Goal: Task Accomplishment & Management: Manage account settings

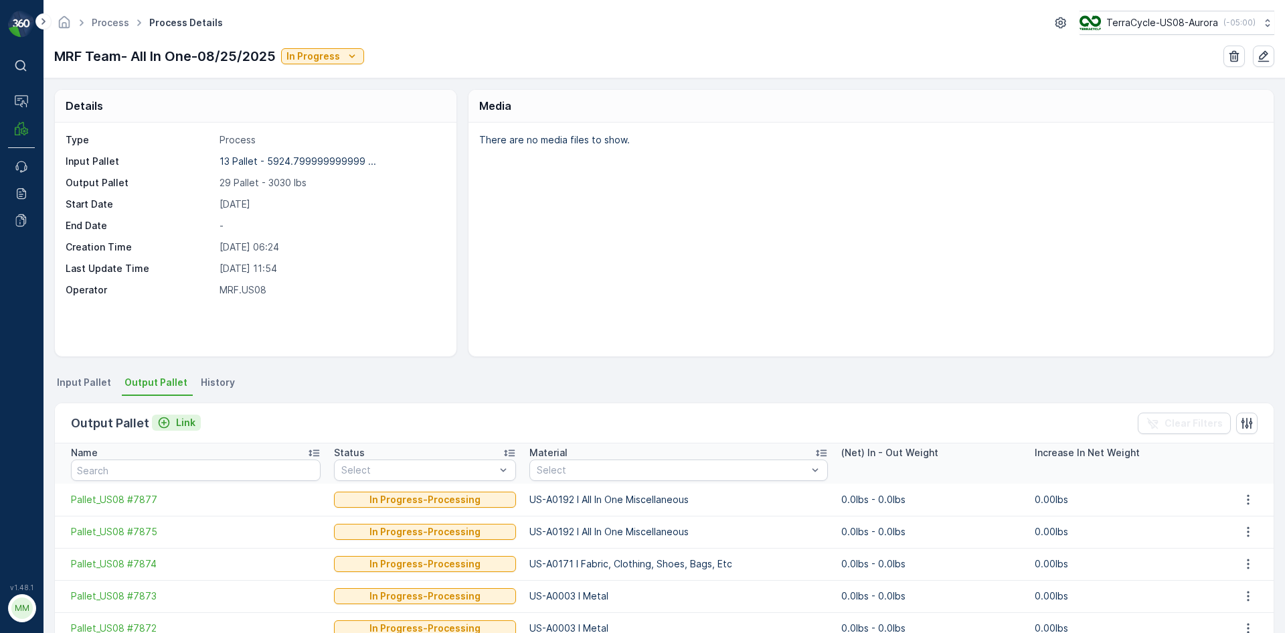
click at [186, 428] on p "Link" at bounding box center [185, 422] width 19 height 13
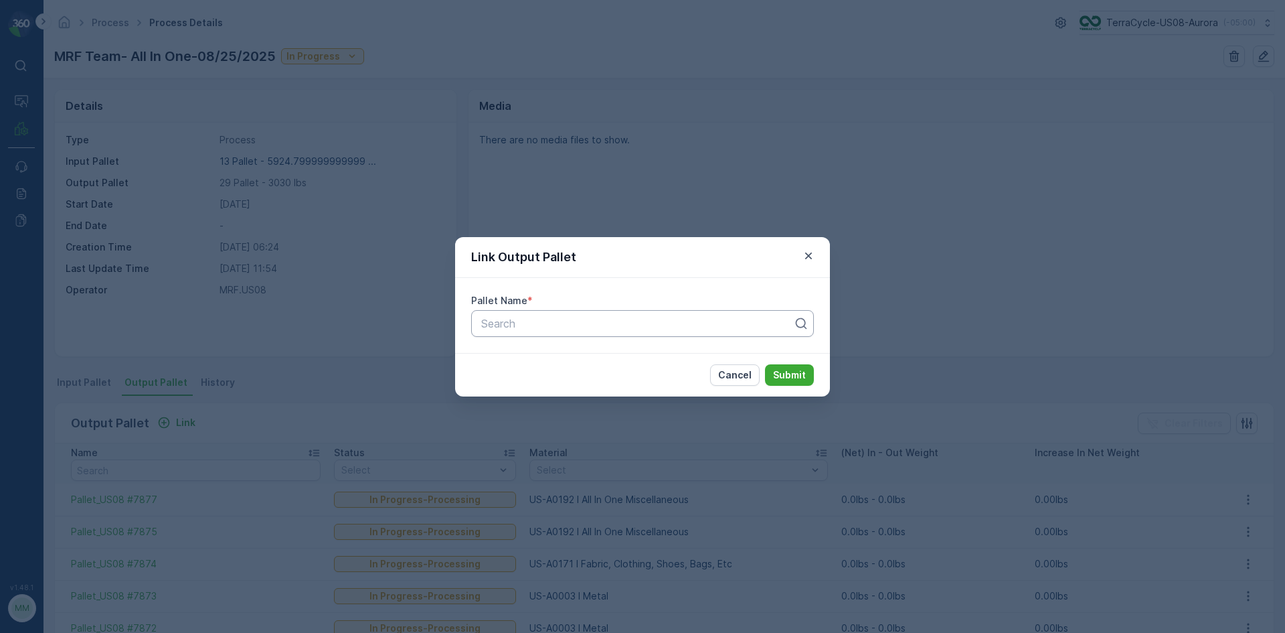
click at [567, 326] on div at bounding box center [637, 323] width 315 height 12
type input "7824"
click at [765, 364] on button "Submit" at bounding box center [789, 374] width 49 height 21
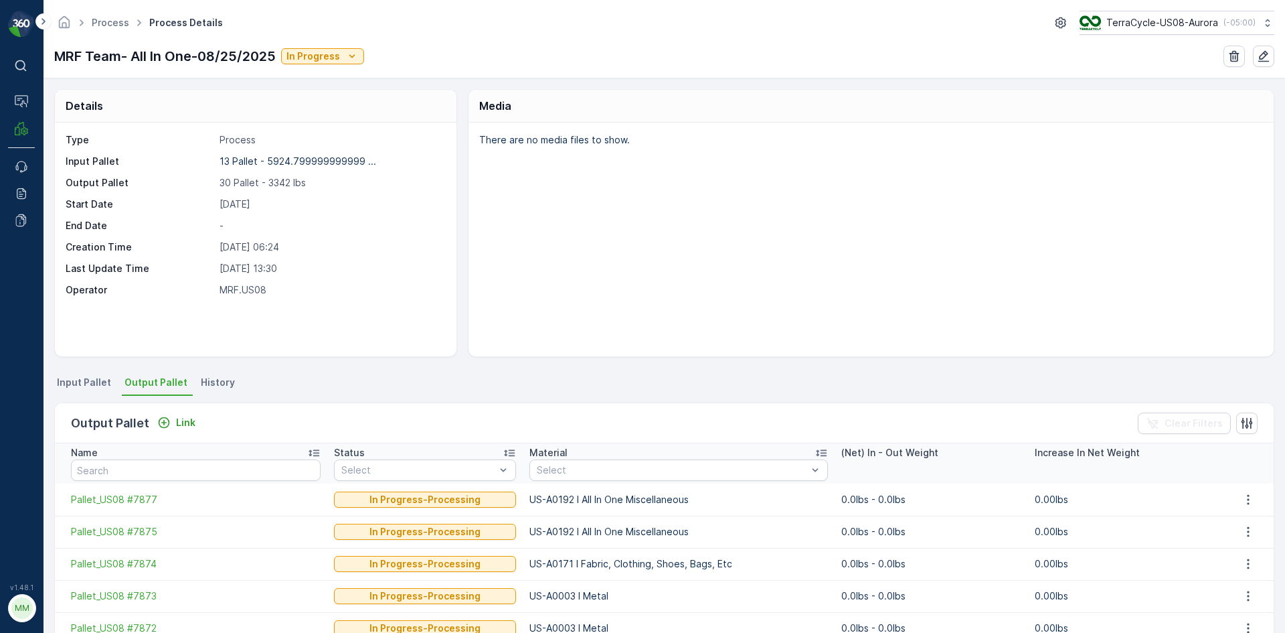
click at [165, 435] on div "Output Pallet Link Clear Filters" at bounding box center [664, 423] width 1219 height 40
click at [176, 426] on p "Link" at bounding box center [185, 422] width 19 height 13
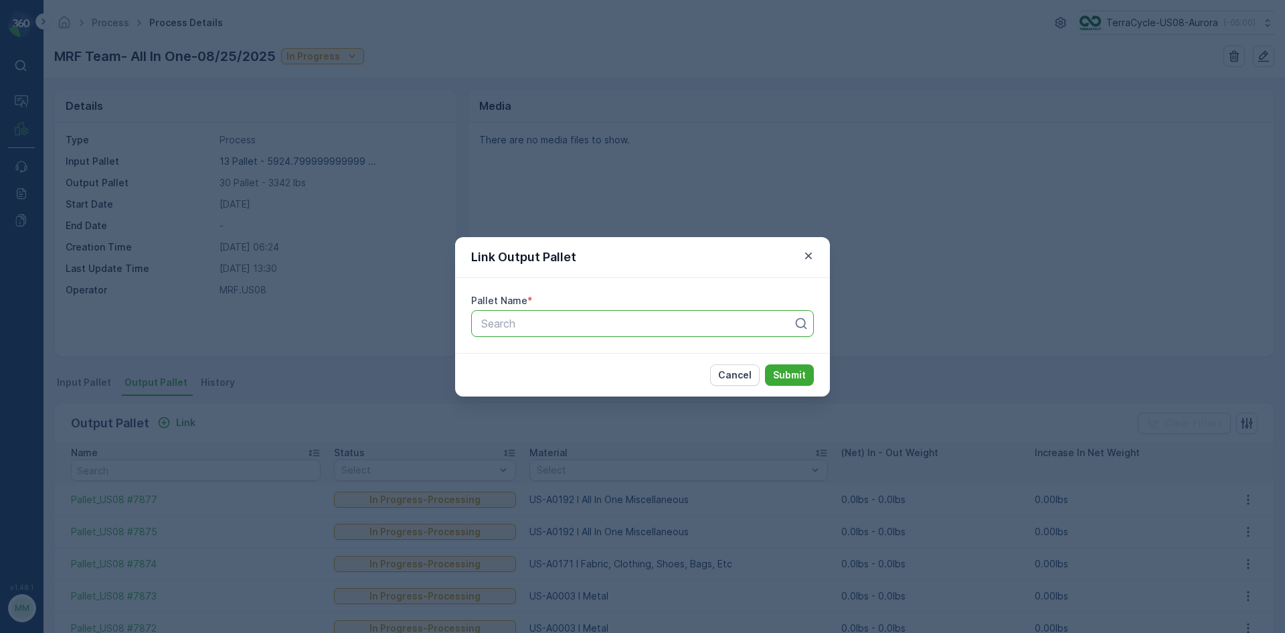
click at [560, 327] on div at bounding box center [637, 323] width 315 height 12
type input "7408"
click at [765, 364] on button "Submit" at bounding box center [789, 374] width 49 height 21
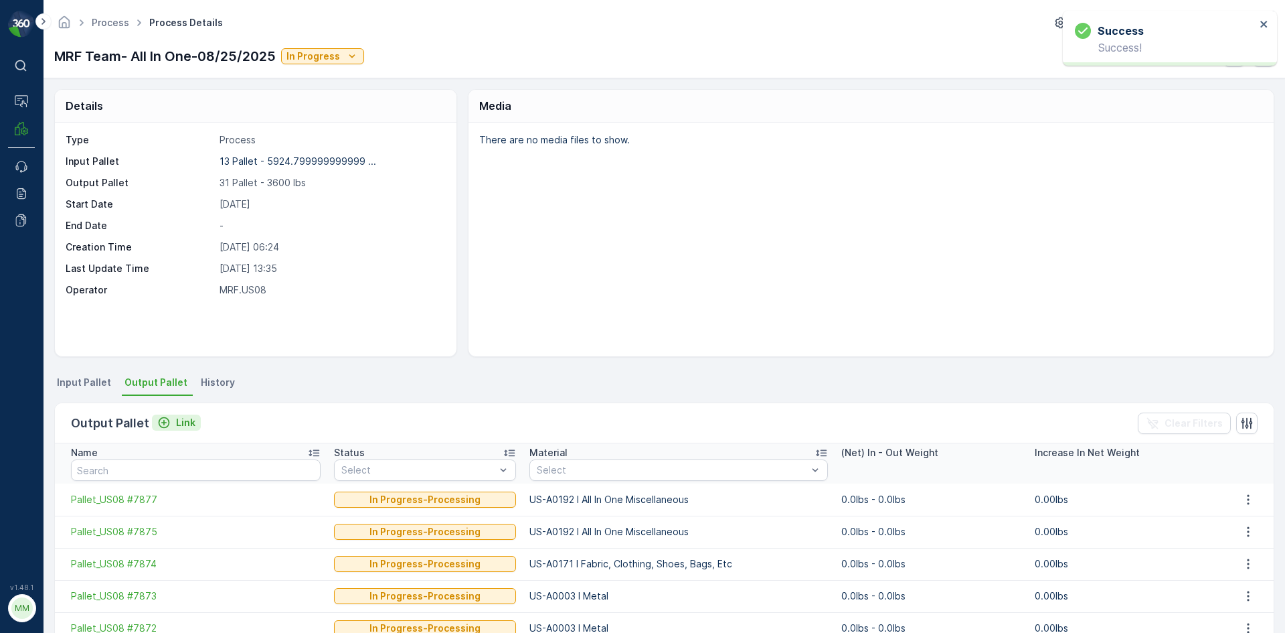
click at [177, 422] on p "Link" at bounding box center [185, 422] width 19 height 13
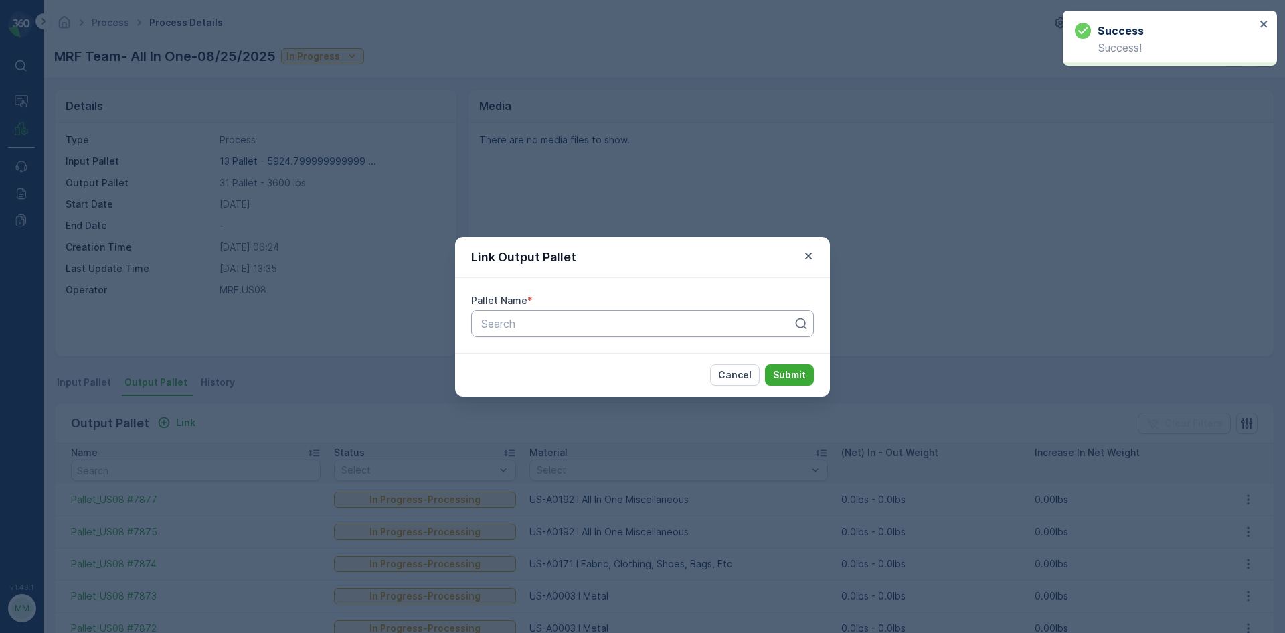
click at [618, 322] on div at bounding box center [637, 323] width 315 height 12
type input "7414"
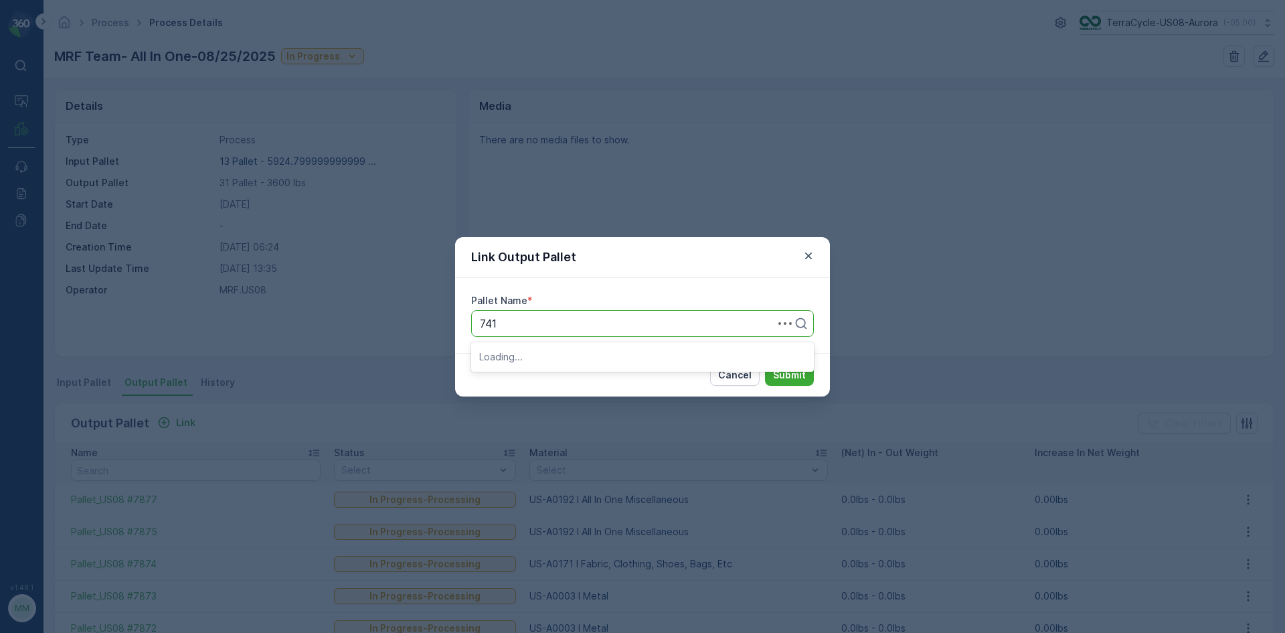
type input "7414"
click at [765, 364] on button "Submit" at bounding box center [789, 374] width 49 height 21
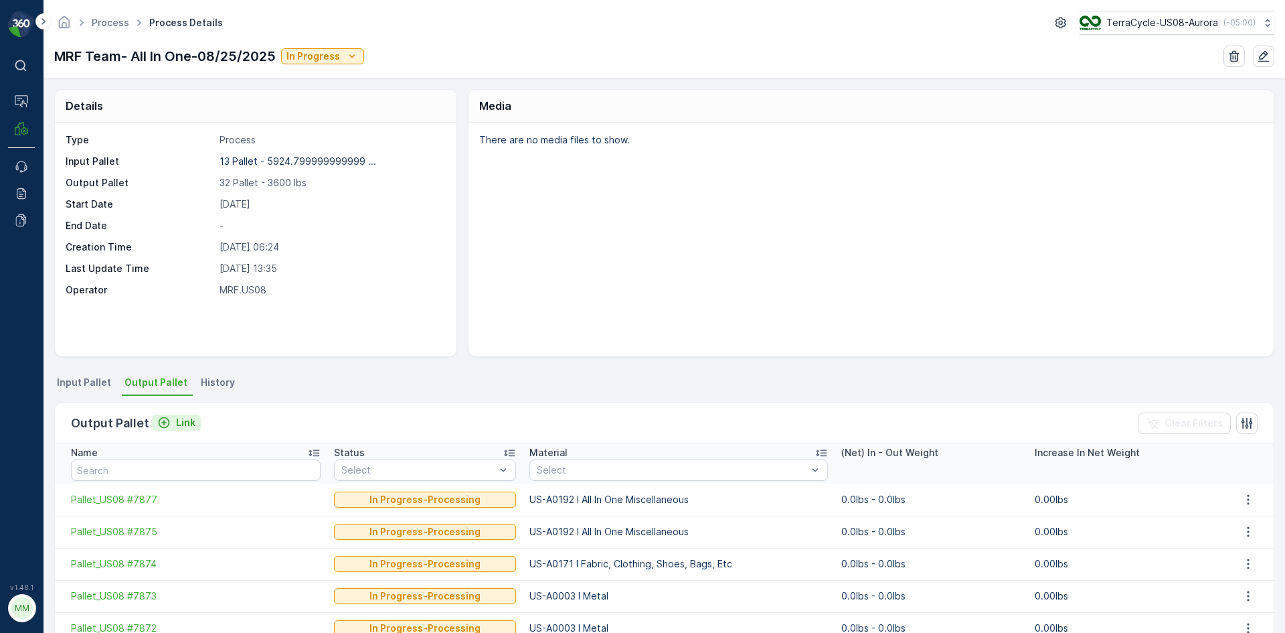
click at [186, 422] on p "Link" at bounding box center [185, 422] width 19 height 13
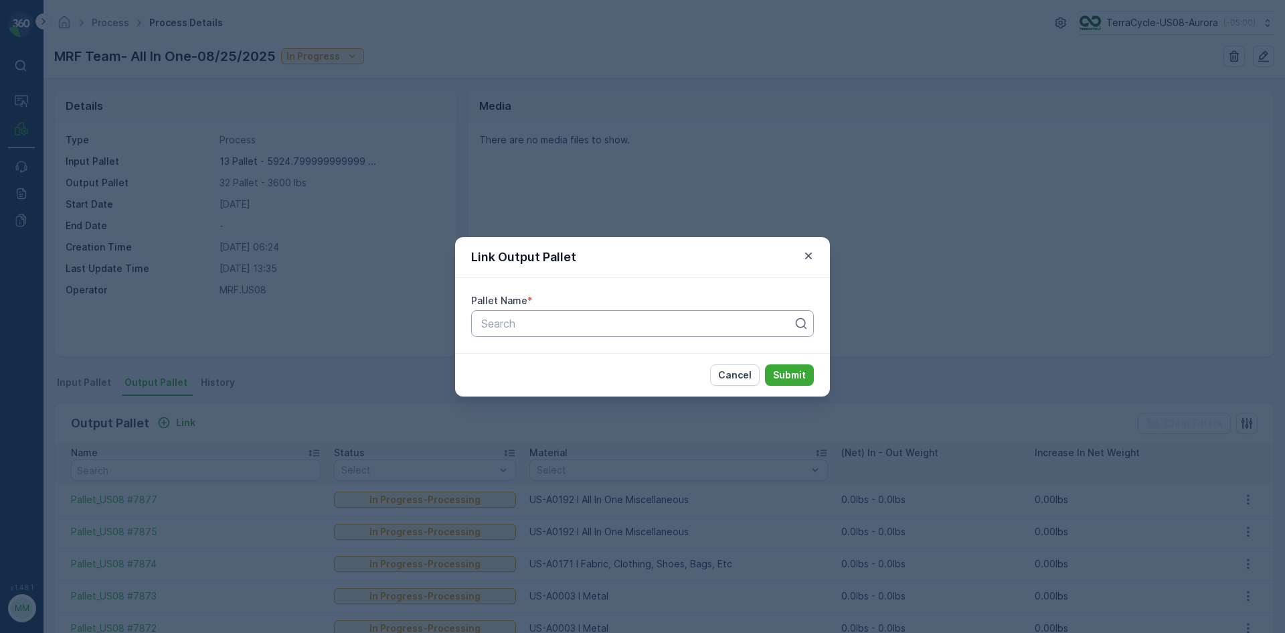
drag, startPoint x: 507, startPoint y: 303, endPoint x: 506, endPoint y: 311, distance: 8.1
click at [507, 305] on label "Pallet Name" at bounding box center [499, 300] width 56 height 11
click at [503, 332] on div "Search" at bounding box center [642, 323] width 343 height 27
type input "7860"
click at [765, 364] on button "Submit" at bounding box center [789, 374] width 49 height 21
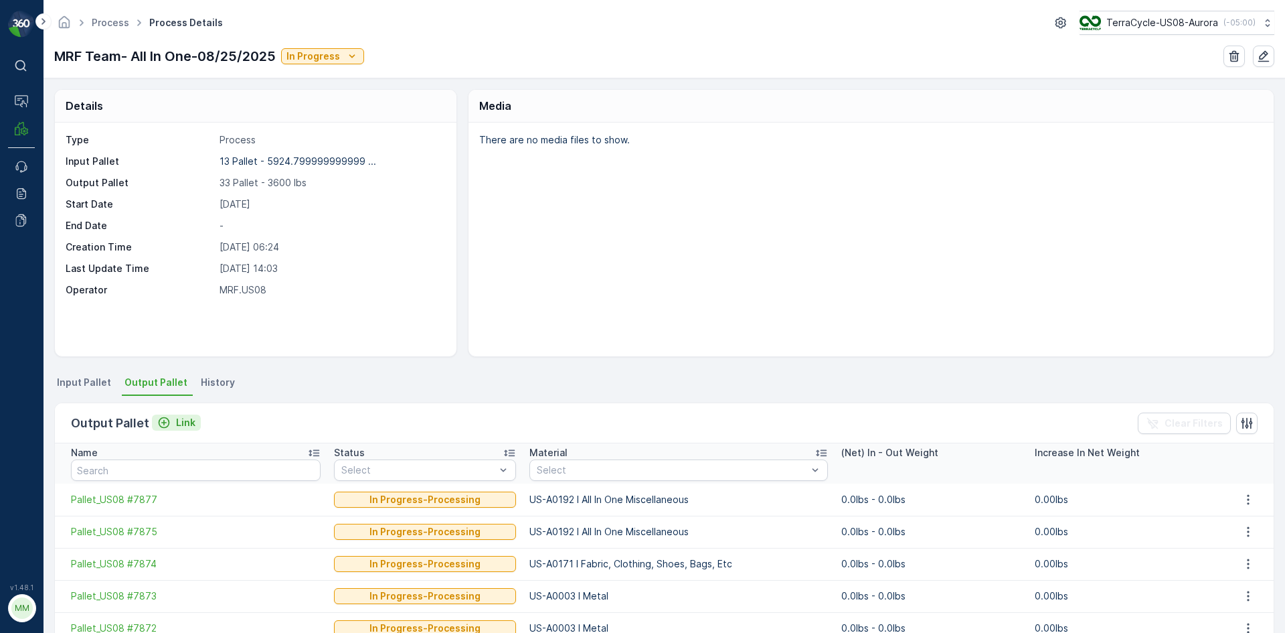
click at [189, 425] on p "Link" at bounding box center [185, 422] width 19 height 13
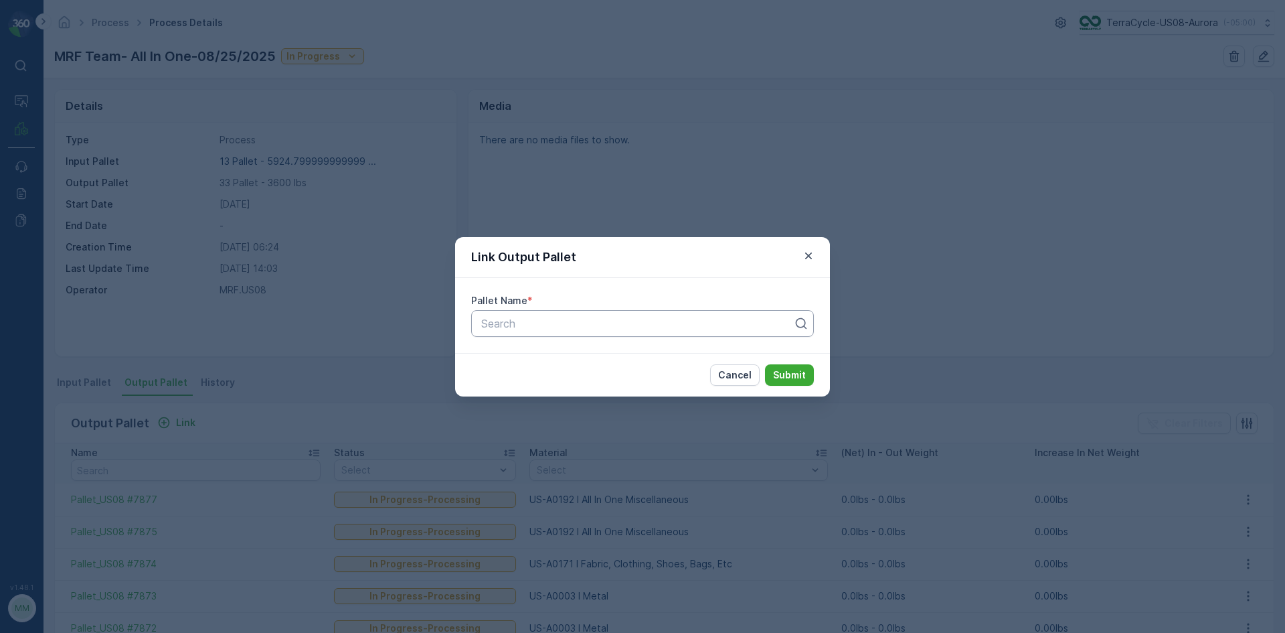
click at [511, 334] on div "Search" at bounding box center [642, 323] width 343 height 27
type input "7891"
click at [765, 364] on button "Submit" at bounding box center [789, 374] width 49 height 21
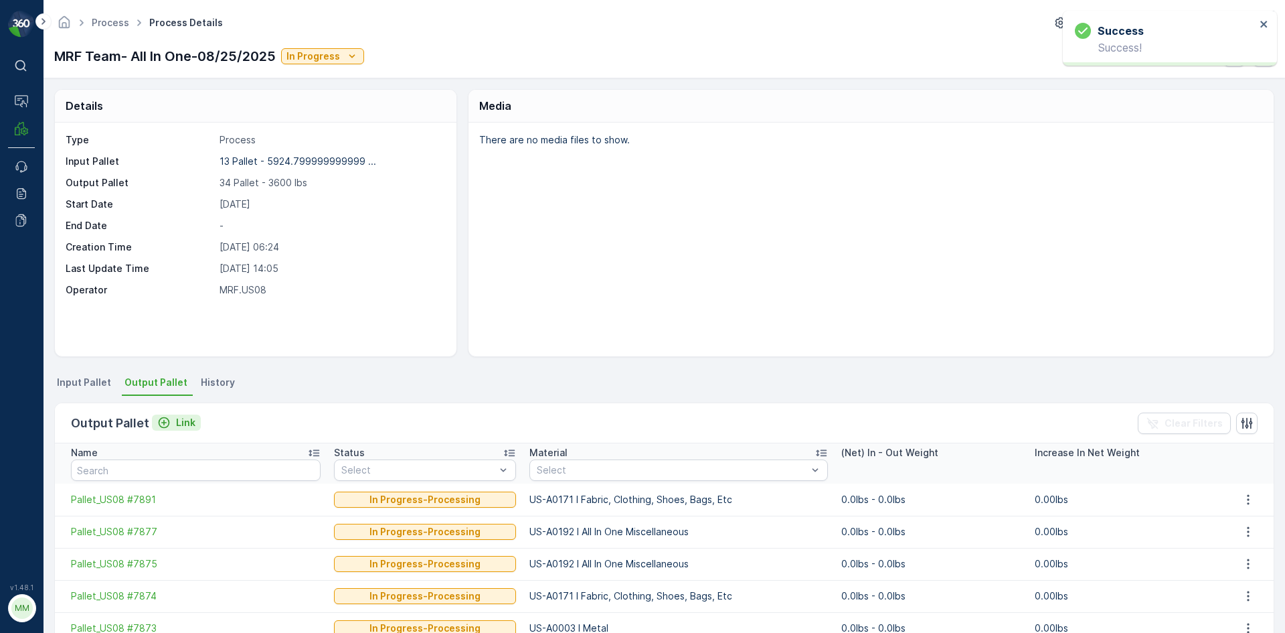
click at [177, 423] on p "Link" at bounding box center [185, 422] width 19 height 13
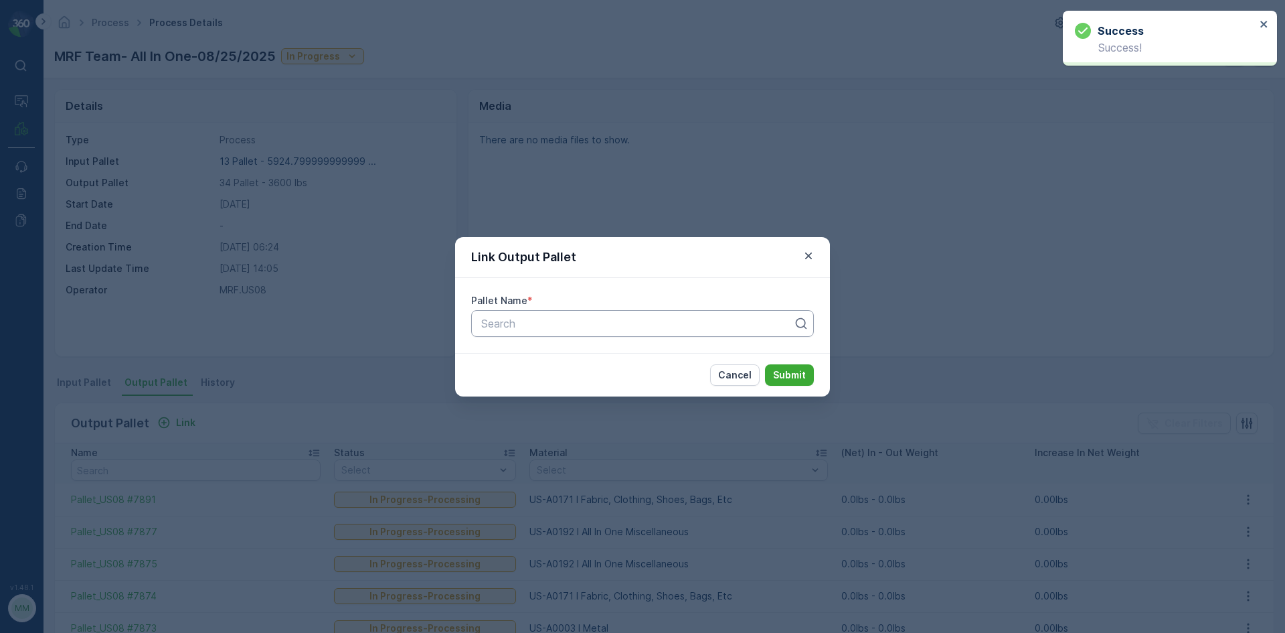
click at [489, 331] on div "Search" at bounding box center [642, 323] width 343 height 27
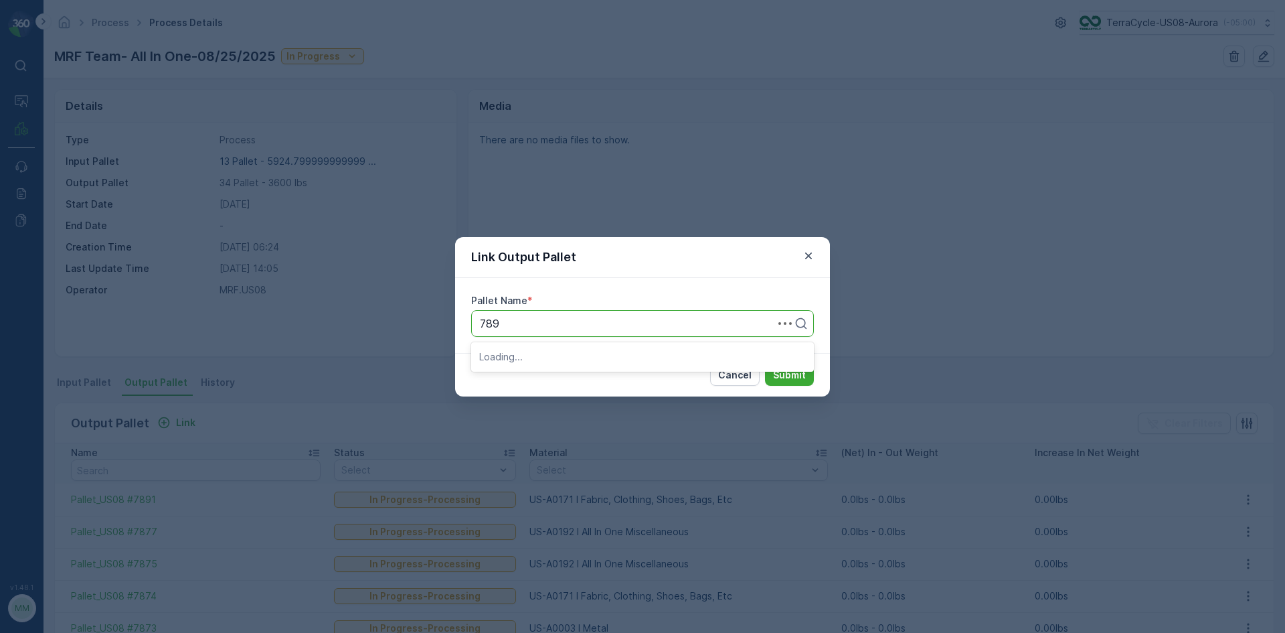
type input "7892"
click at [765, 364] on button "Submit" at bounding box center [789, 374] width 49 height 21
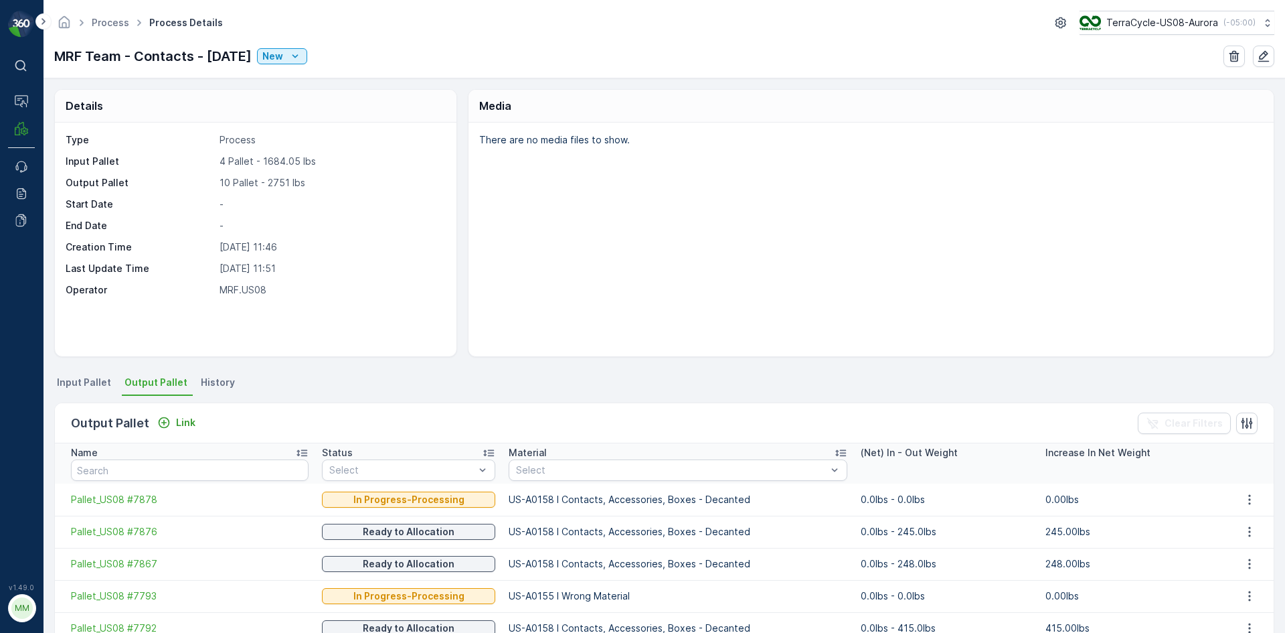
scroll to position [67, 0]
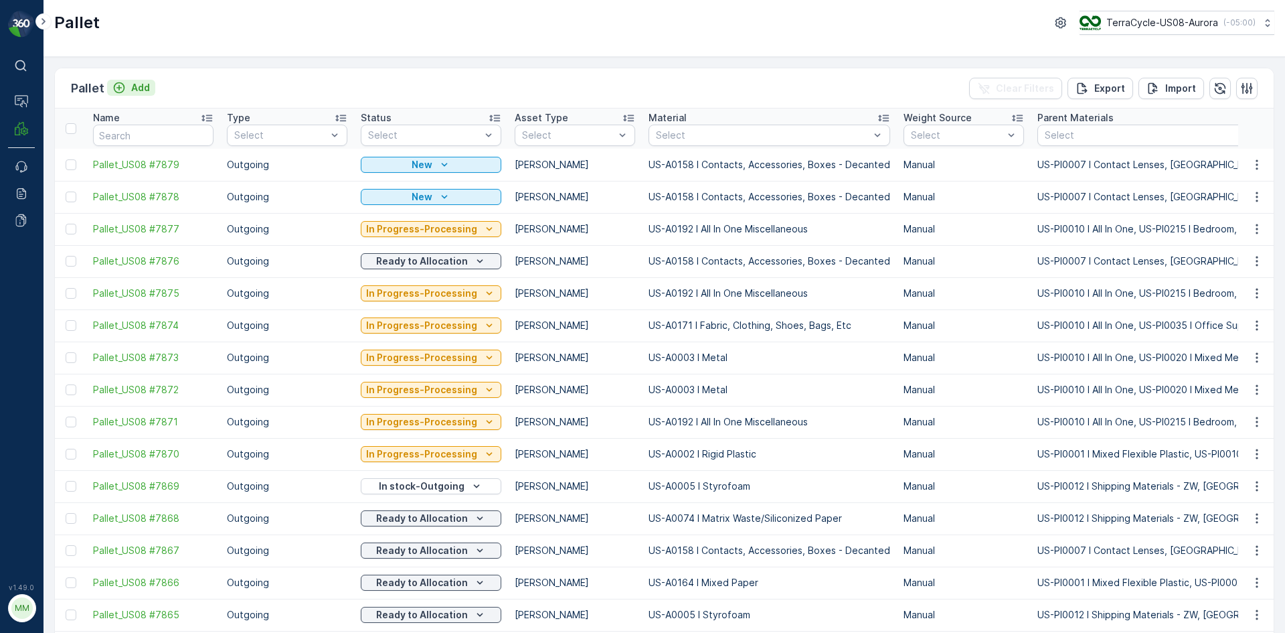
click at [145, 88] on p "Add" at bounding box center [140, 87] width 19 height 13
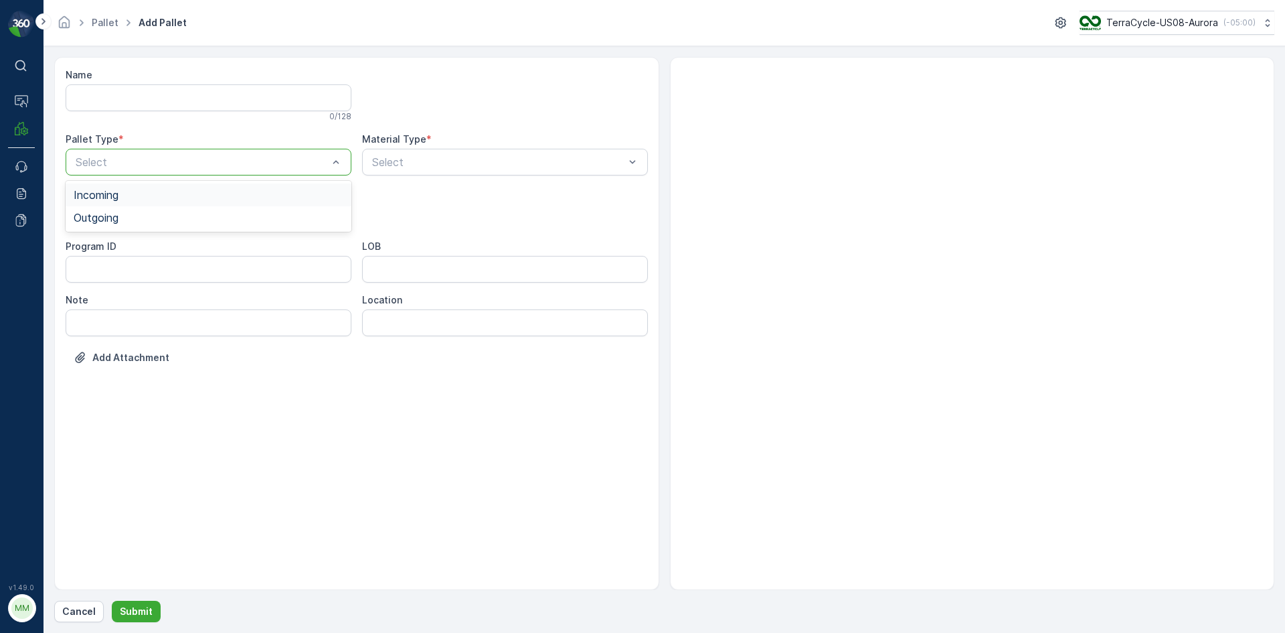
click at [218, 163] on div at bounding box center [201, 162] width 255 height 12
click at [224, 212] on div "Outgoing" at bounding box center [209, 218] width 270 height 12
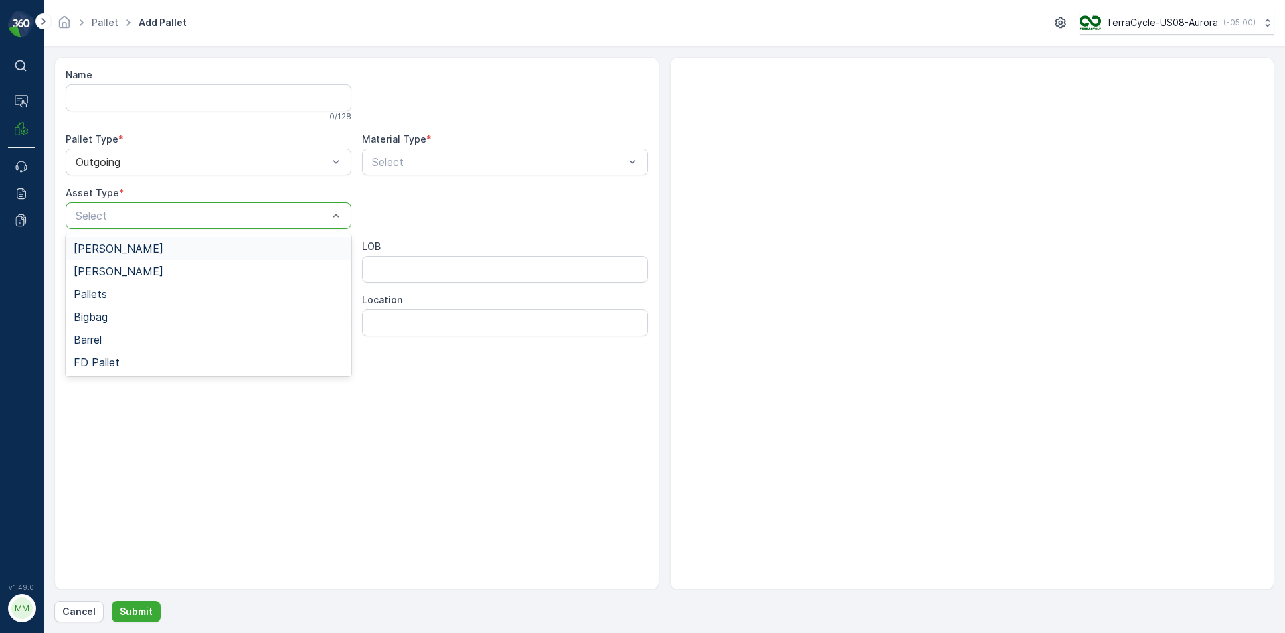
click at [224, 212] on div at bounding box center [201, 216] width 255 height 12
click at [193, 246] on div "[PERSON_NAME]" at bounding box center [209, 248] width 270 height 12
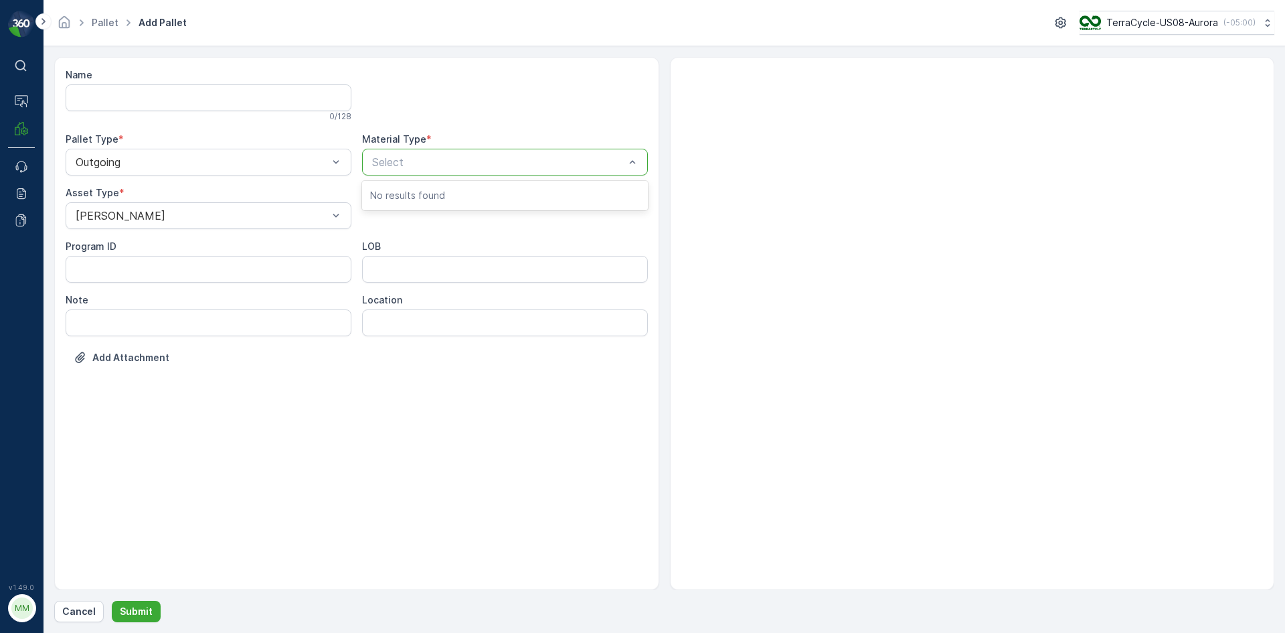
click at [435, 159] on div at bounding box center [498, 162] width 255 height 12
click at [459, 159] on div at bounding box center [498, 162] width 255 height 12
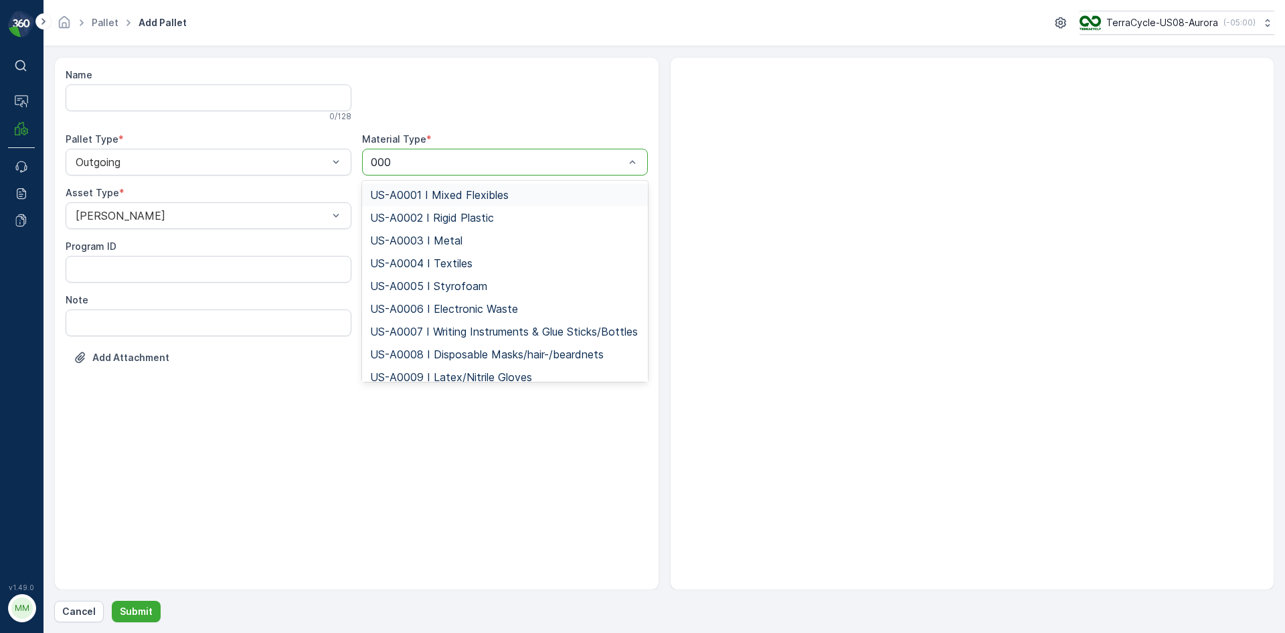
type input "0001"
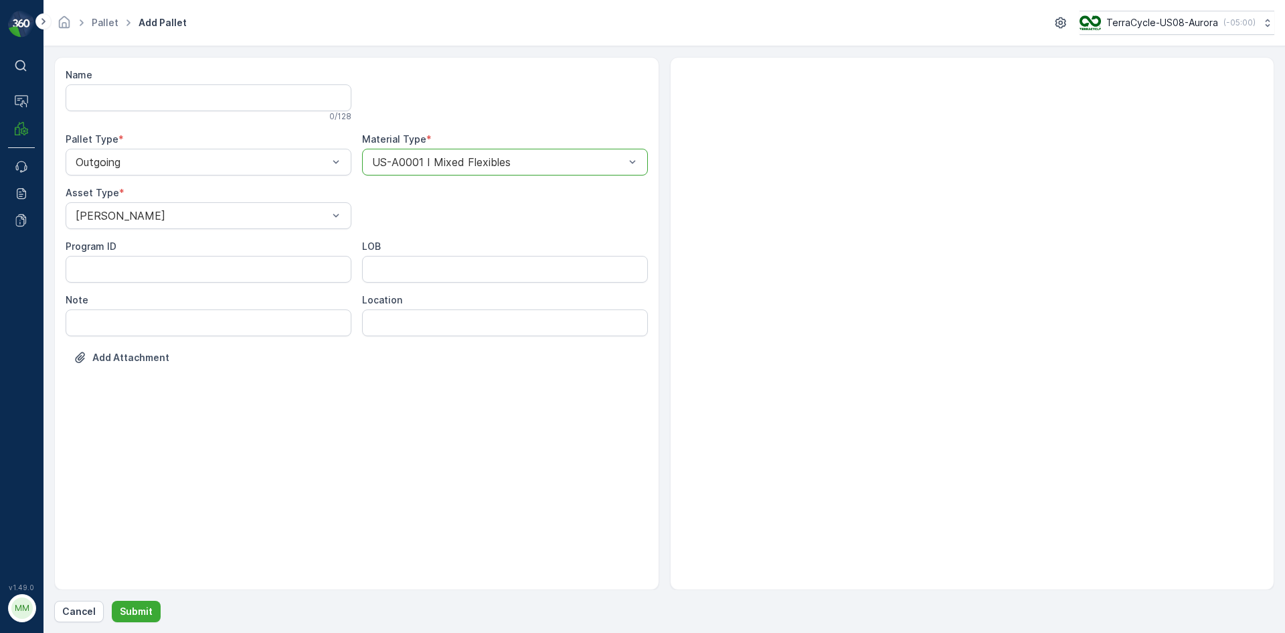
click at [112, 601] on button "Submit" at bounding box center [136, 611] width 49 height 21
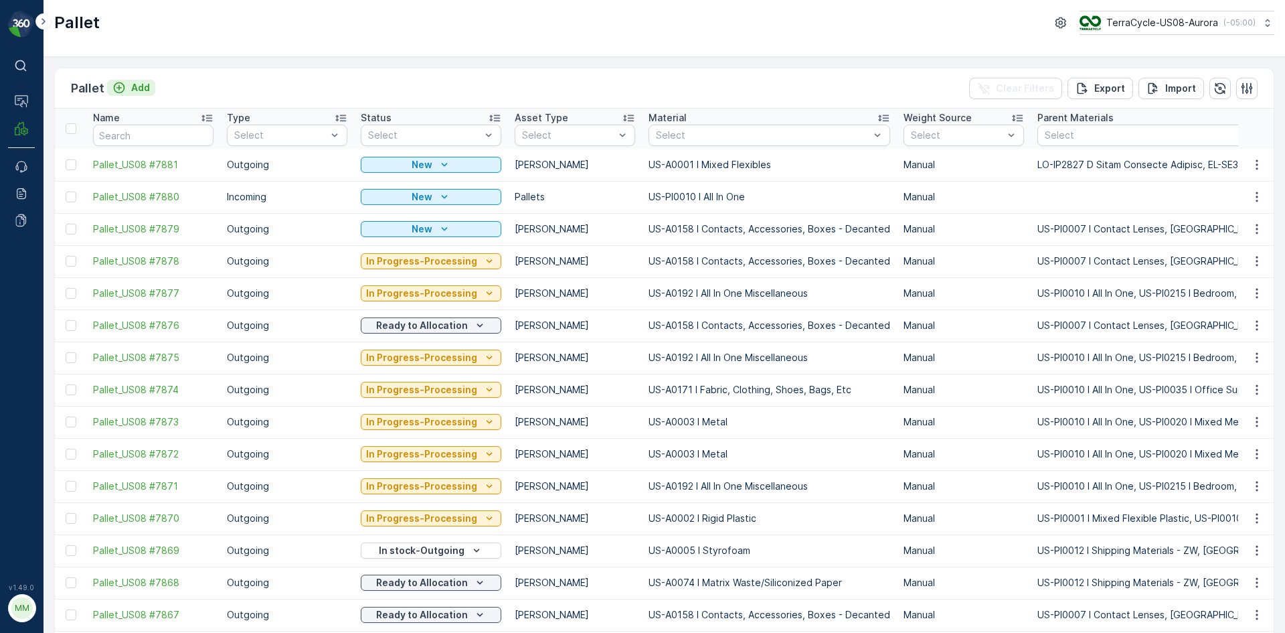
click at [129, 95] on button "Add" at bounding box center [131, 88] width 48 height 16
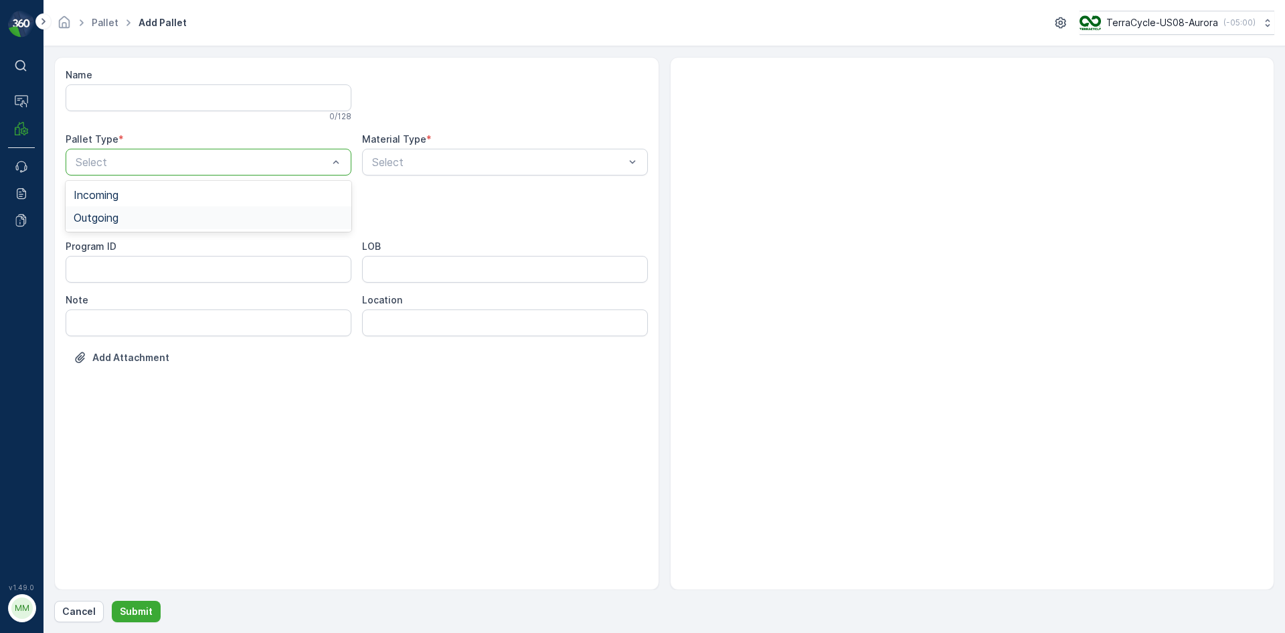
click at [129, 220] on div "Outgoing" at bounding box center [209, 218] width 270 height 12
click at [130, 219] on div at bounding box center [201, 216] width 255 height 12
click at [127, 246] on div "[PERSON_NAME]" at bounding box center [209, 248] width 270 height 12
click at [405, 176] on div "Name 0 / 128 Pallet Type * Outgoing Material Type * Select Asset Type * [PERSON…" at bounding box center [357, 226] width 582 height 316
click at [406, 171] on div "Select" at bounding box center [505, 162] width 286 height 27
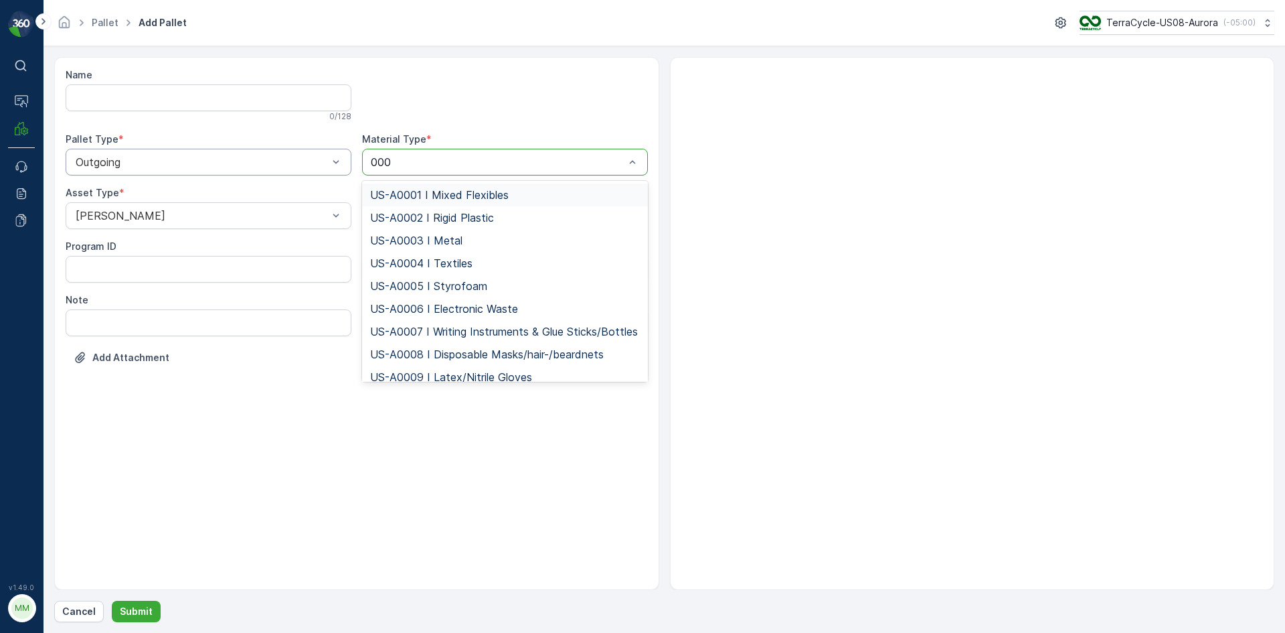
type input "0001"
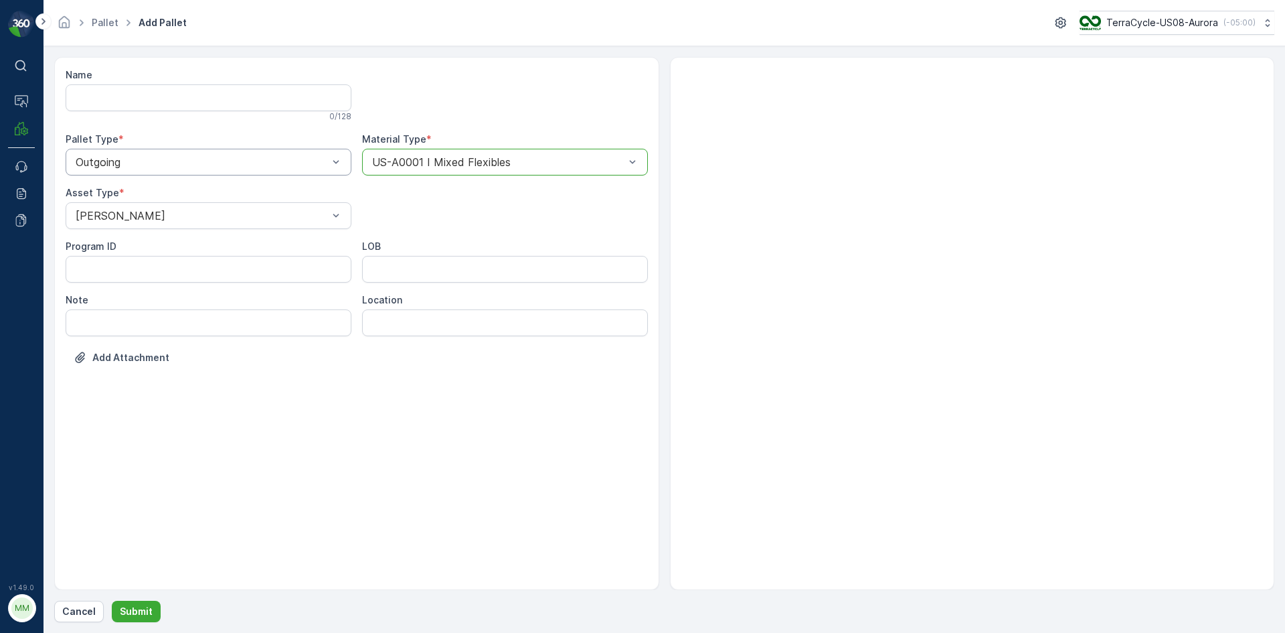
click at [112, 601] on button "Submit" at bounding box center [136, 611] width 49 height 21
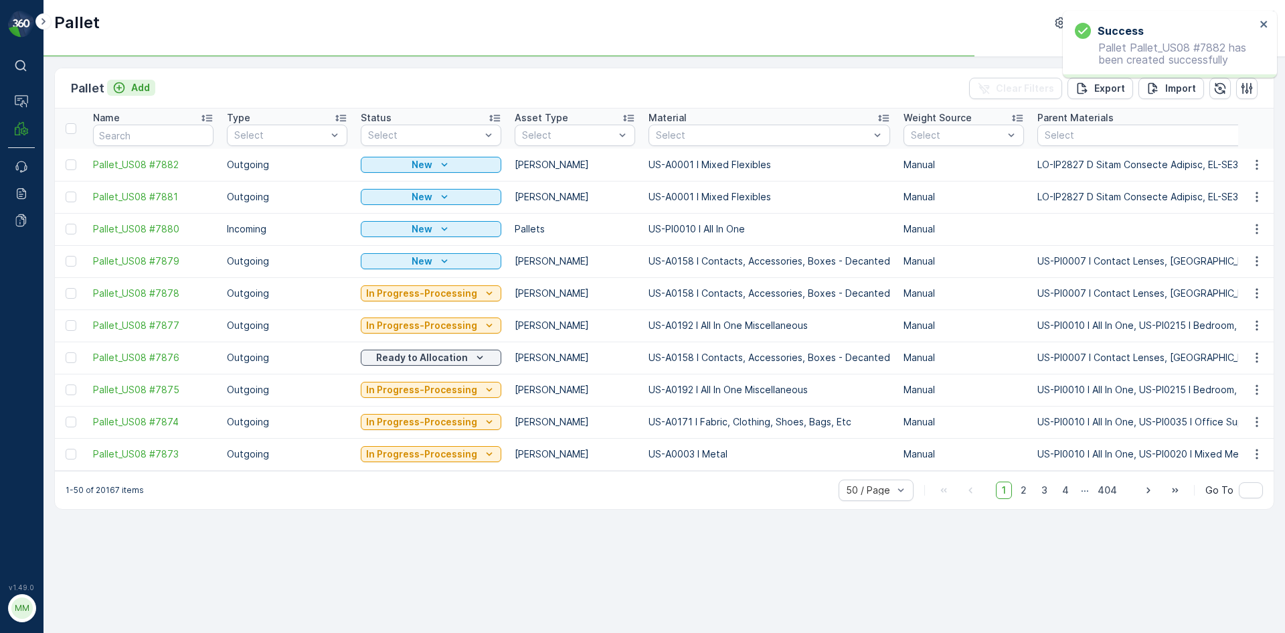
click at [137, 88] on p "Add" at bounding box center [140, 87] width 19 height 13
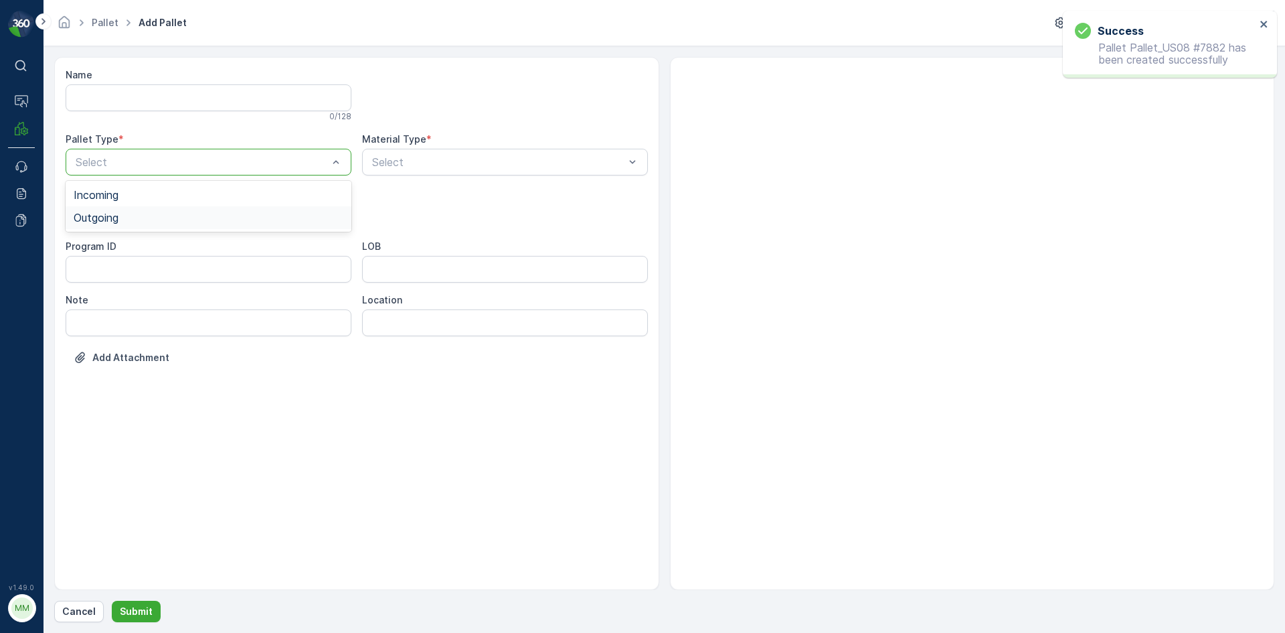
click at [164, 228] on div "Outgoing" at bounding box center [209, 217] width 286 height 23
click at [164, 220] on div at bounding box center [201, 216] width 255 height 12
click at [152, 248] on div "Gaylord" at bounding box center [209, 248] width 270 height 12
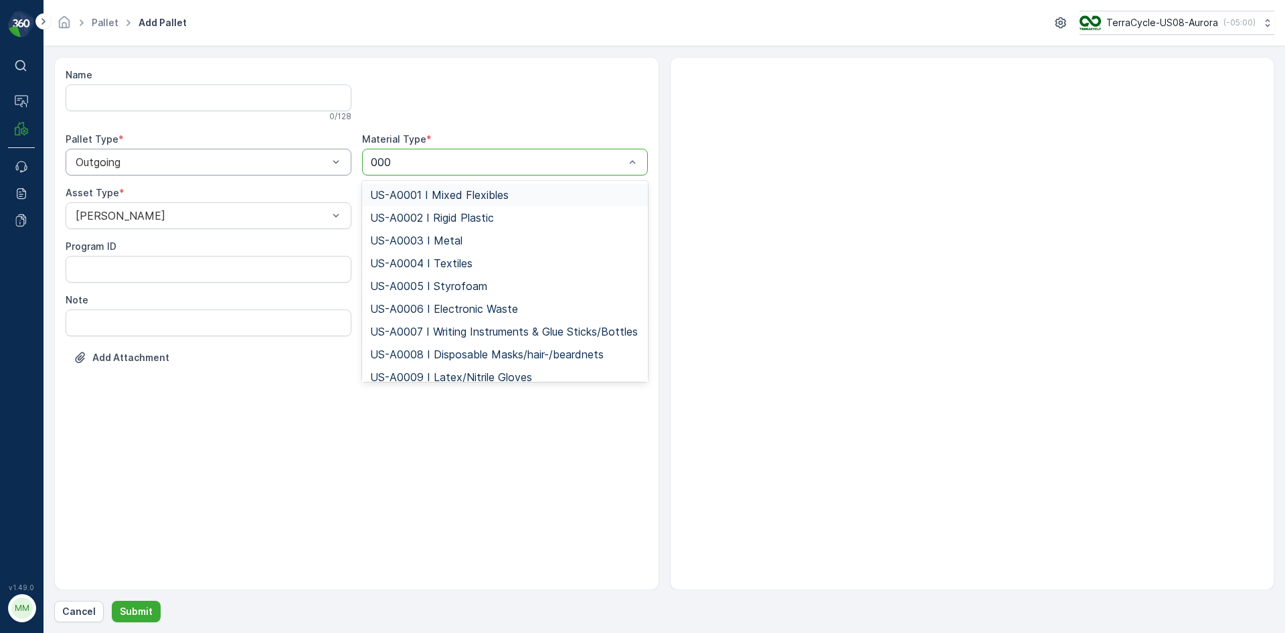
type input "0001"
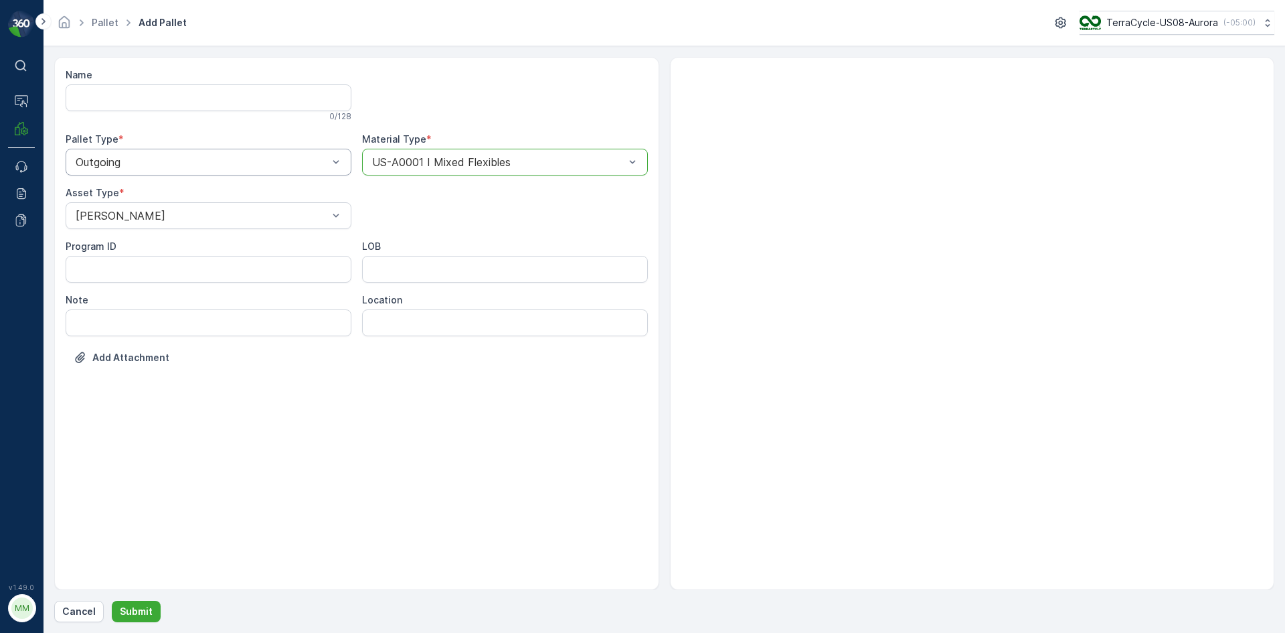
click at [112, 601] on button "Submit" at bounding box center [136, 611] width 49 height 21
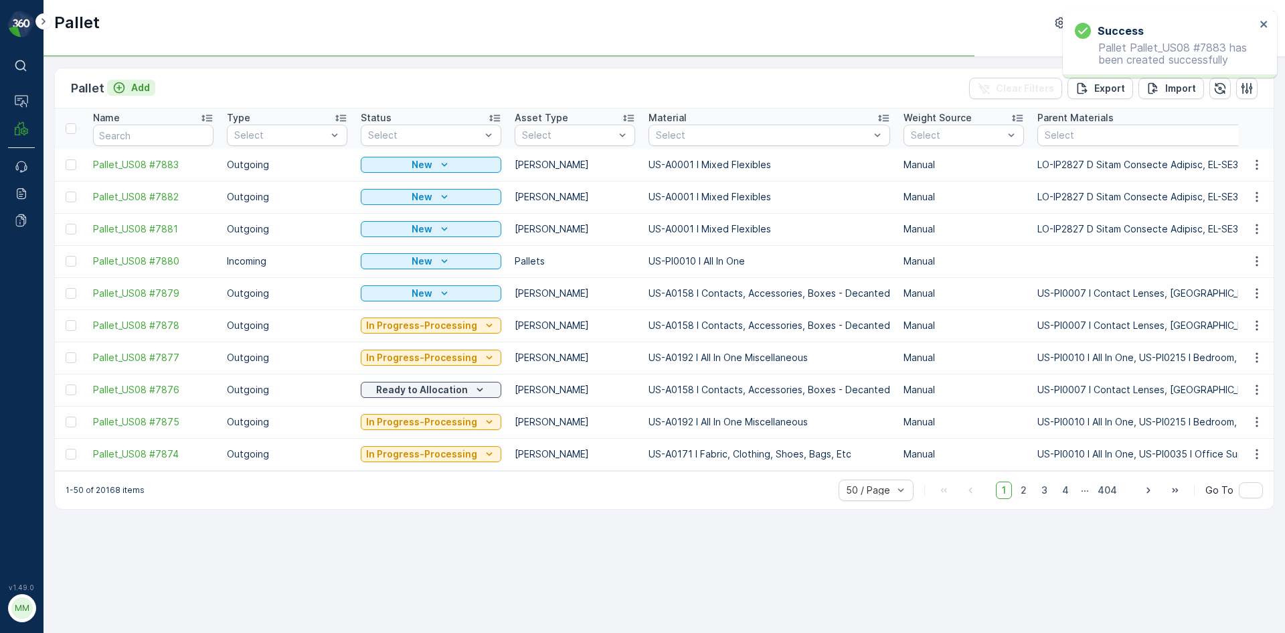
click at [136, 86] on p "Add" at bounding box center [140, 87] width 19 height 13
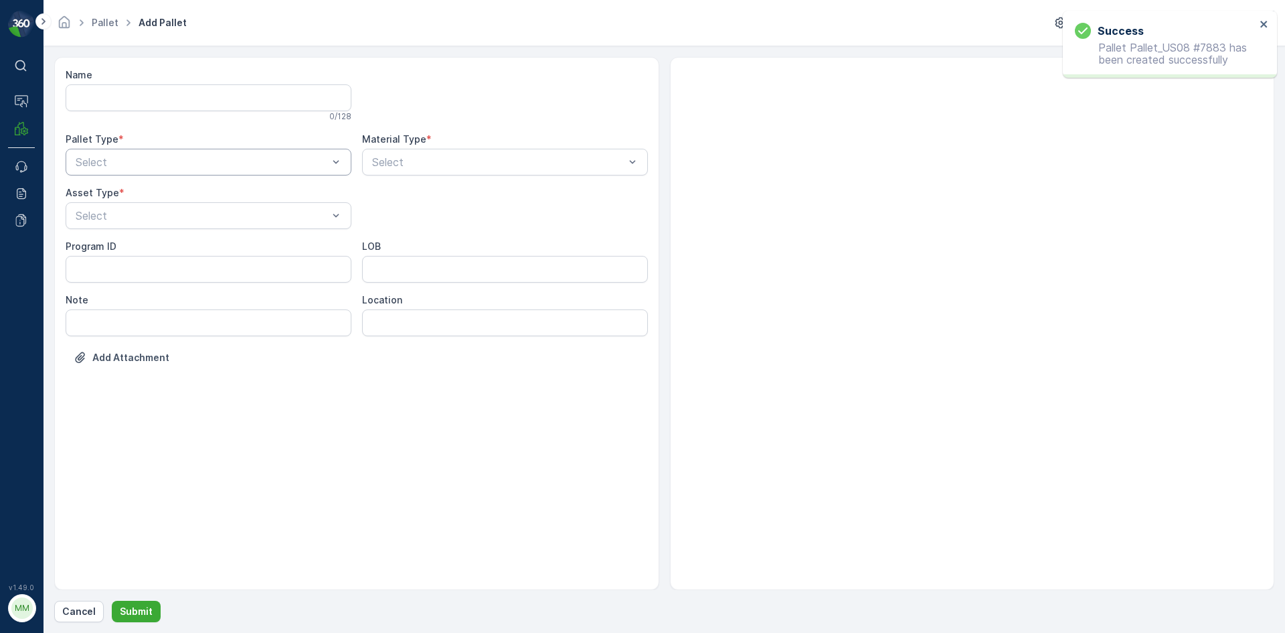
click at [162, 158] on div at bounding box center [201, 162] width 255 height 12
click at [144, 222] on div "Outgoing" at bounding box center [209, 218] width 270 height 12
click at [145, 212] on div at bounding box center [201, 216] width 255 height 12
click at [133, 248] on div "Gaylord" at bounding box center [209, 248] width 270 height 12
click at [506, 158] on div at bounding box center [498, 162] width 255 height 12
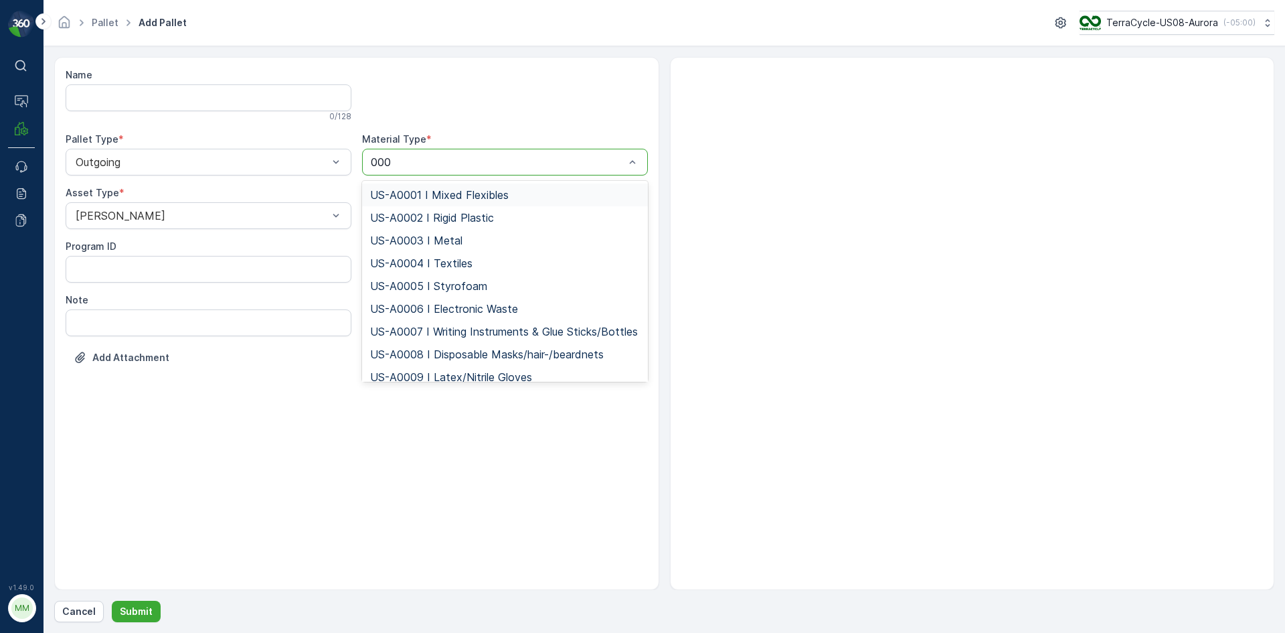
type input "0001"
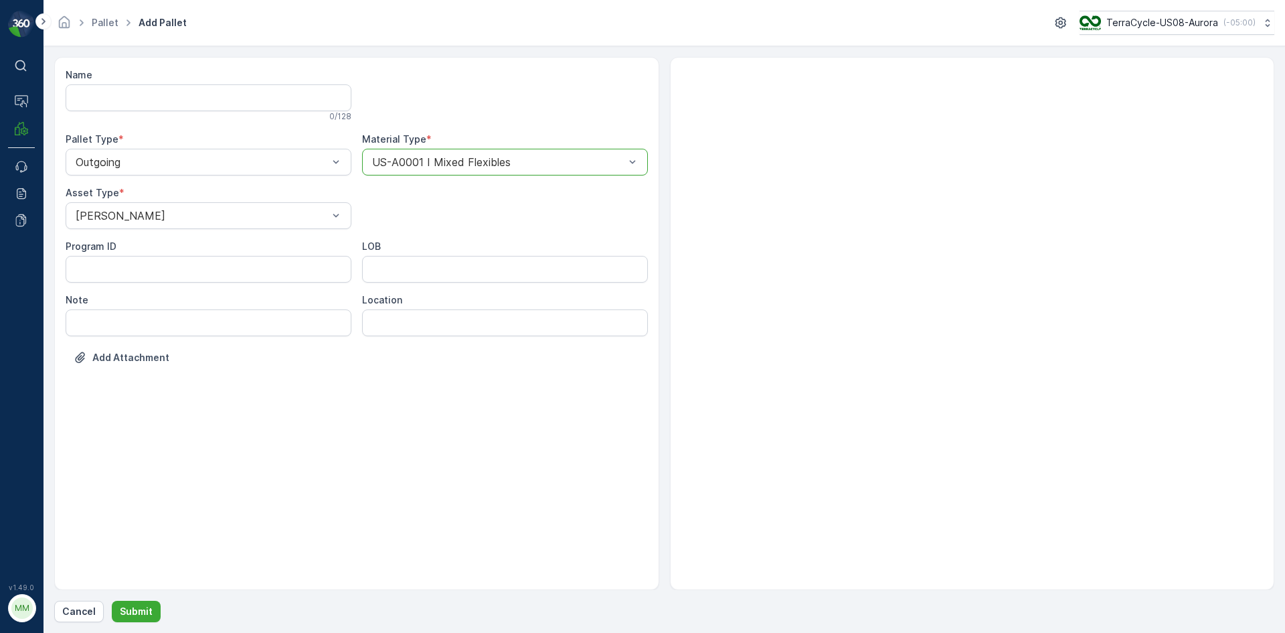
click at [112, 601] on button "Submit" at bounding box center [136, 611] width 49 height 21
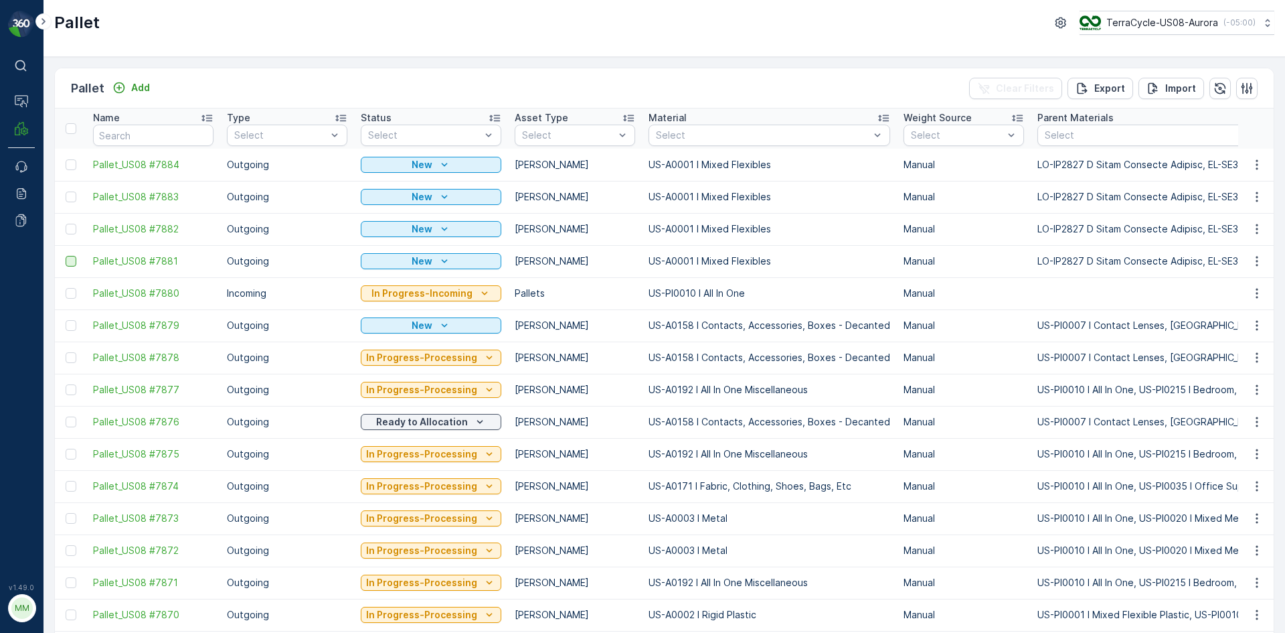
click at [72, 257] on div at bounding box center [71, 261] width 11 height 11
click at [66, 256] on input "checkbox" at bounding box center [66, 256] width 0 height 0
click at [76, 226] on div at bounding box center [71, 229] width 11 height 11
click at [66, 224] on input "checkbox" at bounding box center [66, 224] width 0 height 0
click at [74, 197] on div at bounding box center [71, 196] width 11 height 11
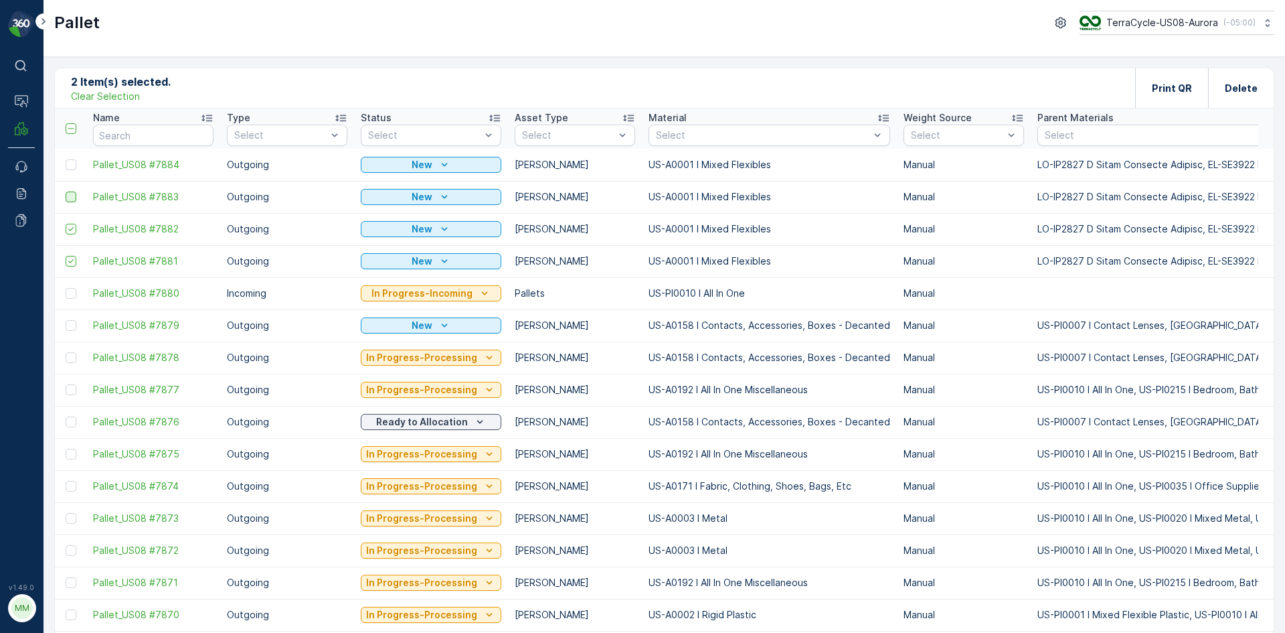
click at [66, 191] on input "checkbox" at bounding box center [66, 191] width 0 height 0
click at [75, 165] on div at bounding box center [71, 164] width 11 height 11
click at [66, 159] on input "checkbox" at bounding box center [66, 159] width 0 height 0
click at [1146, 86] on div "Print QR" at bounding box center [1171, 87] width 73 height 39
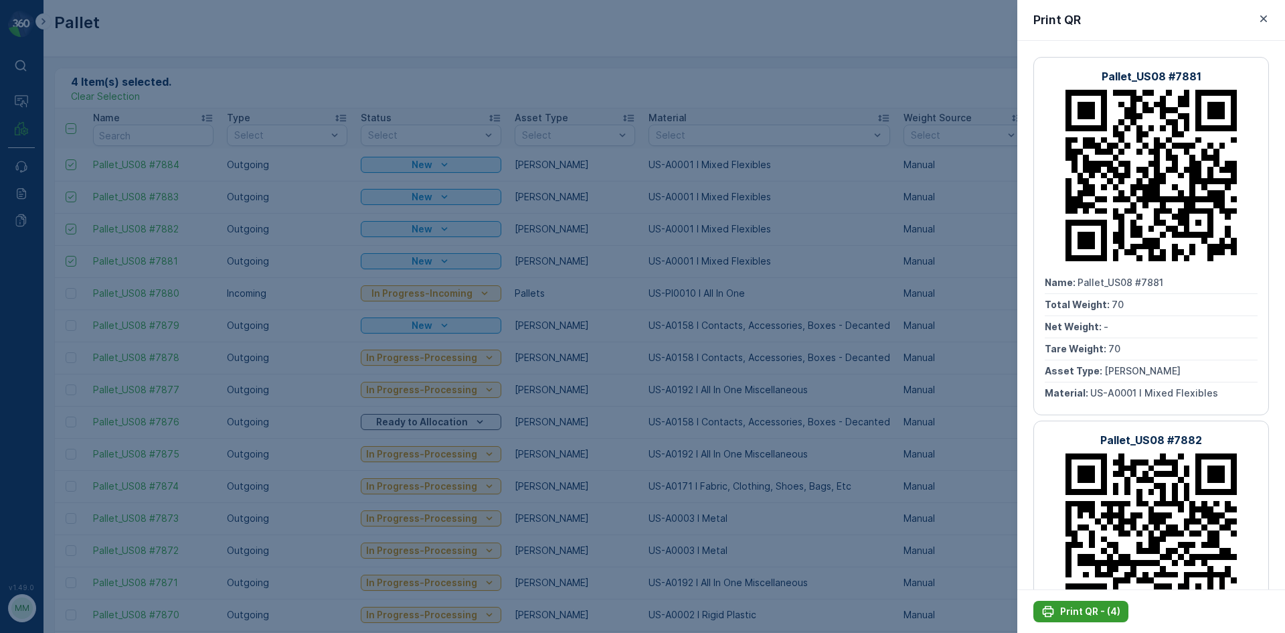
click at [1096, 604] on button "Print QR - (4)" at bounding box center [1081, 611] width 95 height 21
click at [627, 60] on div at bounding box center [642, 316] width 1285 height 633
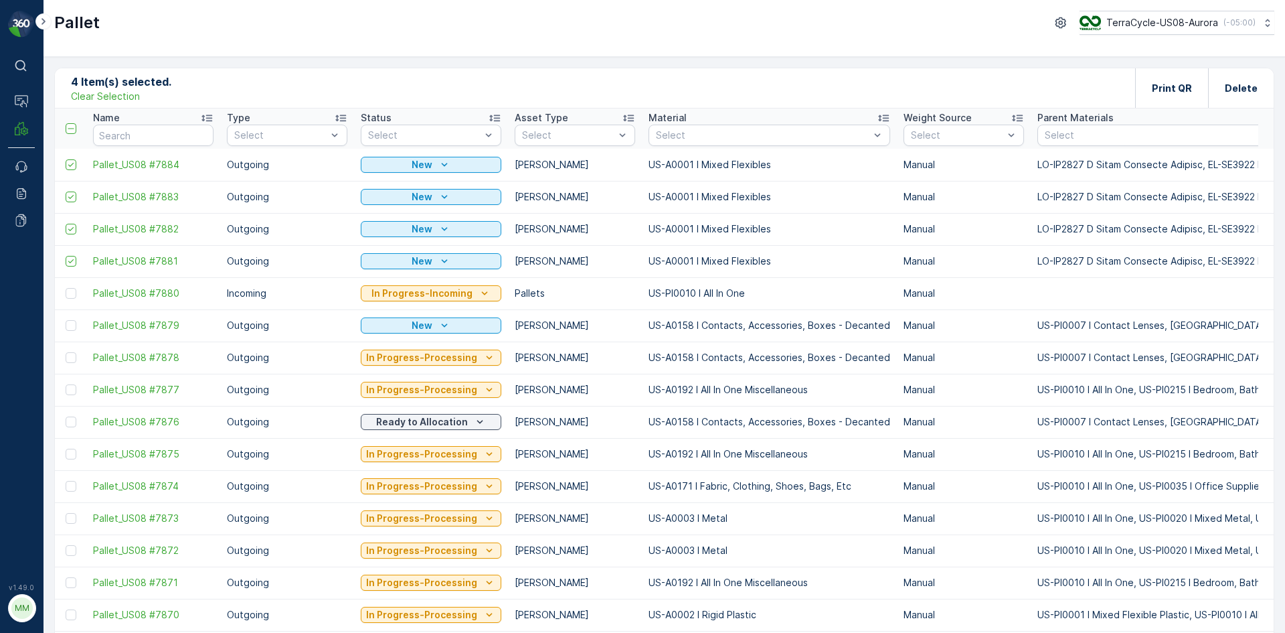
click at [108, 93] on p "Clear Selection" at bounding box center [105, 96] width 69 height 13
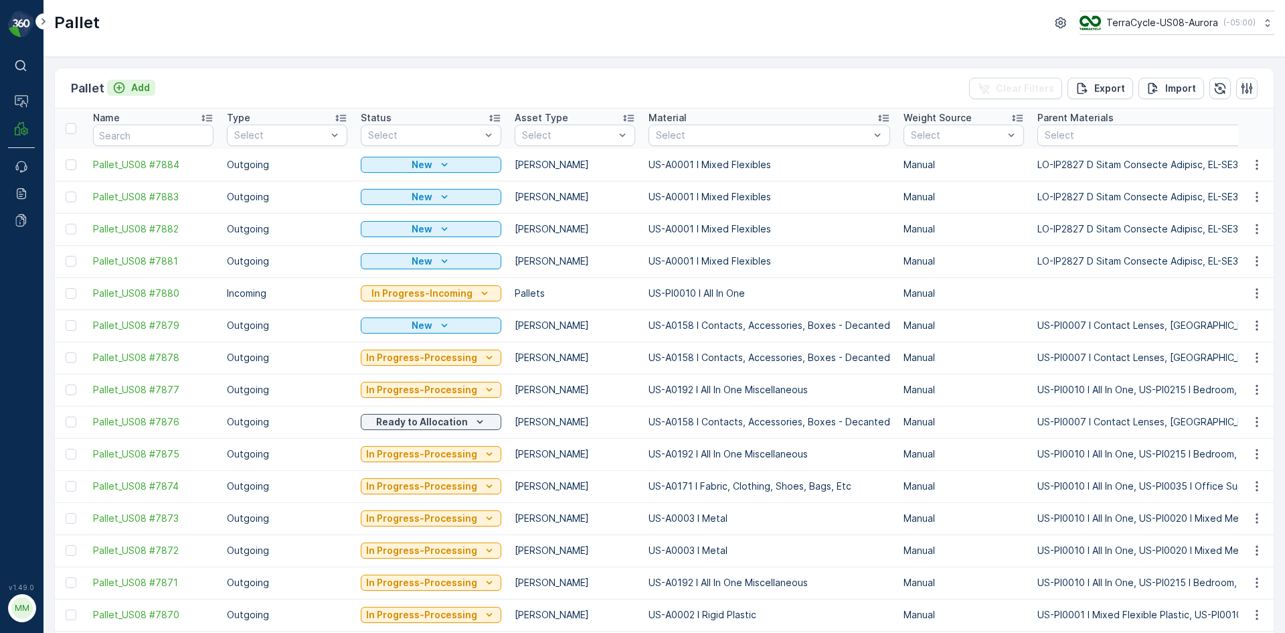
click at [143, 86] on p "Add" at bounding box center [140, 87] width 19 height 13
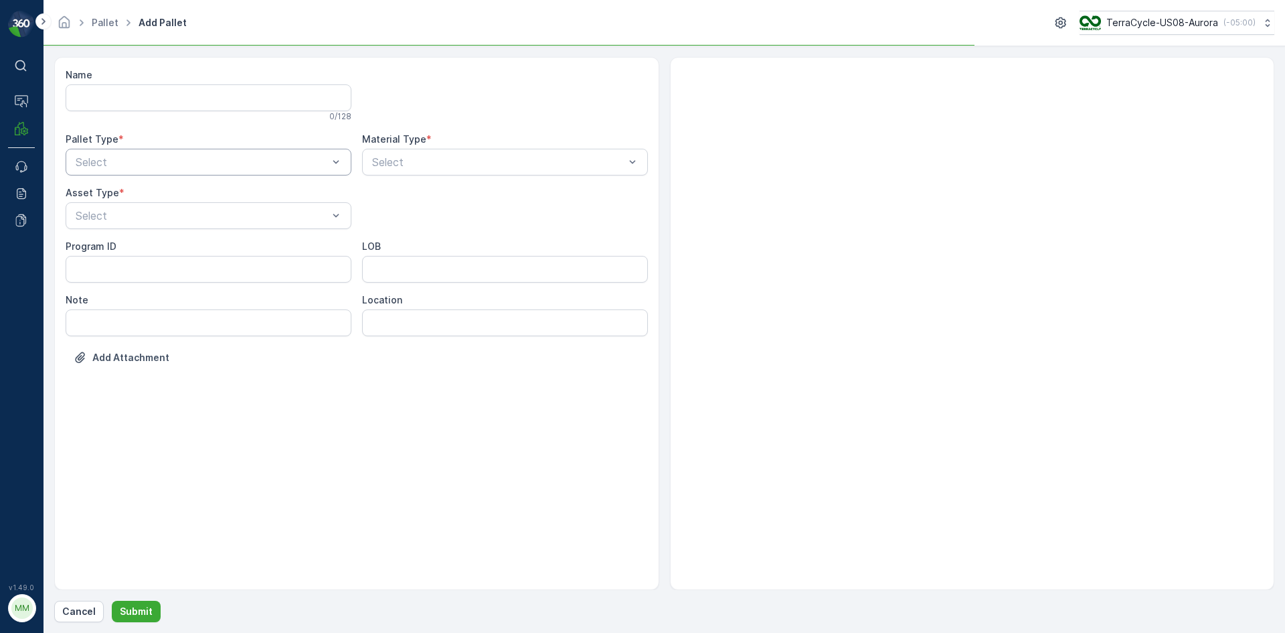
click at [168, 151] on div "Select" at bounding box center [209, 162] width 286 height 27
click at [151, 214] on div "Outgoing" at bounding box center [209, 218] width 270 height 12
click at [151, 214] on div at bounding box center [201, 216] width 255 height 12
click at [141, 246] on div "Gaylord" at bounding box center [209, 248] width 270 height 12
click at [438, 173] on div "Select" at bounding box center [505, 162] width 286 height 27
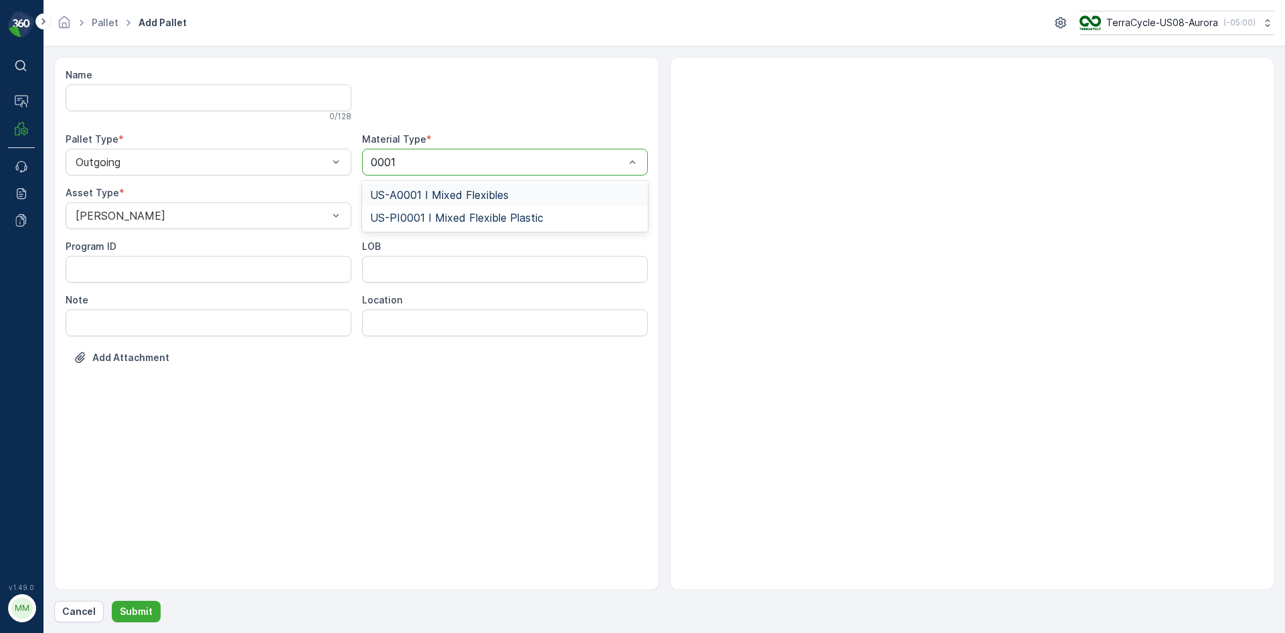
type input "0001"
click at [505, 68] on div "Name 0 / 128 Pallet Type * Outgoing Material Type * 2 results available for sea…" at bounding box center [356, 323] width 605 height 533
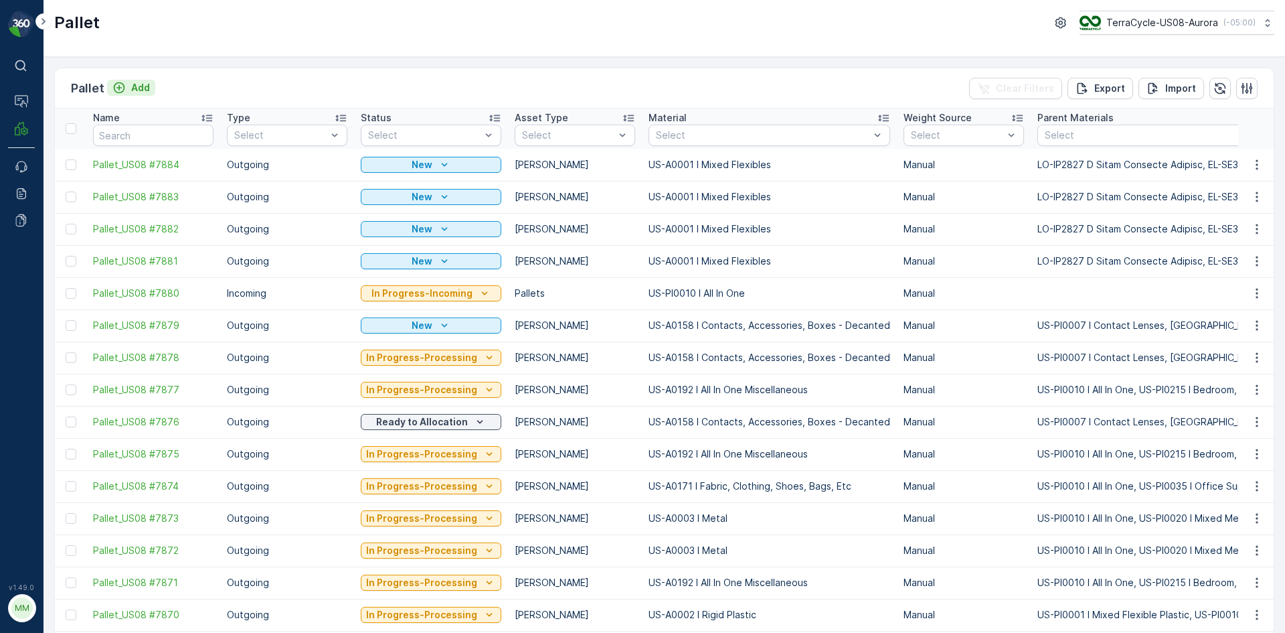
click at [143, 88] on p "Add" at bounding box center [140, 87] width 19 height 13
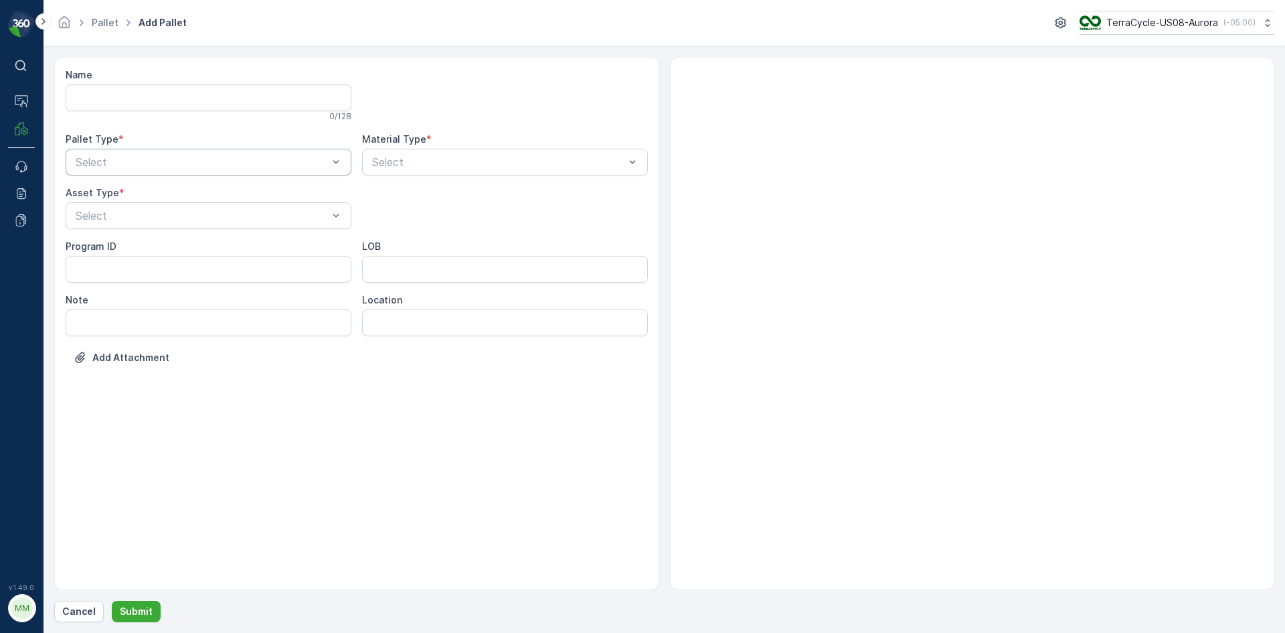
click at [148, 149] on div "Select" at bounding box center [209, 162] width 286 height 27
click at [133, 210] on div "Outgoing" at bounding box center [209, 217] width 286 height 23
click at [139, 204] on div "Select" at bounding box center [209, 215] width 286 height 27
click at [131, 242] on div "Gaylord" at bounding box center [209, 248] width 286 height 23
click at [453, 166] on div at bounding box center [498, 162] width 255 height 12
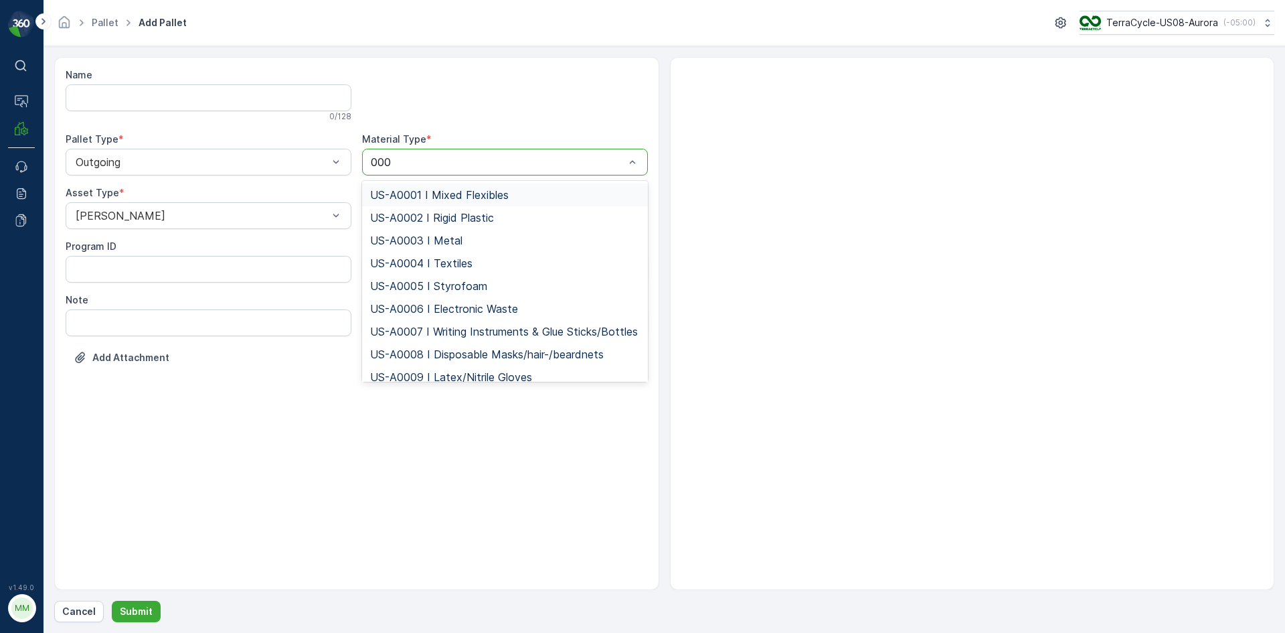
type input "0001"
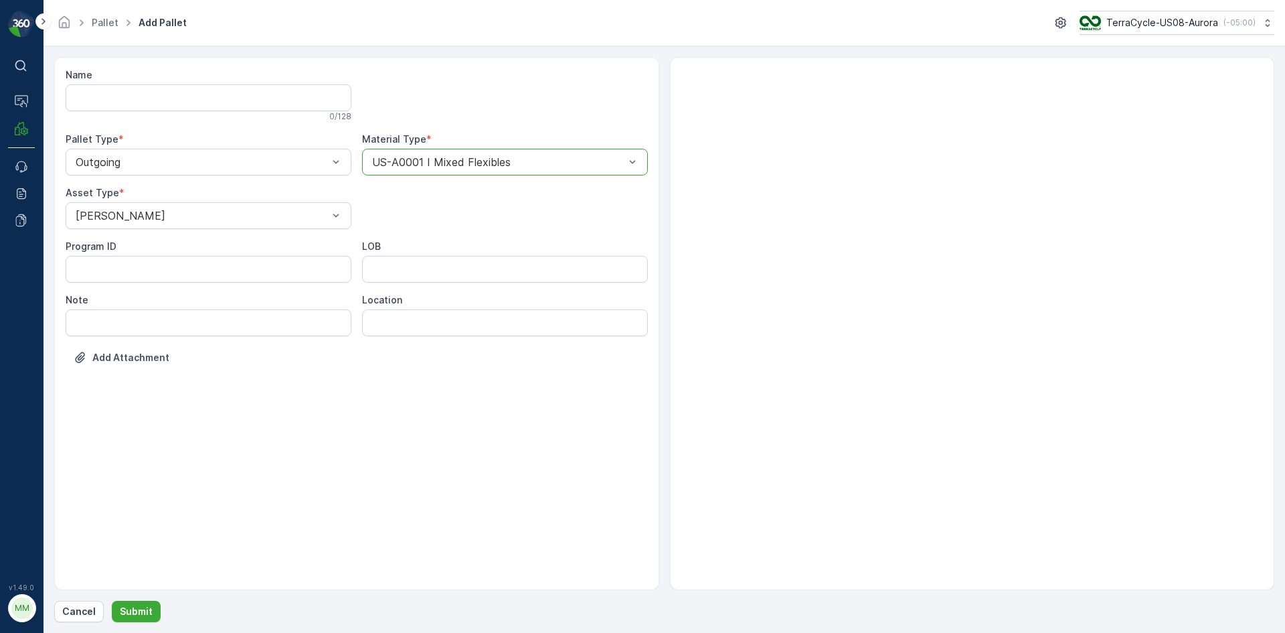
click at [112, 601] on button "Submit" at bounding box center [136, 611] width 49 height 21
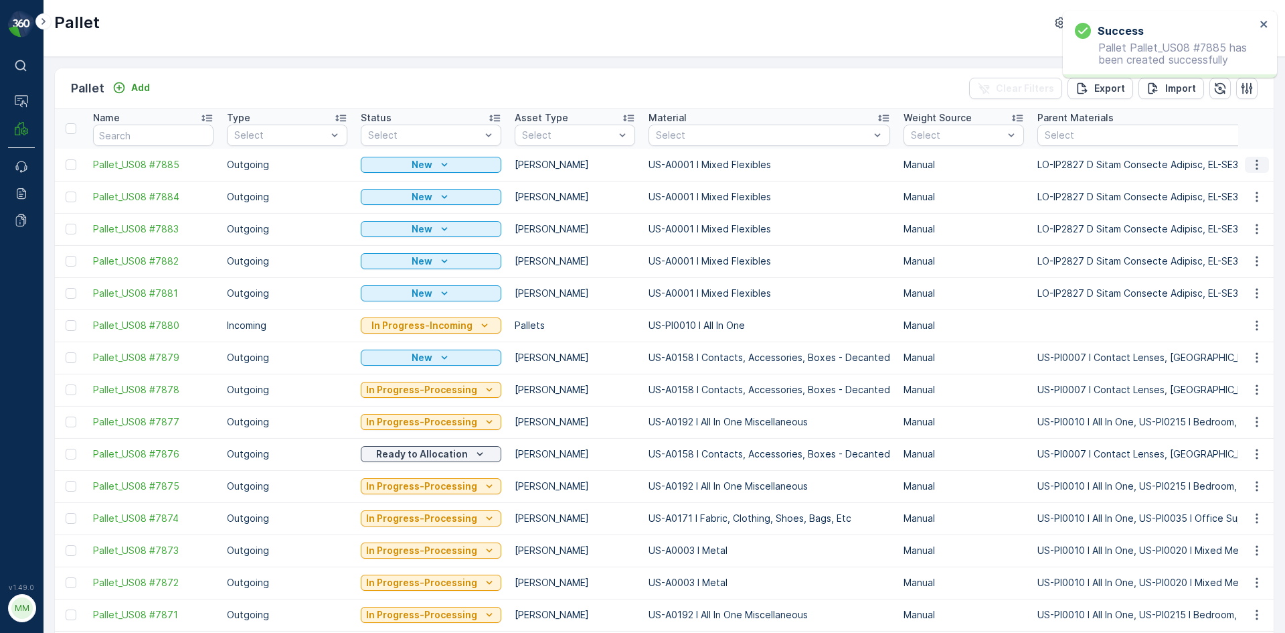
click at [1260, 157] on button "button" at bounding box center [1257, 165] width 24 height 16
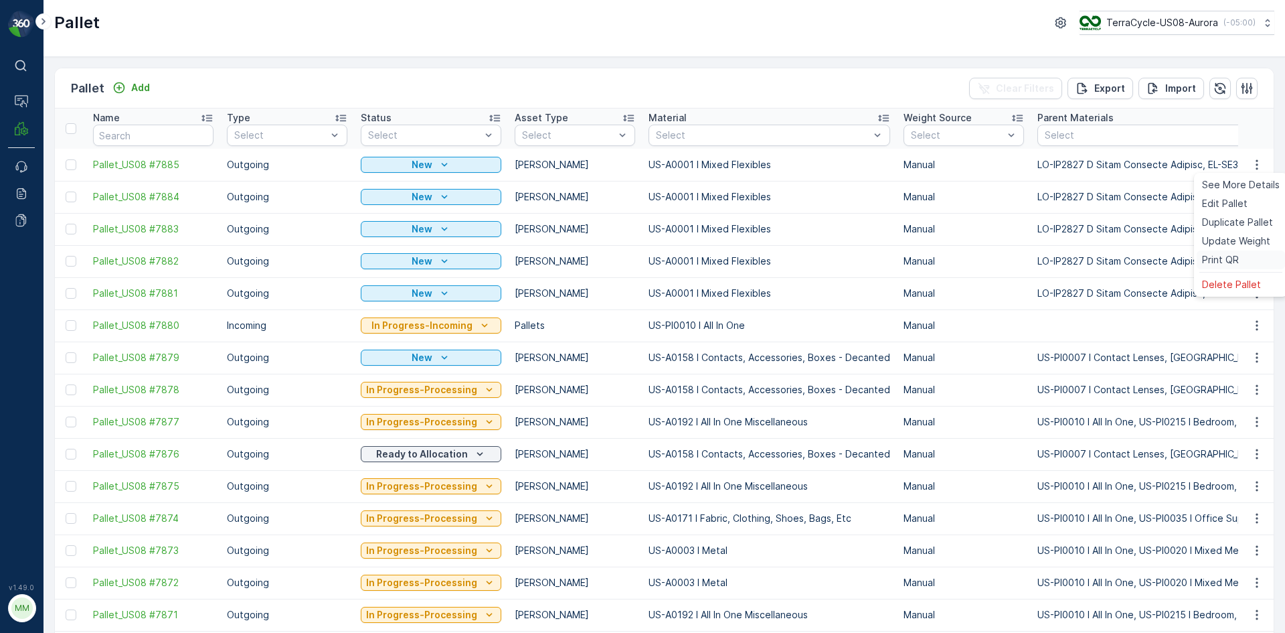
click at [1226, 268] on div "Print QR" at bounding box center [1241, 259] width 88 height 19
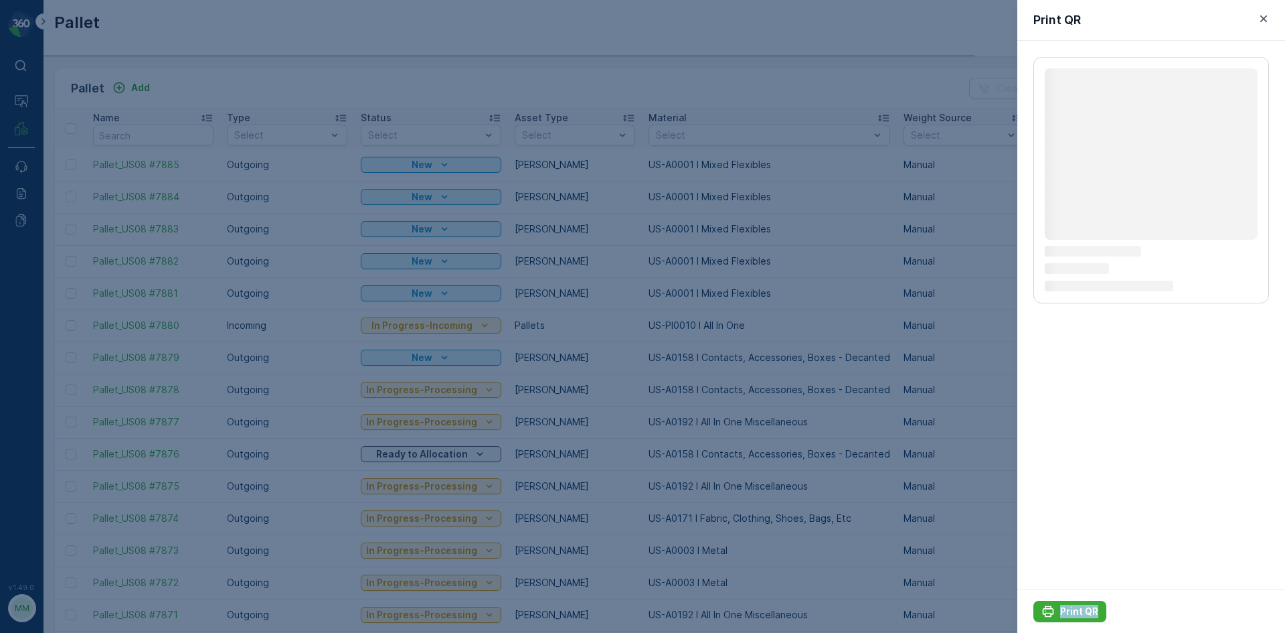
drag, startPoint x: 1229, startPoint y: 259, endPoint x: 1117, endPoint y: 602, distance: 360.5
click at [1125, 595] on div "Print QR Loading... Loading... Loading... Loading... Print QR" at bounding box center [1152, 316] width 268 height 633
click at [1087, 615] on p "Print QR" at bounding box center [1079, 611] width 38 height 13
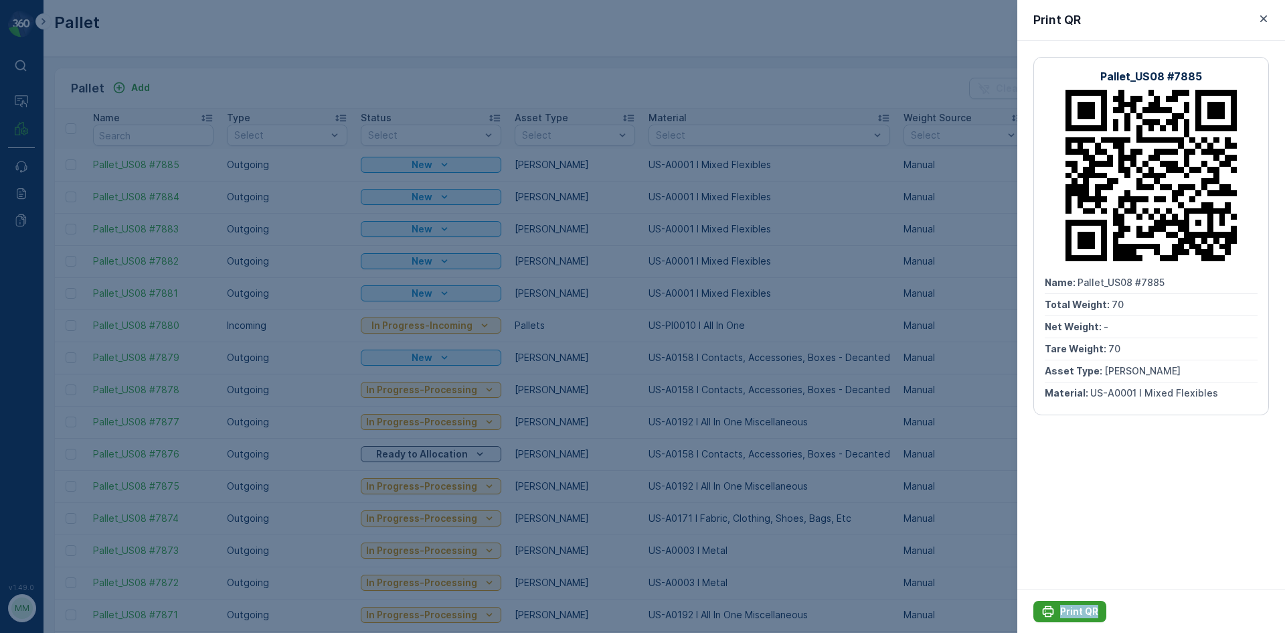
click at [1078, 612] on p "Print QR" at bounding box center [1079, 611] width 38 height 13
click at [538, 24] on div at bounding box center [642, 316] width 1285 height 633
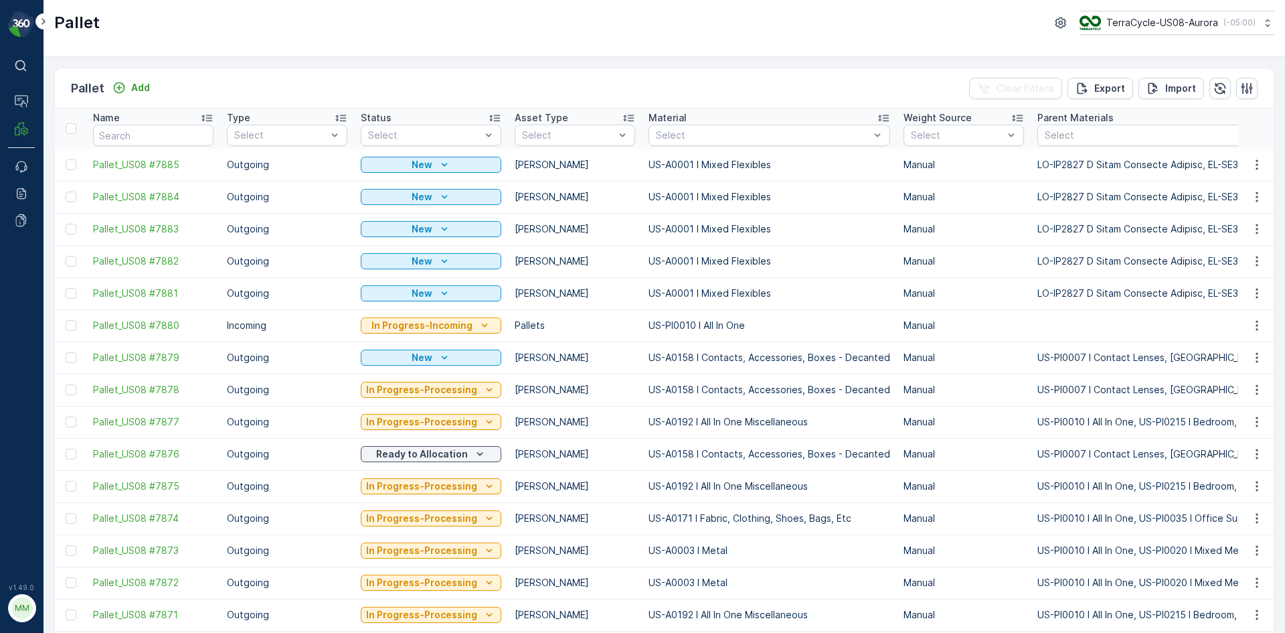
click at [179, 145] on input "text" at bounding box center [153, 135] width 121 height 21
type input "7824"
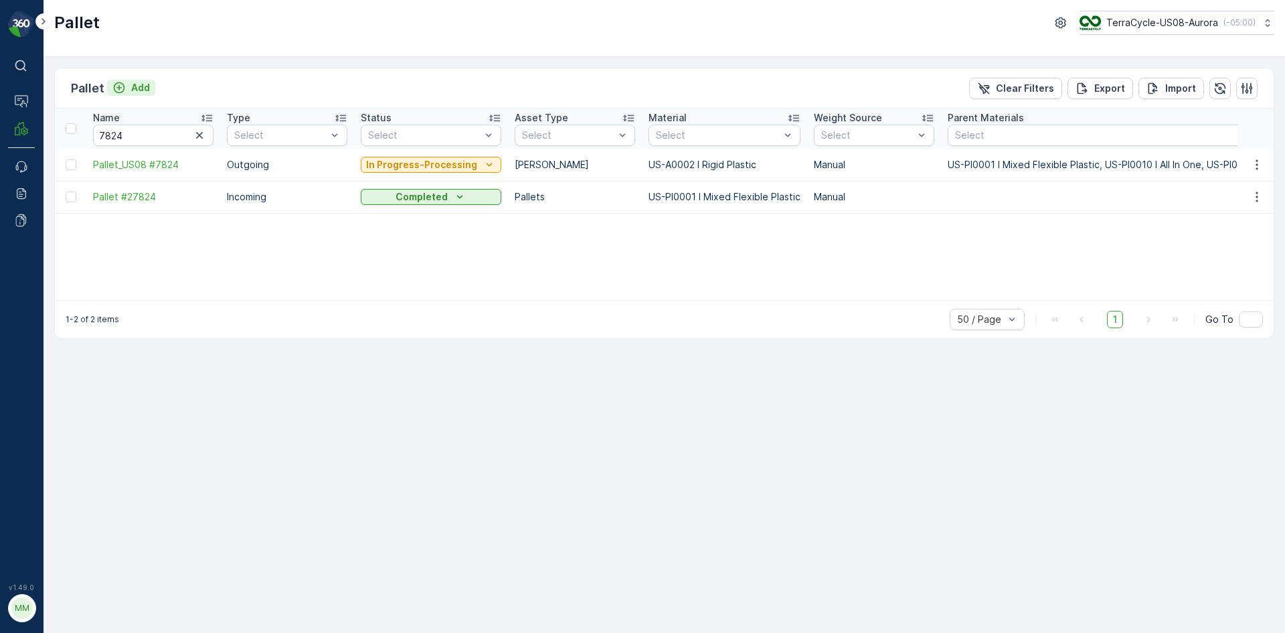
click at [153, 88] on button "Add" at bounding box center [131, 88] width 48 height 16
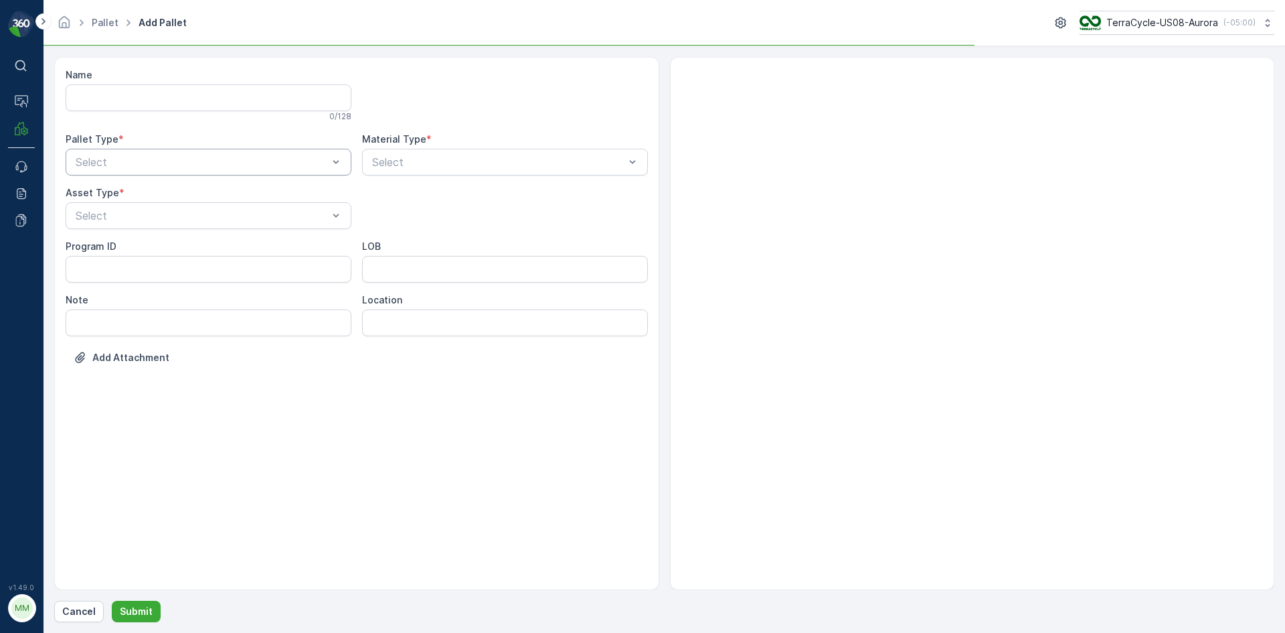
click at [164, 159] on div at bounding box center [201, 162] width 255 height 12
click at [166, 223] on div "Outgoing" at bounding box center [209, 218] width 270 height 12
click at [151, 244] on div "Gaylord" at bounding box center [209, 248] width 270 height 12
drag, startPoint x: 493, startPoint y: 140, endPoint x: 495, endPoint y: 159, distance: 18.9
click at [494, 143] on div "Material Type *" at bounding box center [505, 139] width 286 height 13
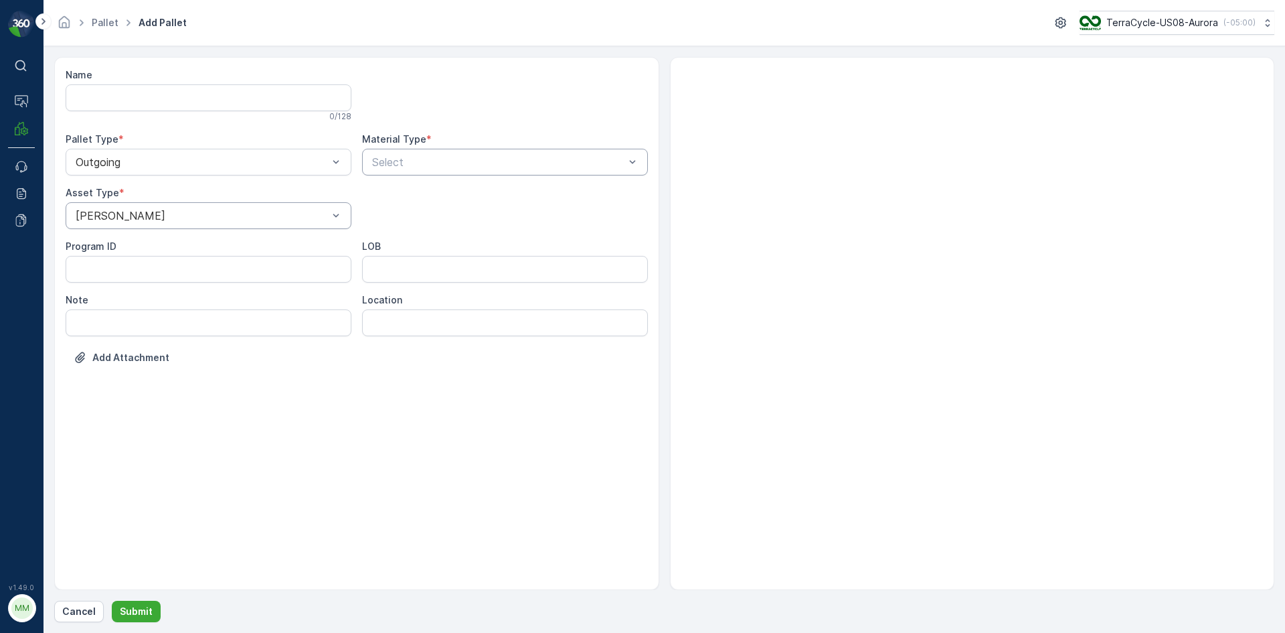
click at [495, 159] on div at bounding box center [498, 162] width 255 height 12
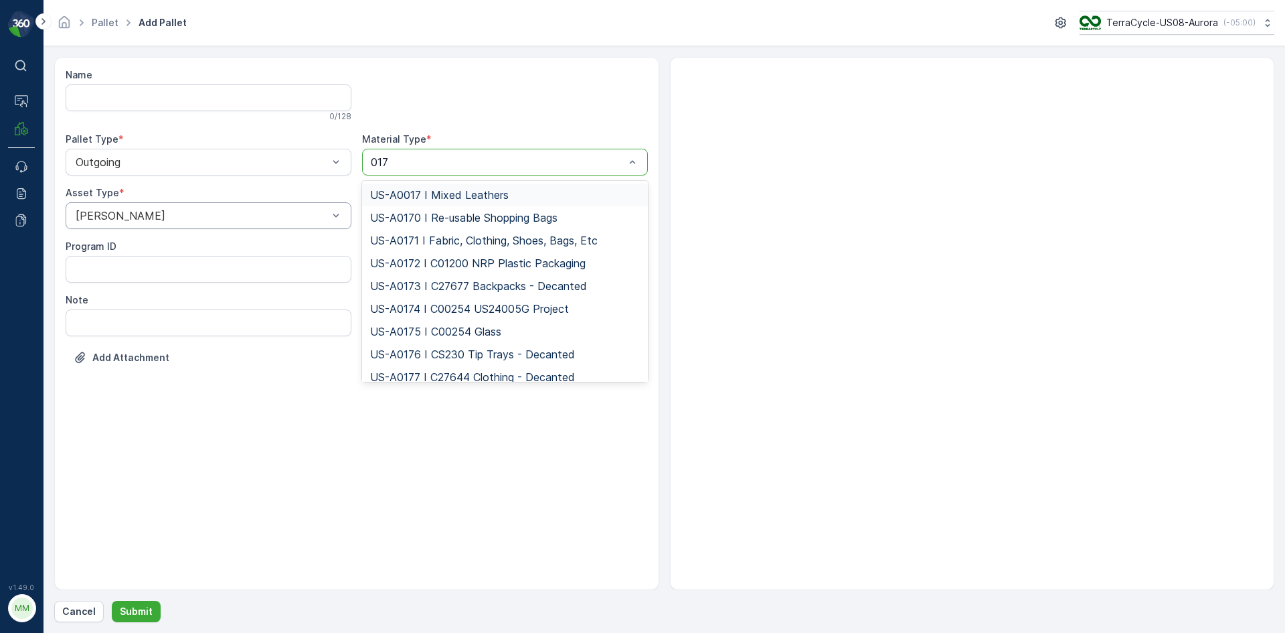
type input "0171"
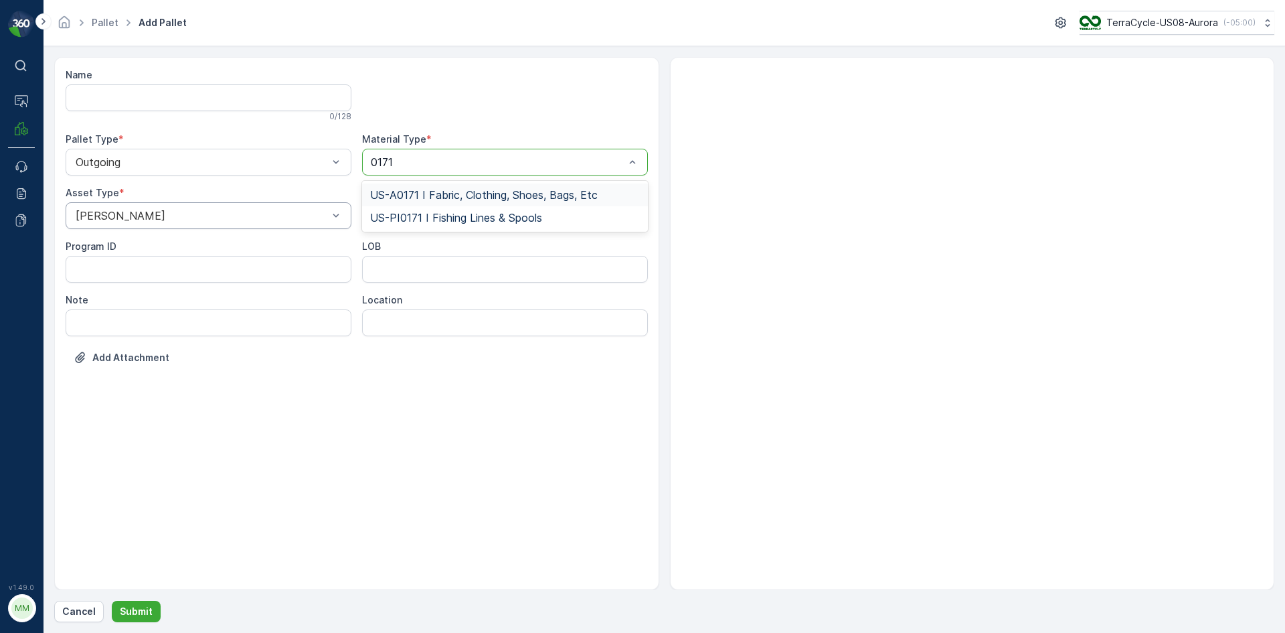
click at [512, 195] on span "US-A0171 I Fabric, Clothing, Shoes, Bags, Etc" at bounding box center [484, 195] width 228 height 12
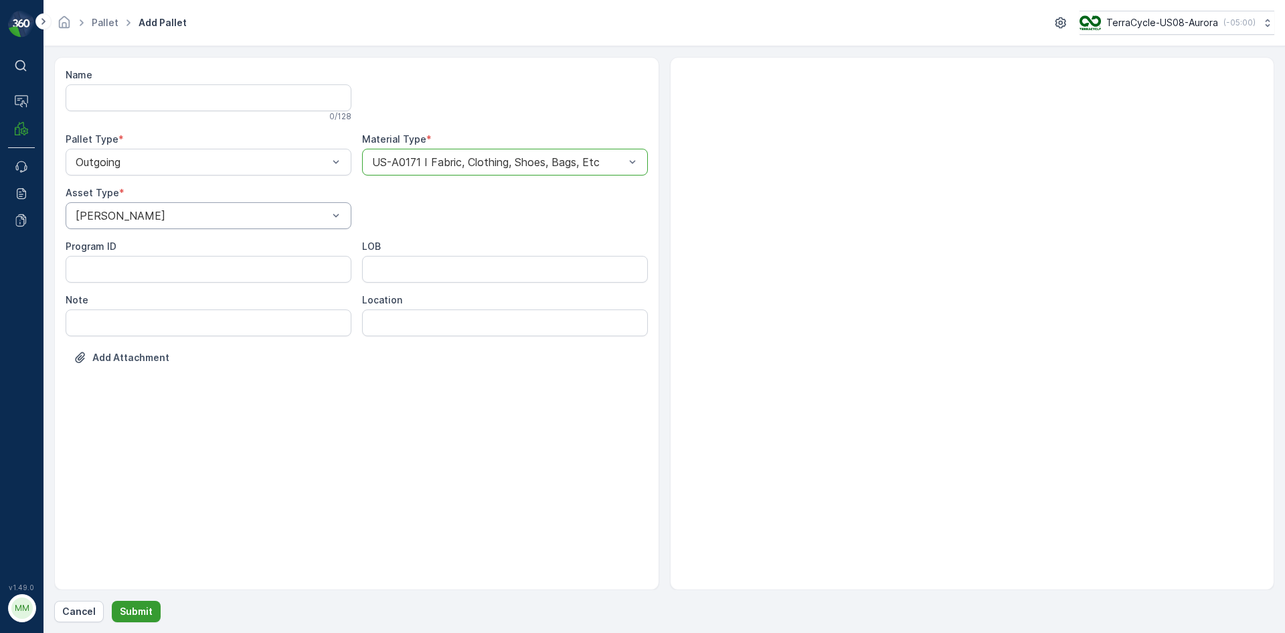
click at [148, 612] on p "Submit" at bounding box center [136, 611] width 33 height 13
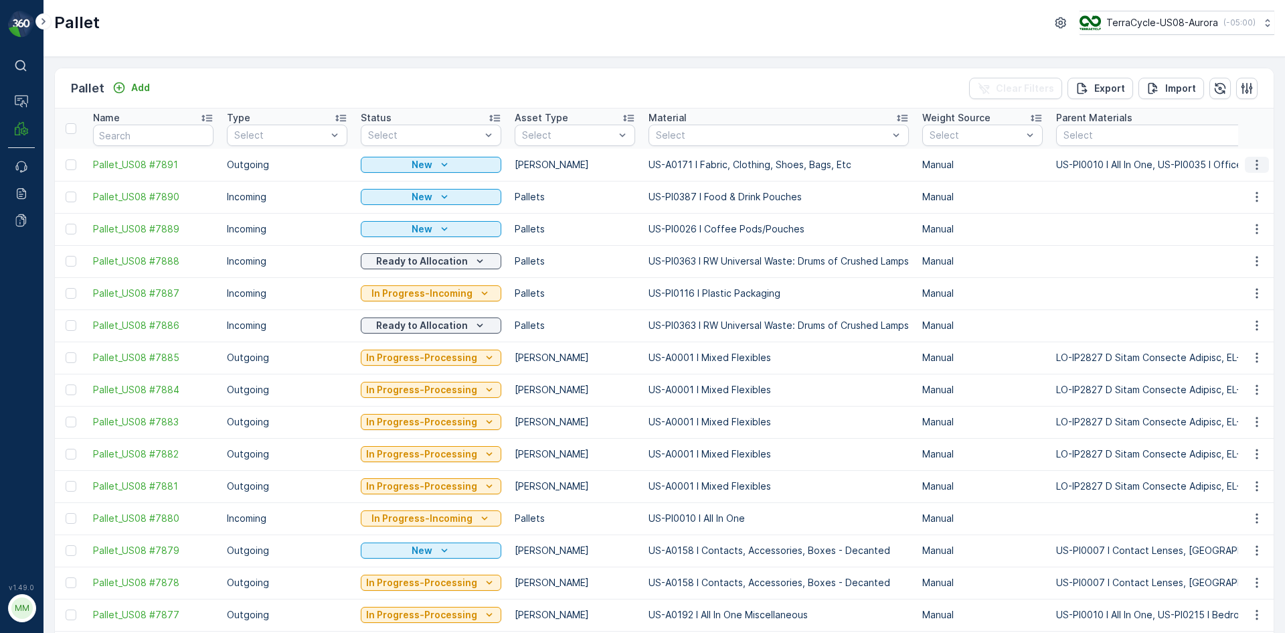
click at [1259, 166] on icon "button" at bounding box center [1257, 164] width 13 height 13
click at [1232, 257] on span "Print QR" at bounding box center [1220, 259] width 37 height 13
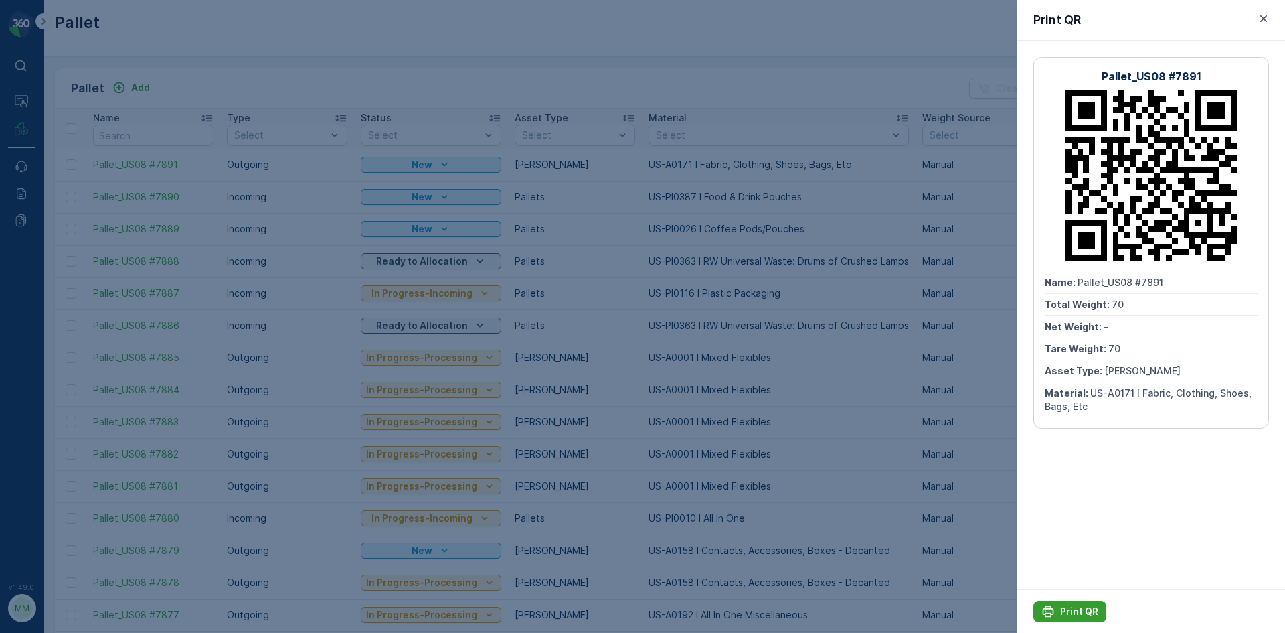
click at [1083, 612] on p "Print QR" at bounding box center [1079, 611] width 38 height 13
click at [850, 416] on div at bounding box center [642, 316] width 1285 height 633
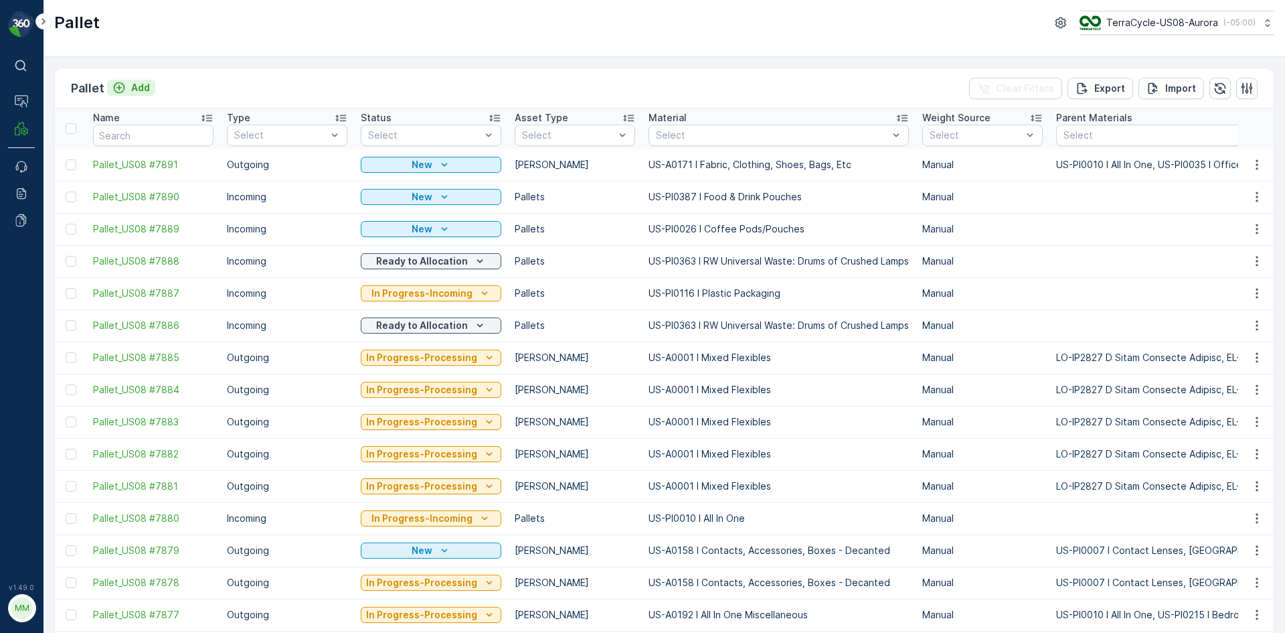
click at [145, 95] on button "Add" at bounding box center [131, 88] width 48 height 16
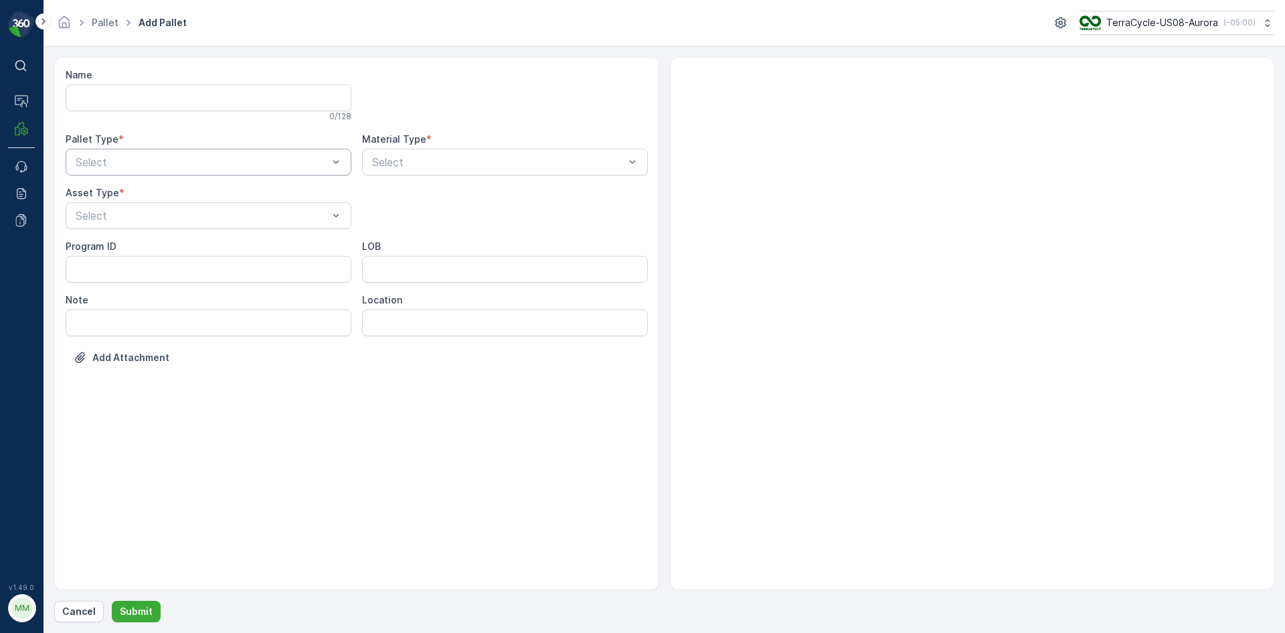
click at [169, 159] on div at bounding box center [201, 162] width 255 height 12
click at [142, 222] on div "Outgoing" at bounding box center [209, 218] width 270 height 12
click at [145, 219] on div at bounding box center [201, 216] width 255 height 12
click at [149, 240] on div "Gaylord" at bounding box center [209, 248] width 286 height 23
type input "0171"
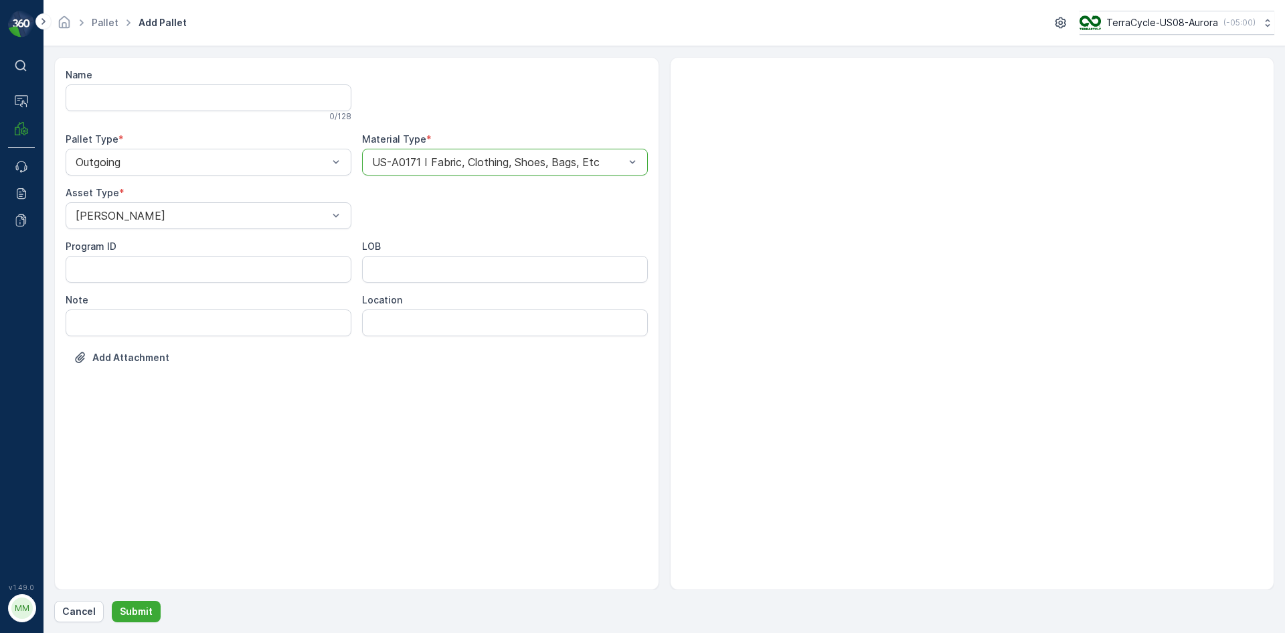
click at [112, 601] on button "Submit" at bounding box center [136, 611] width 49 height 21
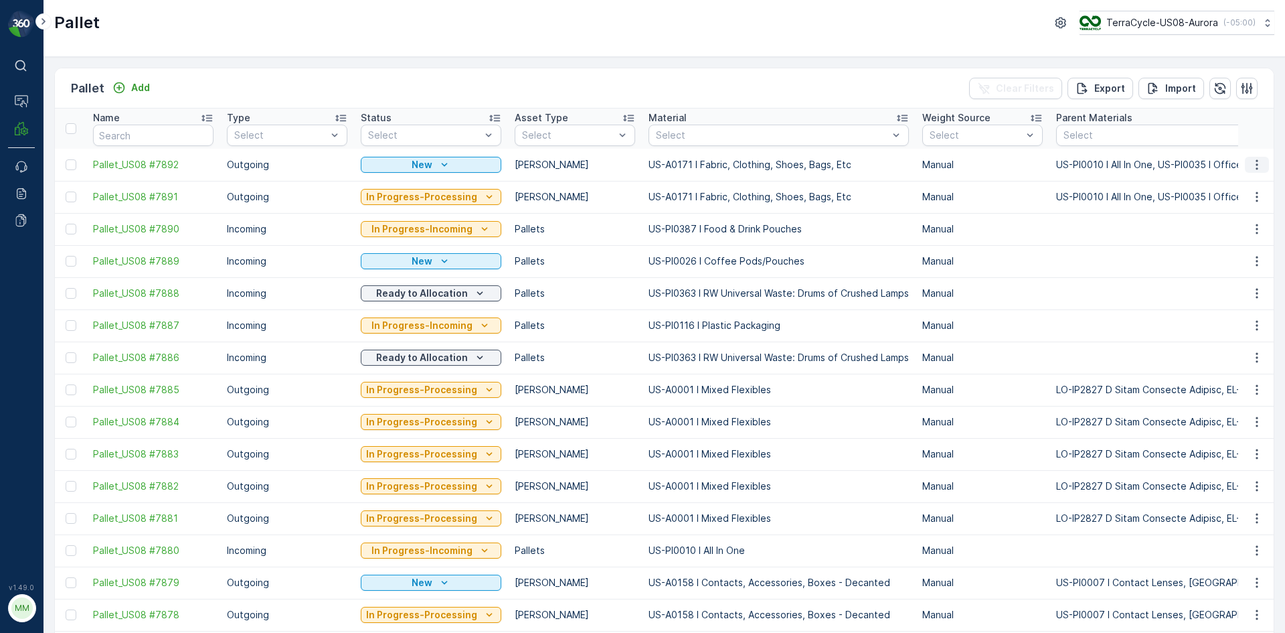
click at [1256, 165] on icon "button" at bounding box center [1257, 164] width 13 height 13
click at [1234, 262] on span "Print QR" at bounding box center [1220, 259] width 37 height 13
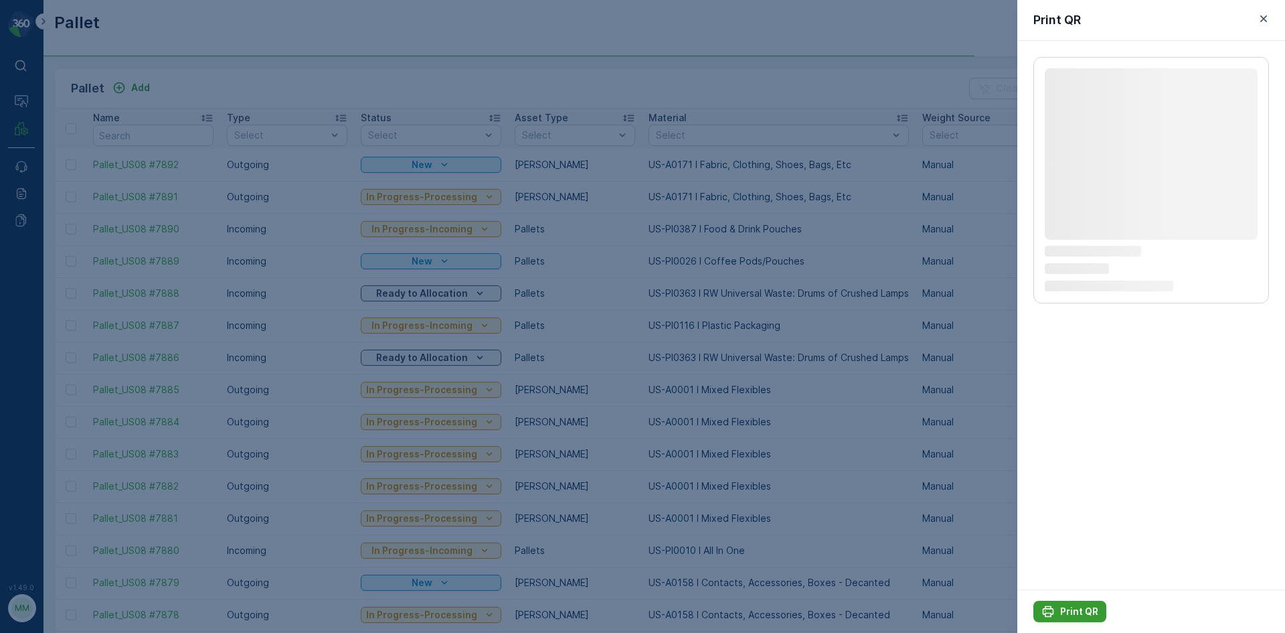
click at [1090, 612] on p "Print QR" at bounding box center [1079, 611] width 38 height 13
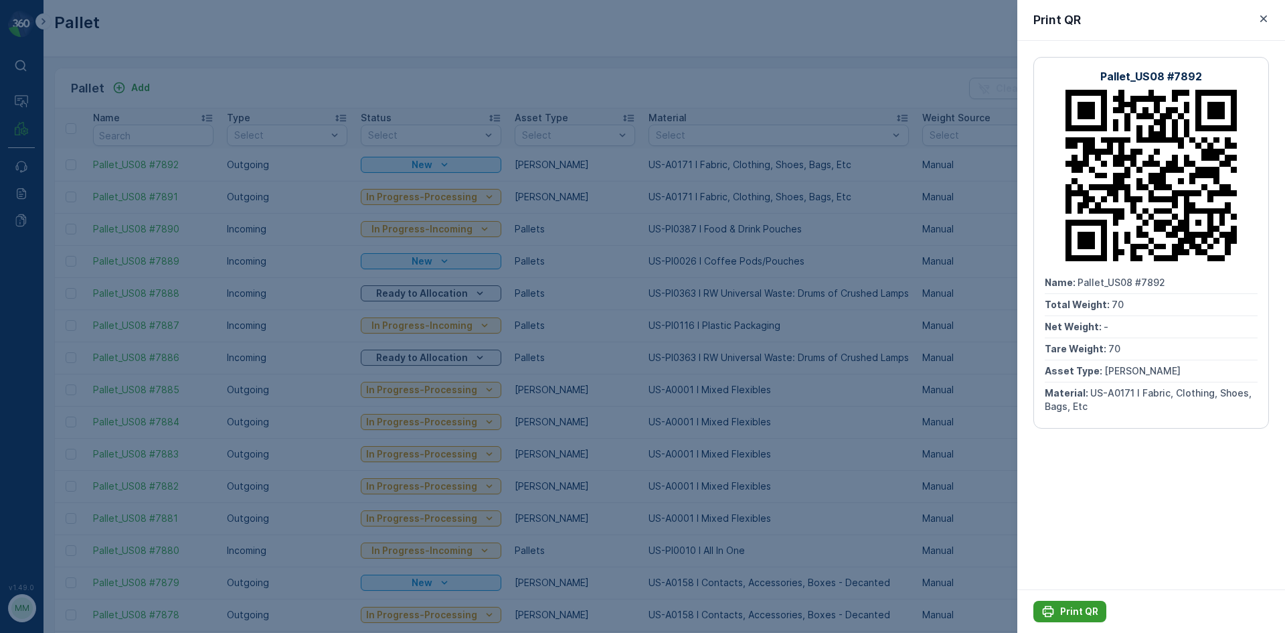
click at [1062, 615] on p "Print QR" at bounding box center [1079, 611] width 38 height 13
click at [786, 381] on div at bounding box center [642, 316] width 1285 height 633
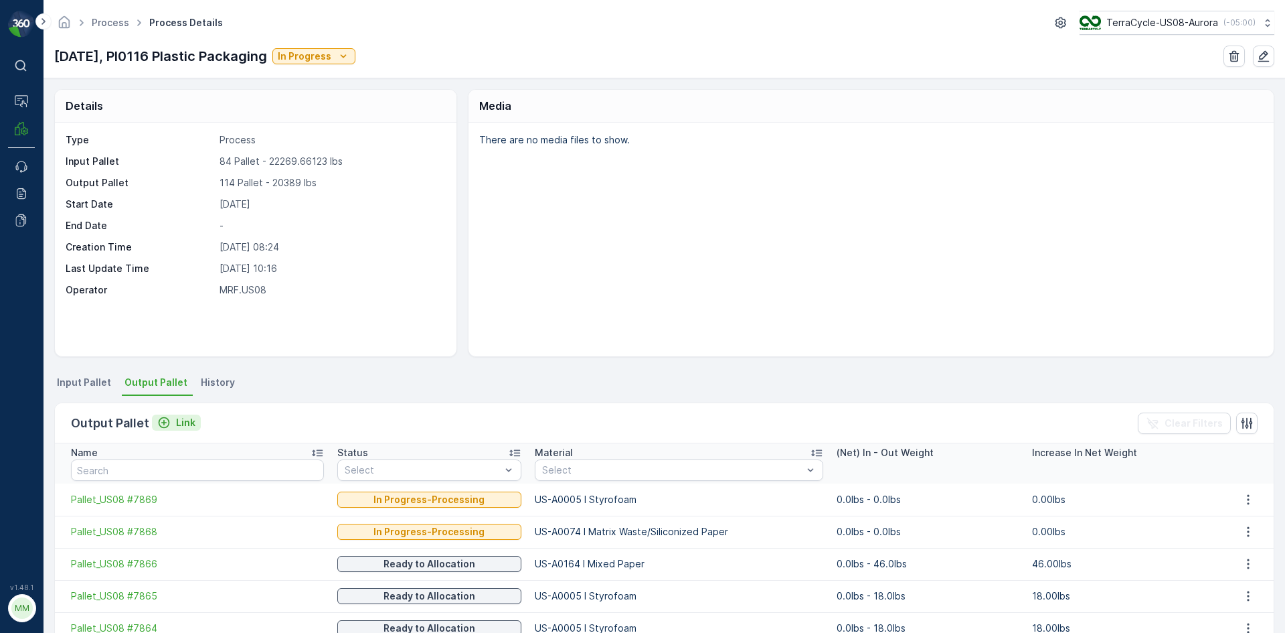
click at [167, 420] on icon "Link" at bounding box center [164, 422] width 11 height 11
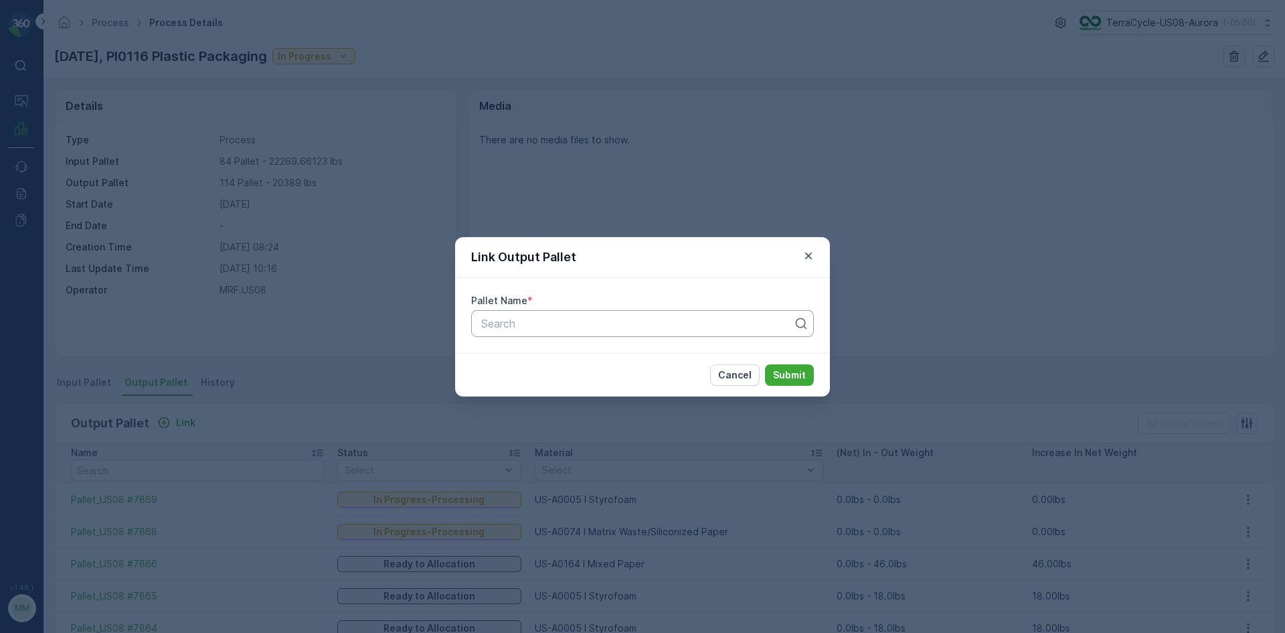
click at [530, 326] on div at bounding box center [637, 323] width 315 height 12
type input "7881"
click at [765, 364] on button "Submit" at bounding box center [789, 374] width 49 height 21
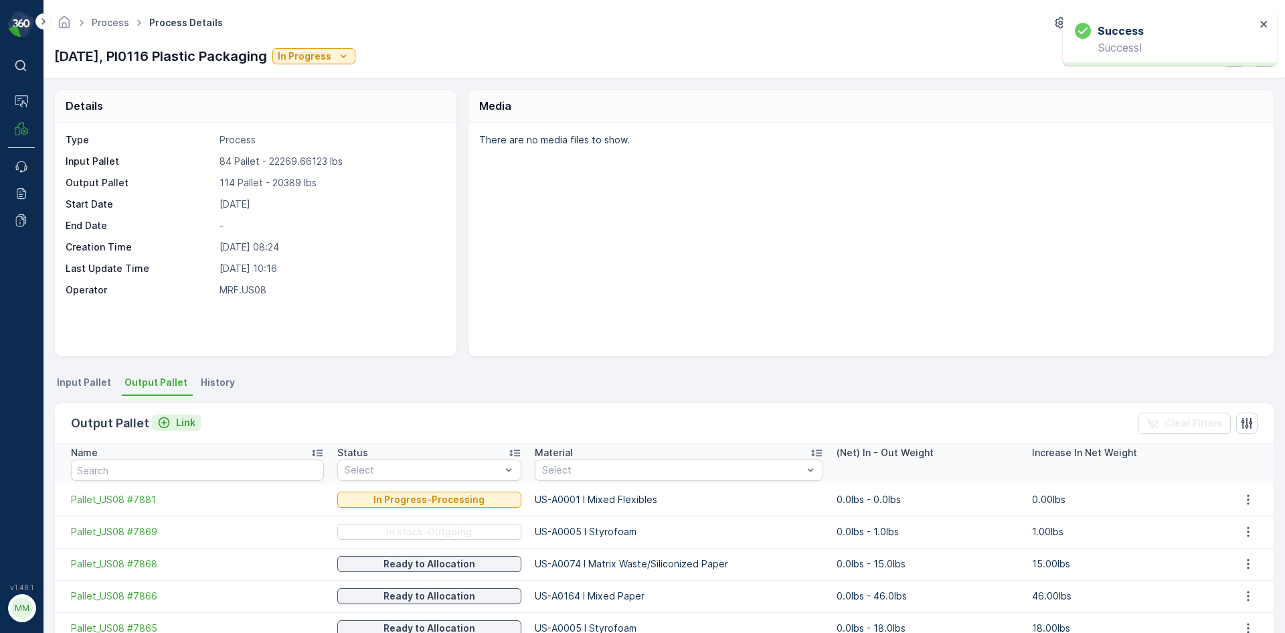
click at [193, 423] on button "Link" at bounding box center [176, 422] width 49 height 16
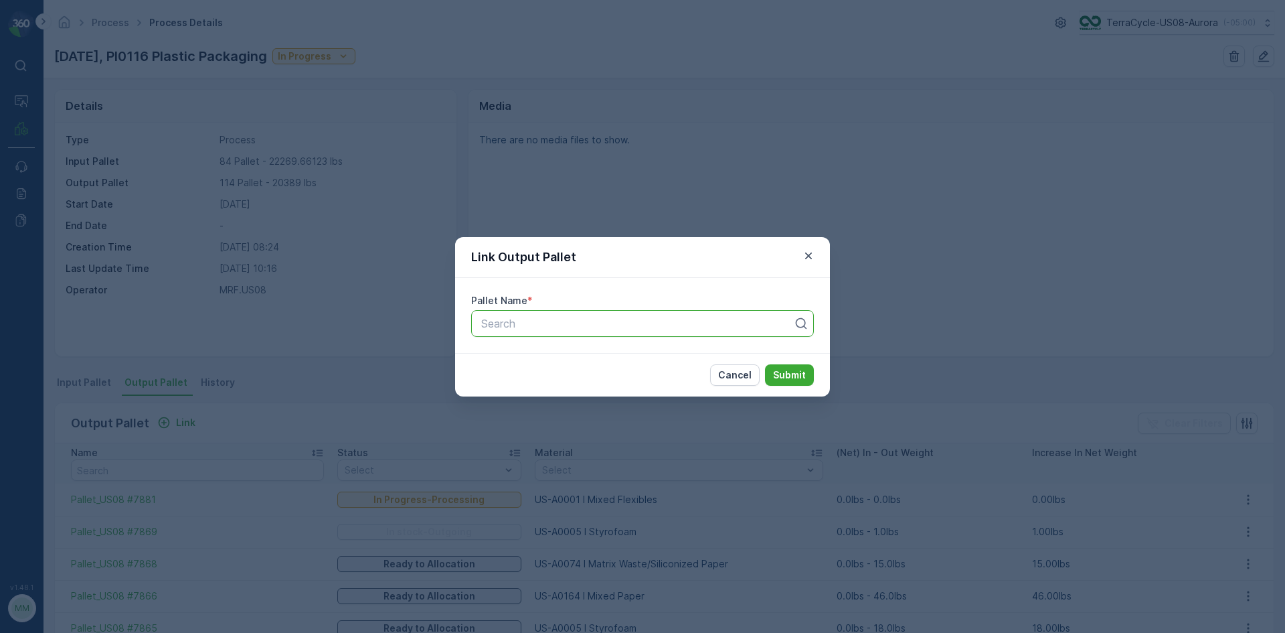
click at [649, 327] on div at bounding box center [637, 323] width 315 height 12
type input "7882"
click at [765, 364] on button "Submit" at bounding box center [789, 374] width 49 height 21
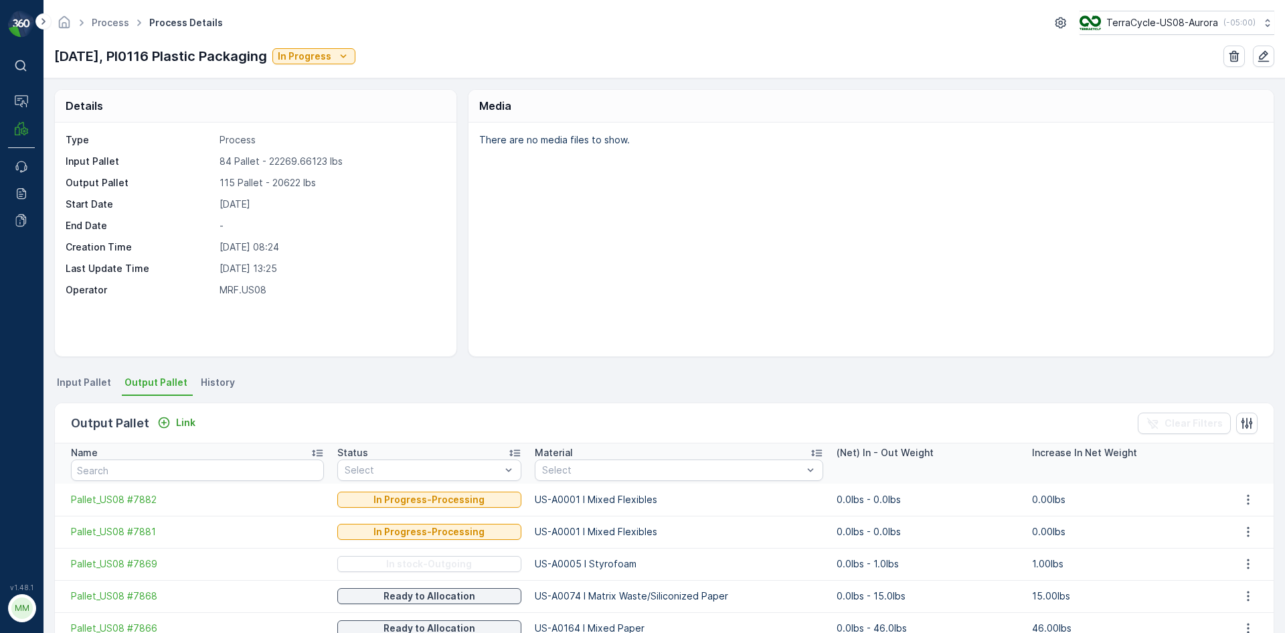
click at [198, 426] on div "Output Pallet Link Clear Filters" at bounding box center [664, 423] width 1219 height 40
click at [189, 424] on p "Link" at bounding box center [185, 422] width 19 height 13
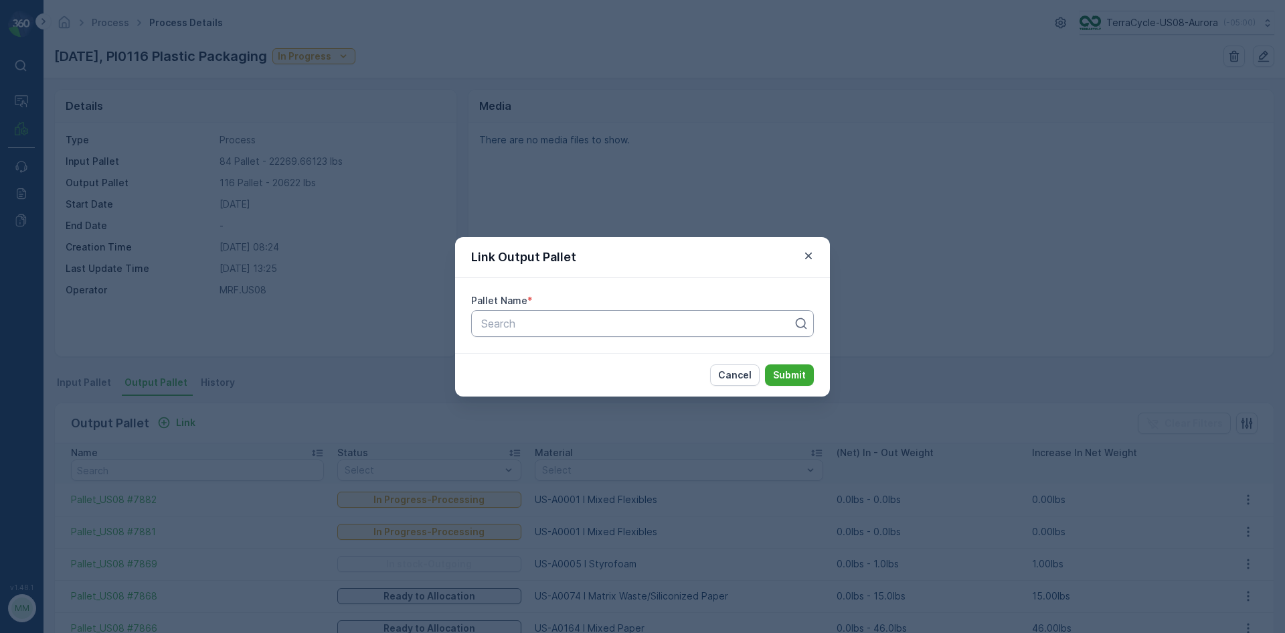
click at [578, 326] on div at bounding box center [637, 323] width 315 height 12
type input "7883"
click at [765, 364] on button "Submit" at bounding box center [789, 374] width 49 height 21
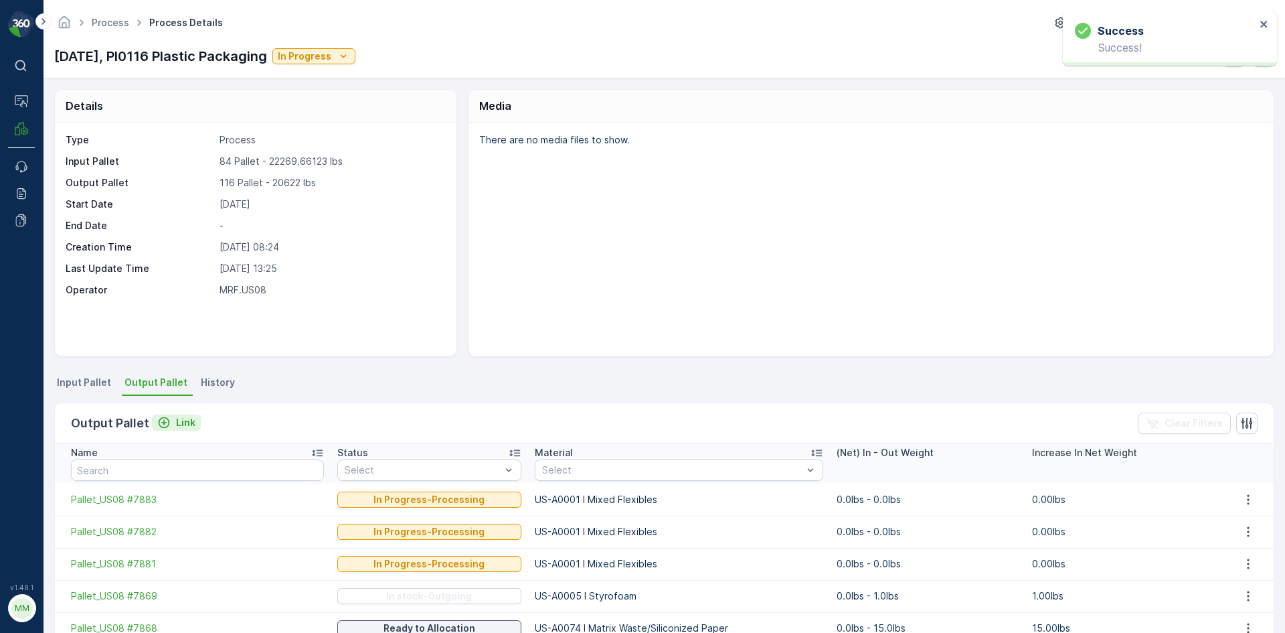
click at [185, 420] on p "Link" at bounding box center [185, 422] width 19 height 13
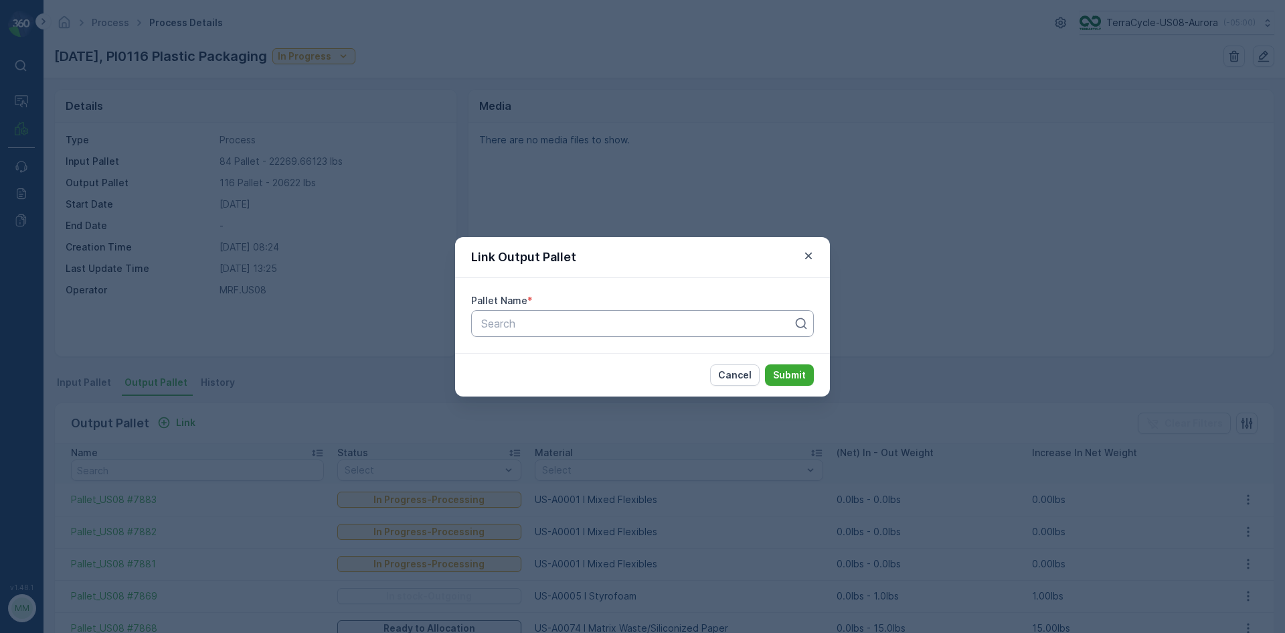
click at [499, 325] on div at bounding box center [637, 323] width 315 height 12
type input "7884"
click at [765, 364] on button "Submit" at bounding box center [789, 374] width 49 height 21
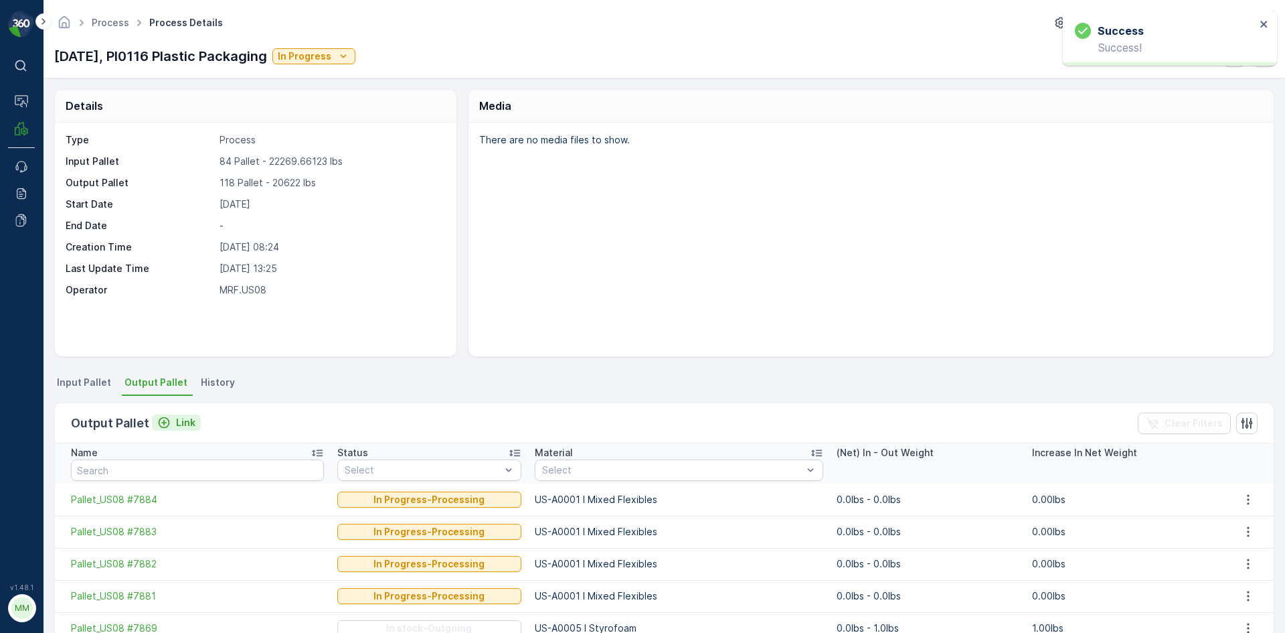
click at [177, 419] on p "Link" at bounding box center [185, 422] width 19 height 13
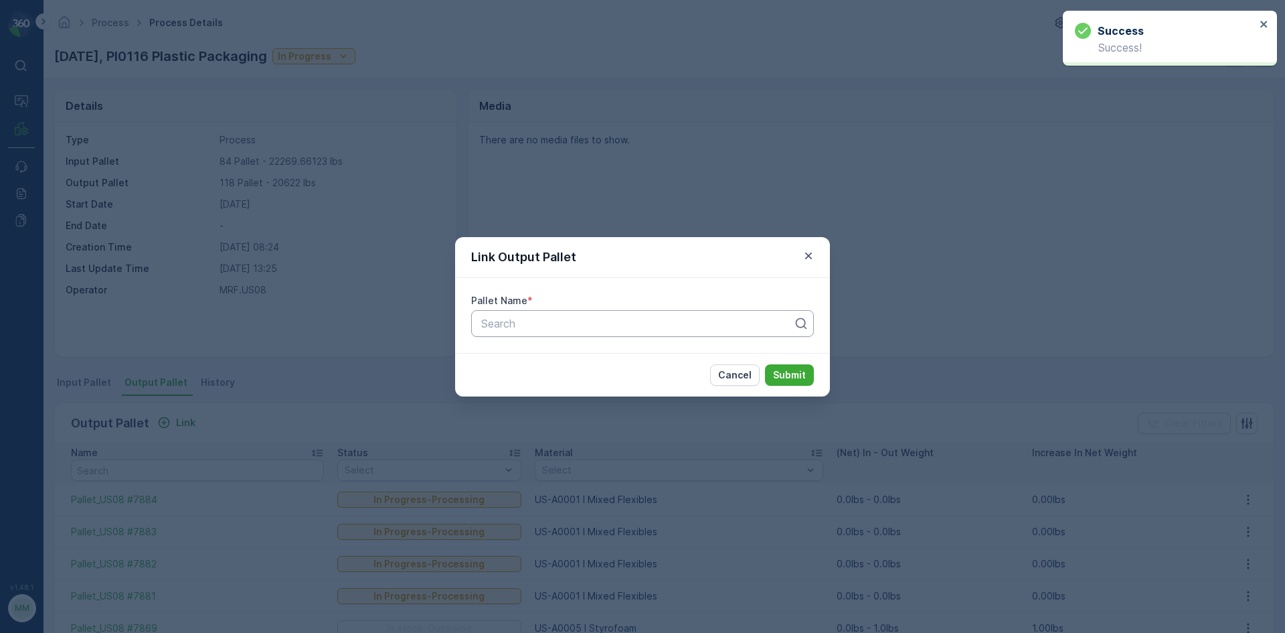
click at [527, 328] on div at bounding box center [637, 323] width 315 height 12
type input "7885"
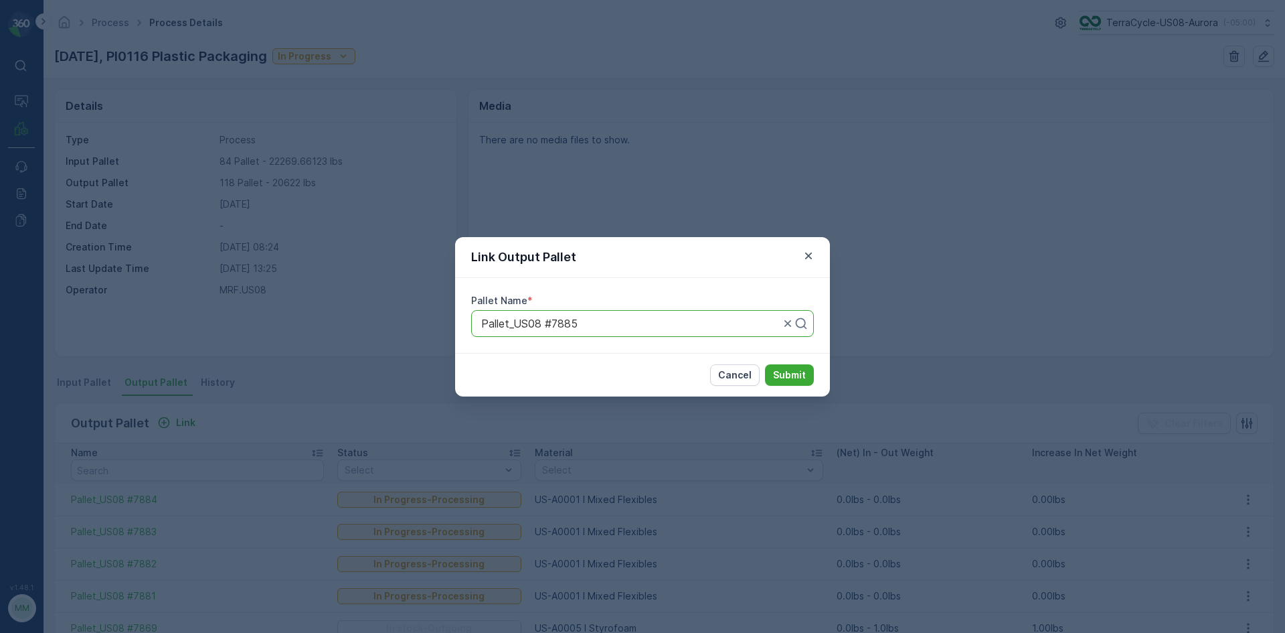
click at [765, 364] on button "Submit" at bounding box center [789, 374] width 49 height 21
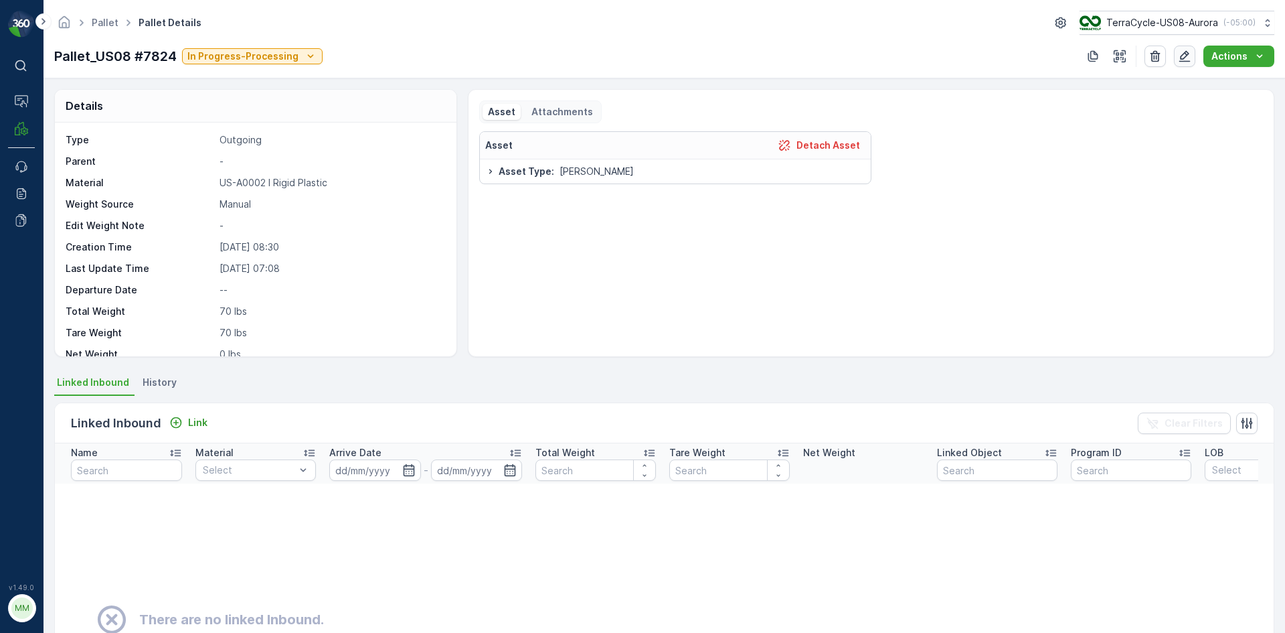
click at [1187, 56] on icon "button" at bounding box center [1184, 56] width 13 height 13
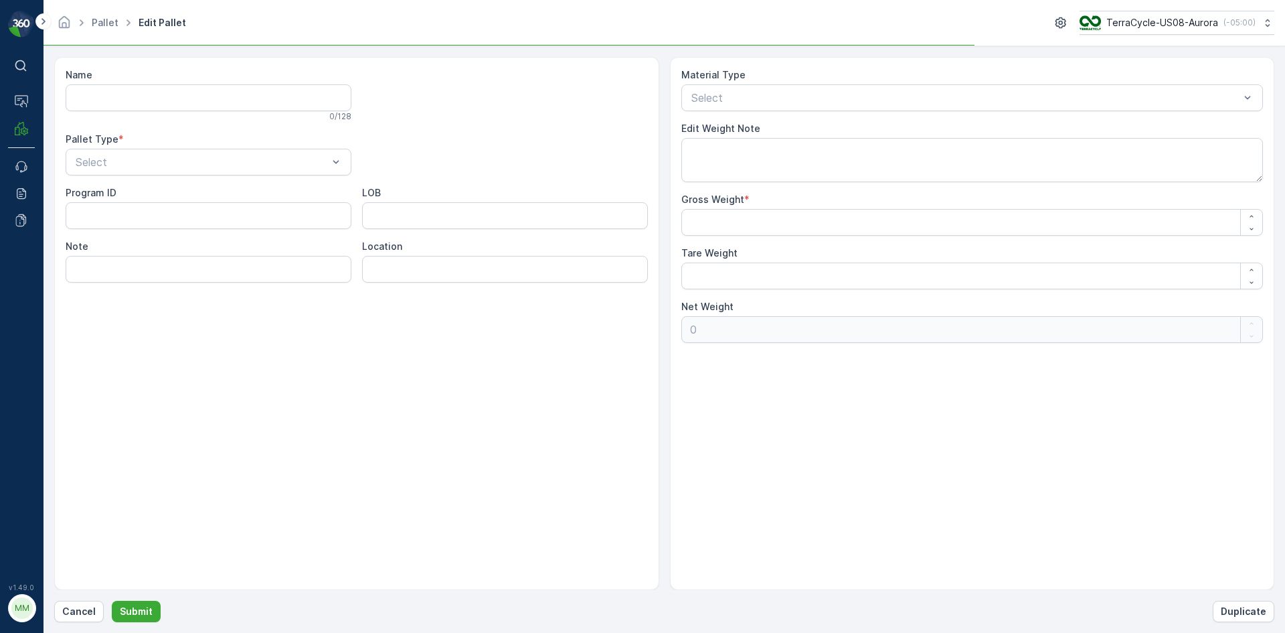
type input "Pallet_US08 #7824"
type Weight "70"
drag, startPoint x: 1035, startPoint y: 511, endPoint x: 1078, endPoint y: 218, distance: 296.4
click at [1078, 218] on div "Gross Weight * 70" at bounding box center [973, 214] width 582 height 43
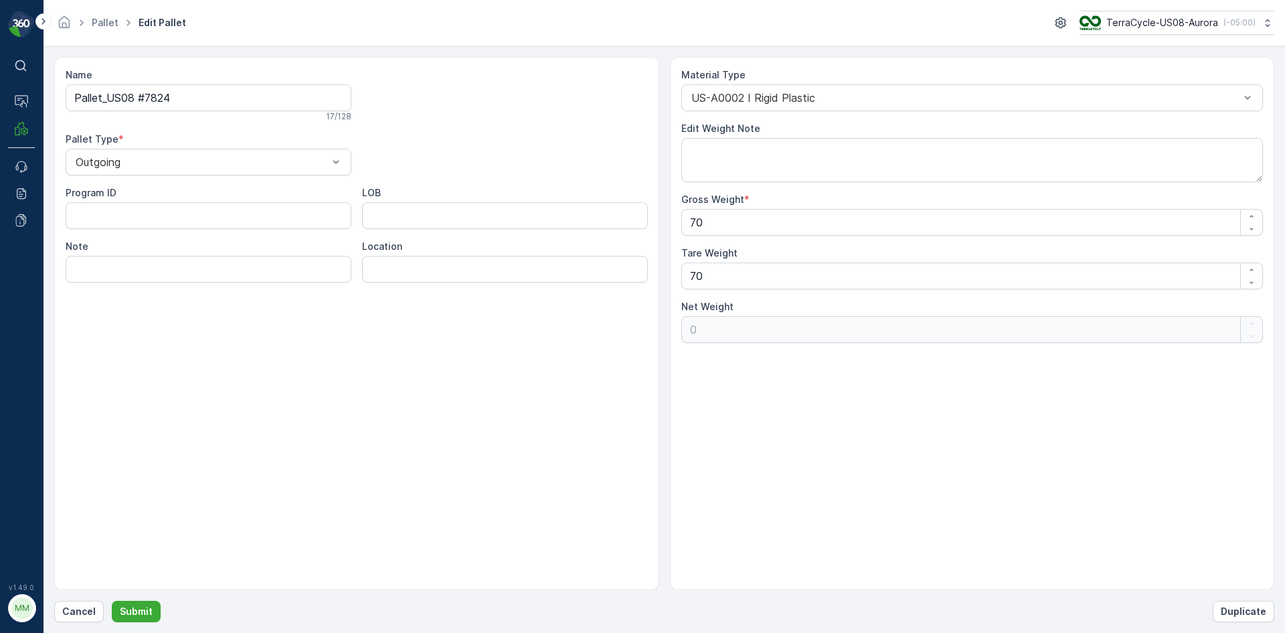
copy span
click at [1105, 214] on Weight "70" at bounding box center [973, 222] width 582 height 27
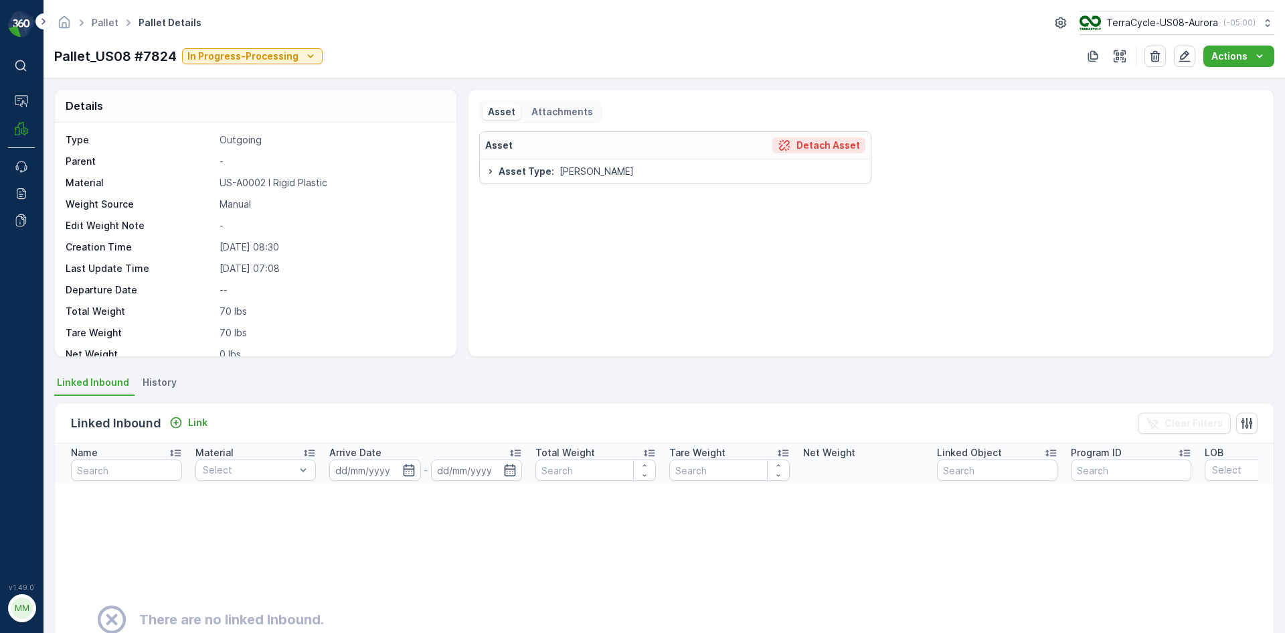
click at [848, 147] on p "Detach Asset" at bounding box center [829, 145] width 64 height 13
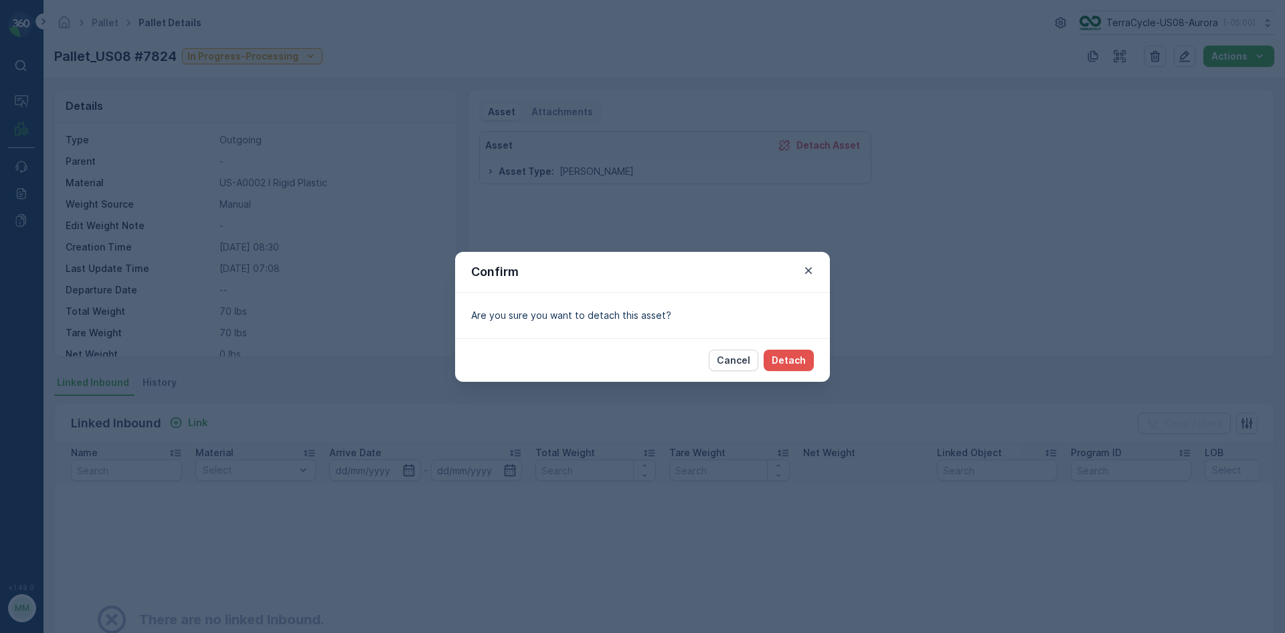
click at [782, 373] on div "Cancel Detach" at bounding box center [642, 360] width 375 height 44
click at [787, 364] on p "Detach" at bounding box center [789, 359] width 34 height 13
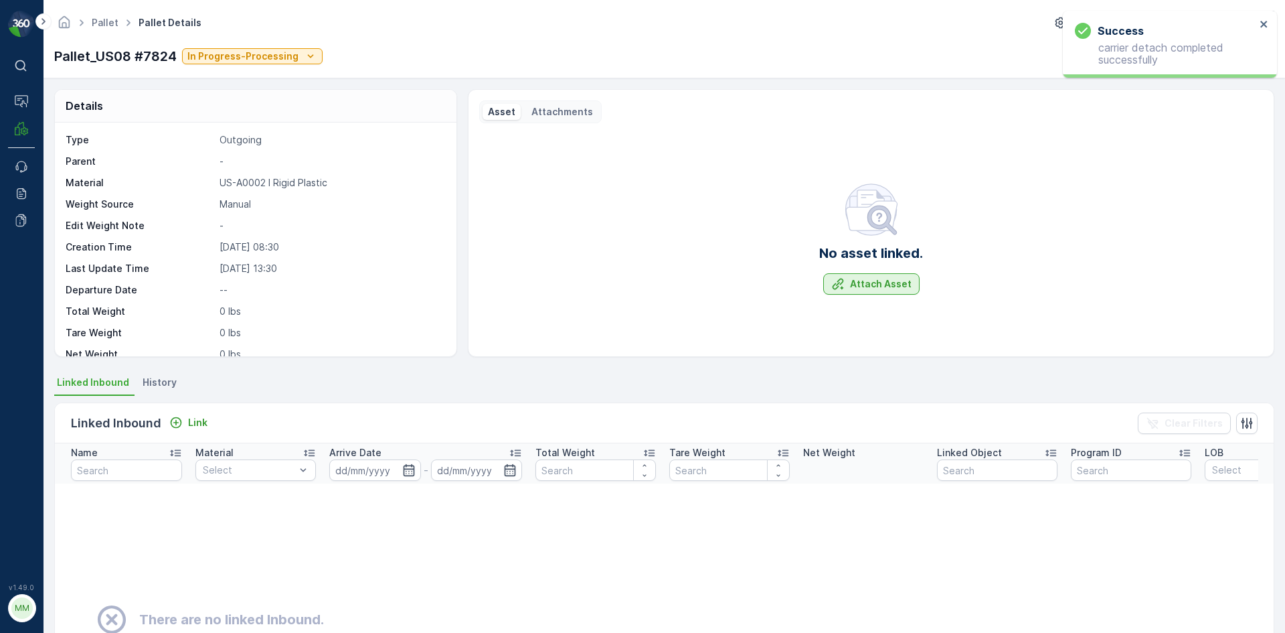
click at [890, 289] on p "Attach Asset" at bounding box center [881, 283] width 62 height 13
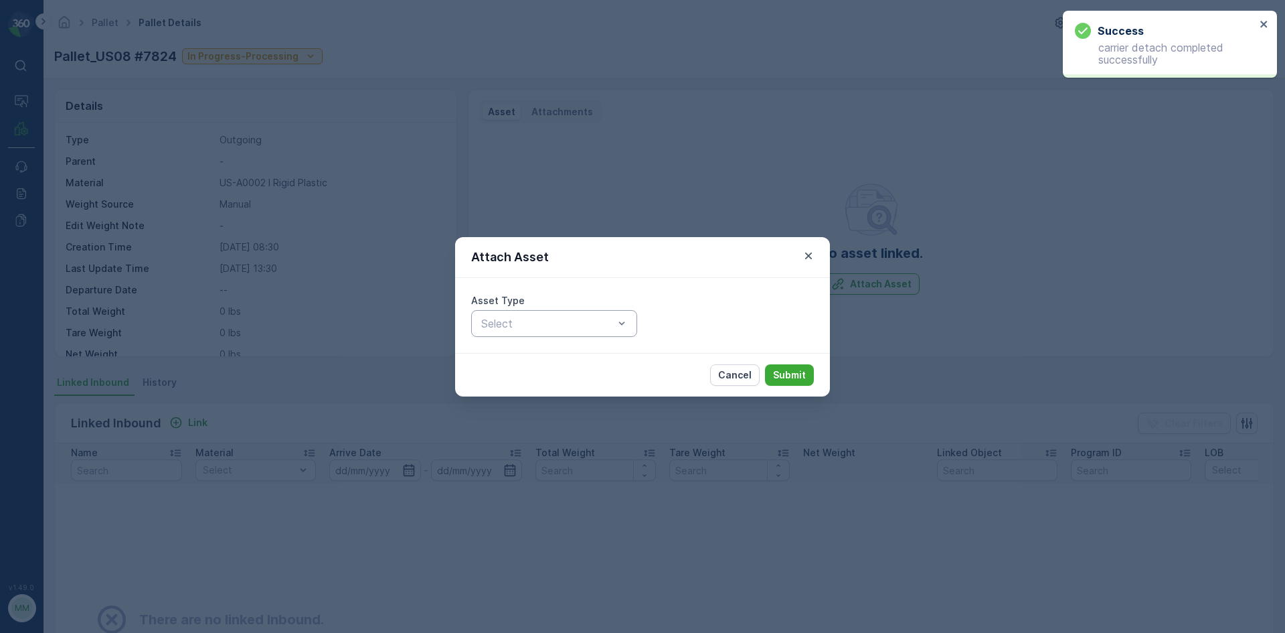
click at [629, 325] on div "Select" at bounding box center [554, 323] width 166 height 27
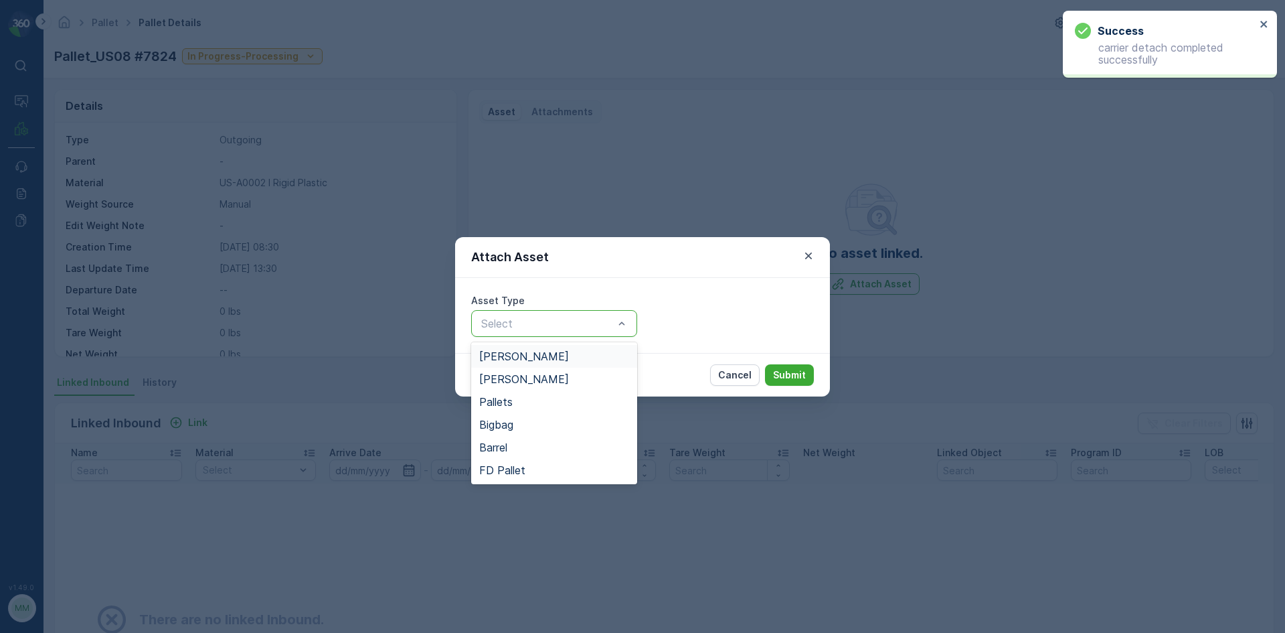
click at [592, 355] on div "[PERSON_NAME]" at bounding box center [554, 356] width 150 height 12
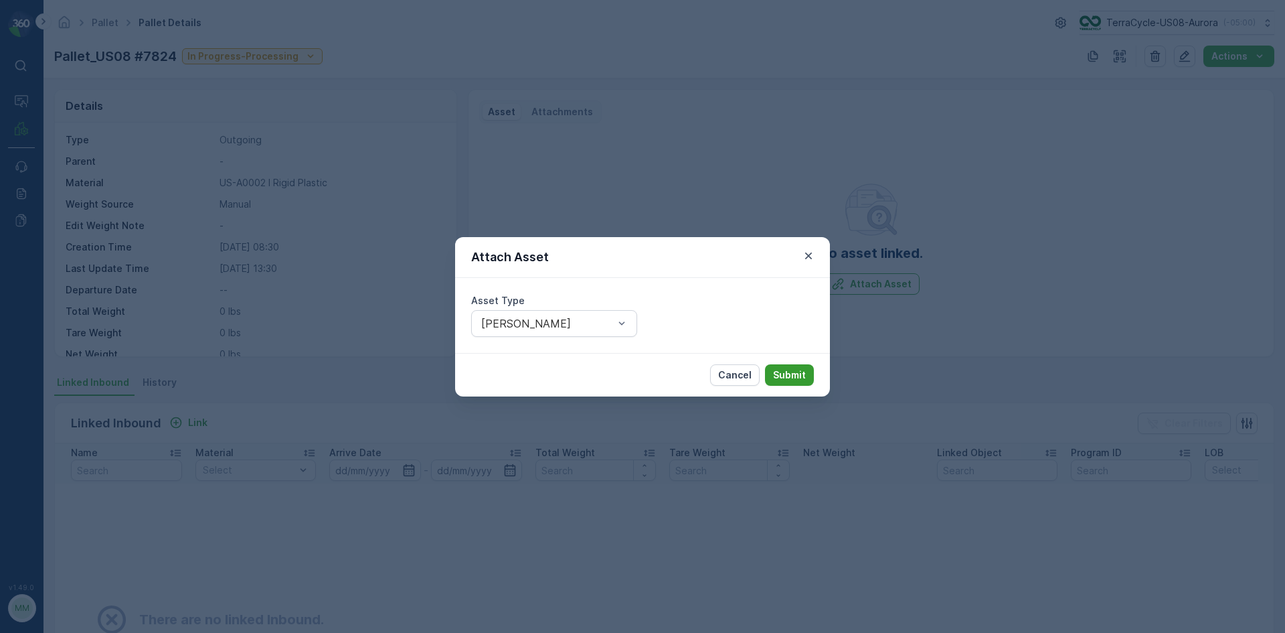
click at [799, 381] on p "Submit" at bounding box center [789, 374] width 33 height 13
